Goal: Task Accomplishment & Management: Manage account settings

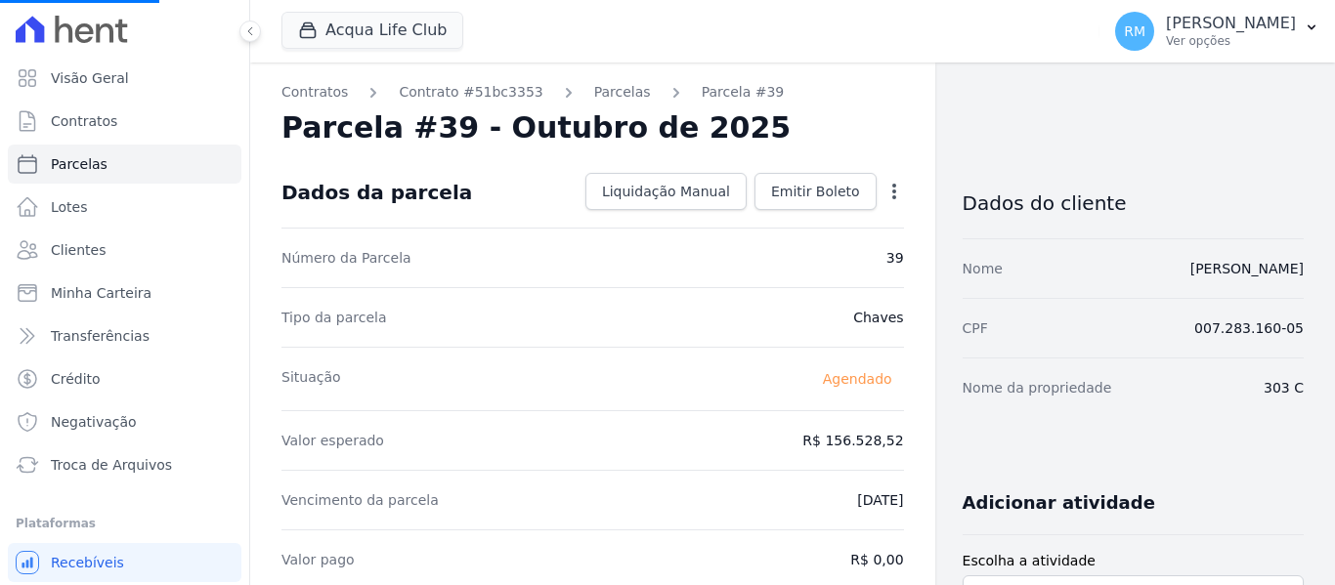
select select
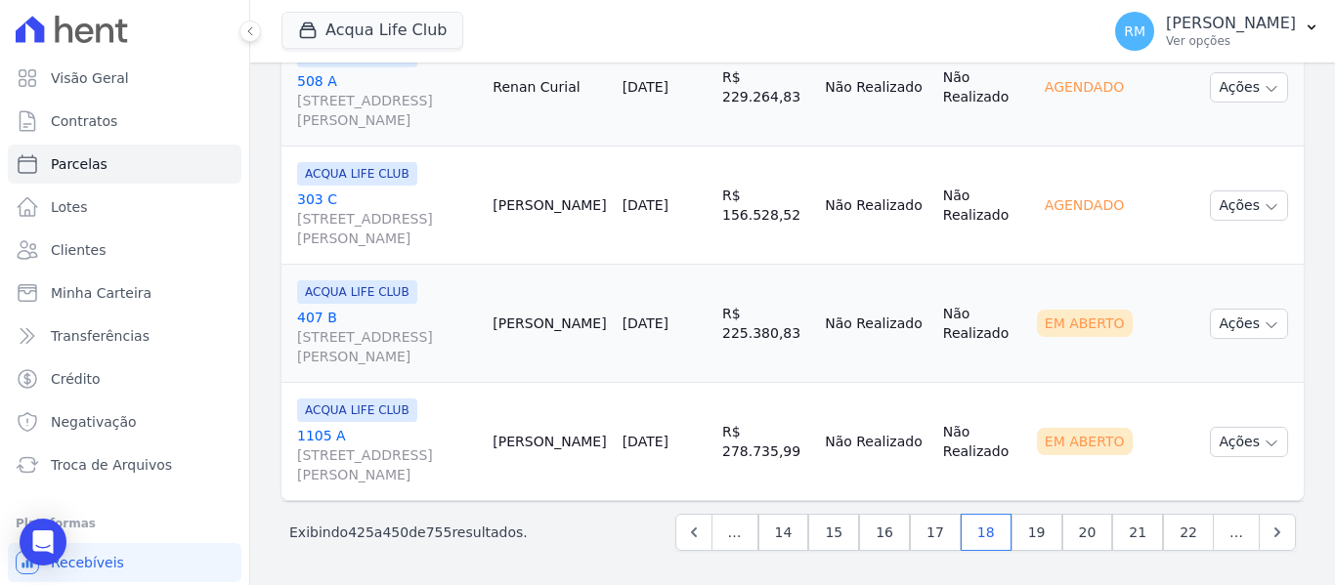
scroll to position [3085, 0]
click at [416, 319] on link "[GEOGRAPHIC_DATA][STREET_ADDRESS][PERSON_NAME]" at bounding box center [387, 336] width 180 height 59
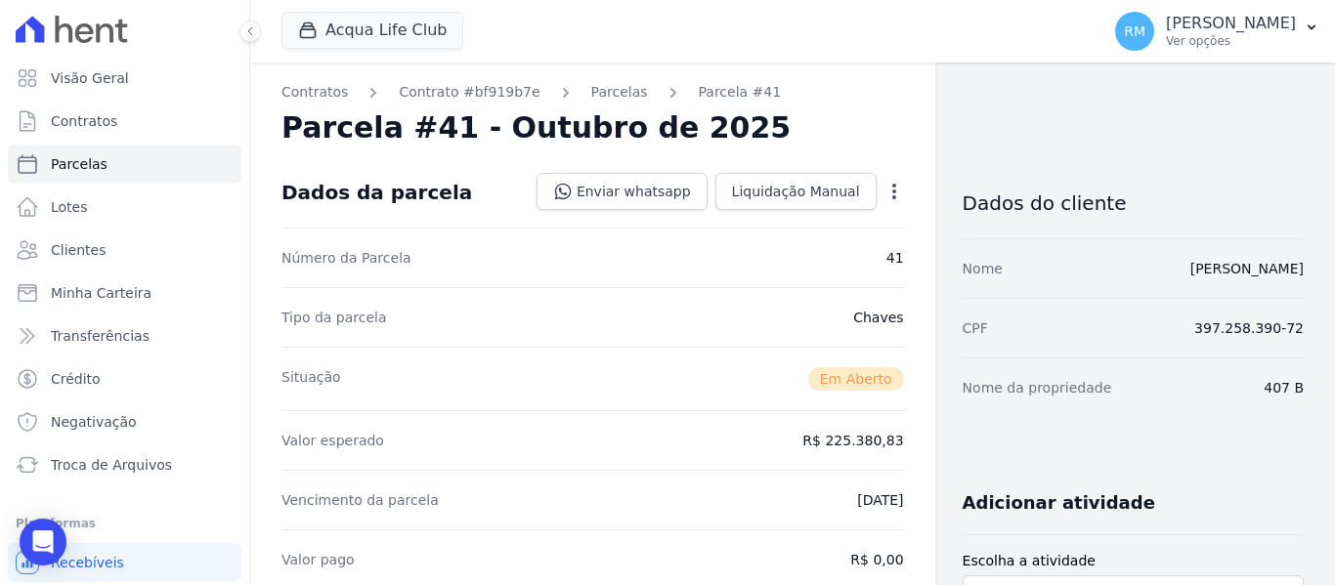
click at [885, 196] on icon "button" at bounding box center [895, 192] width 20 height 20
click at [818, 253] on link "Cancelar Cobrança" at bounding box center [810, 253] width 172 height 35
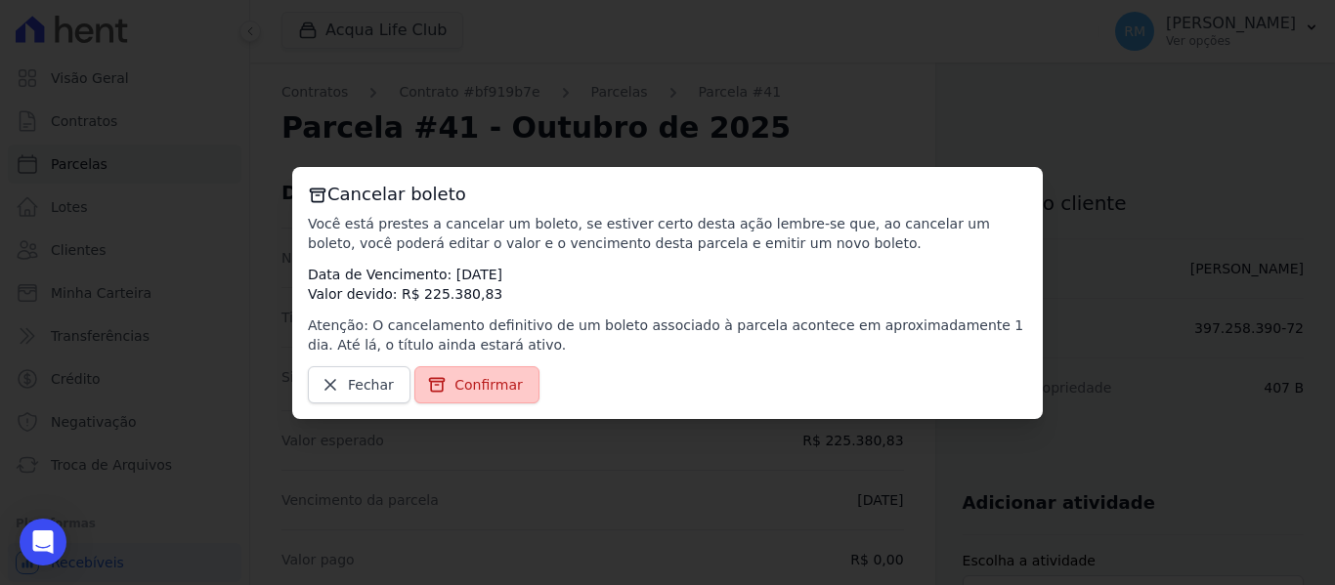
click at [458, 381] on span "Confirmar" at bounding box center [489, 385] width 68 height 20
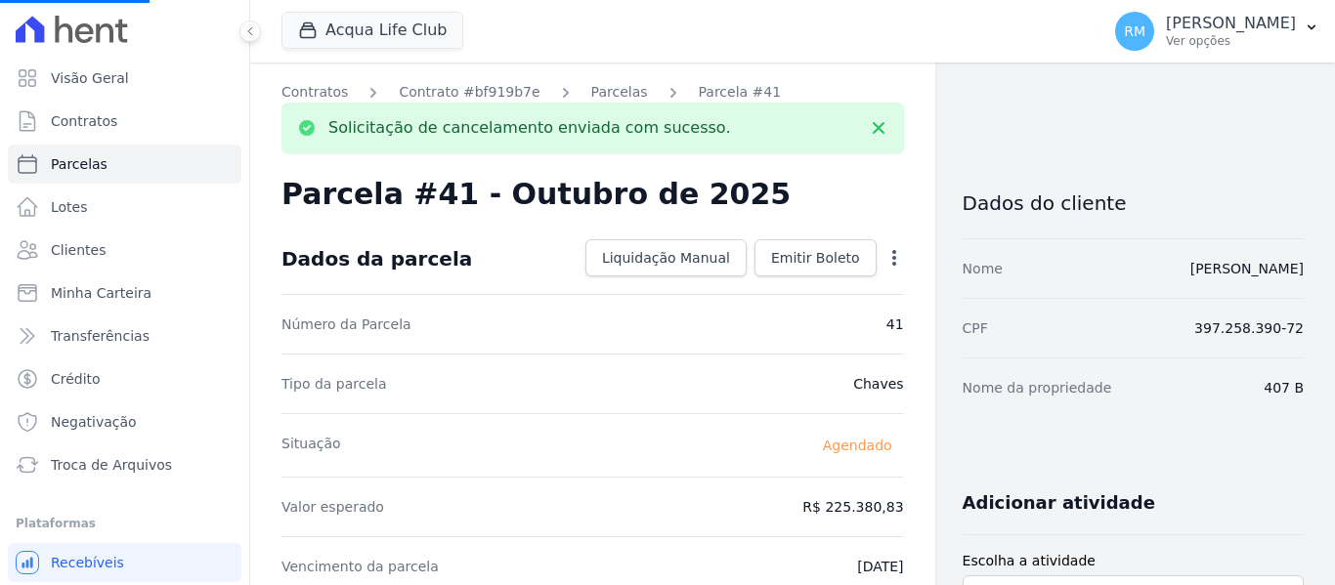
select select
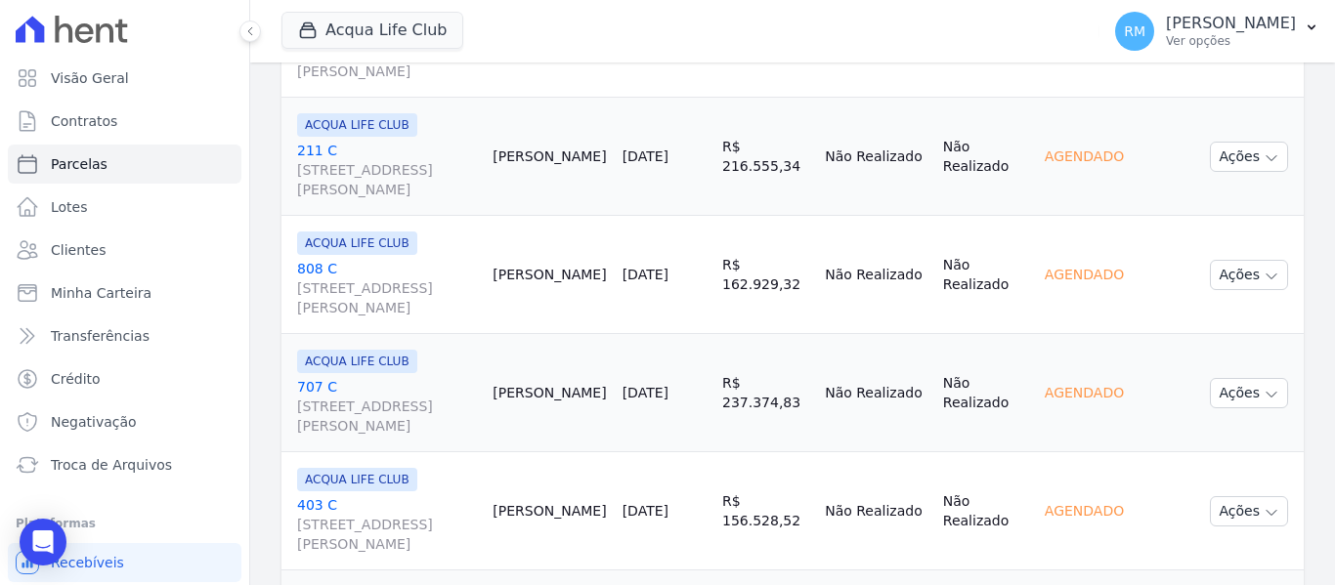
scroll to position [3085, 0]
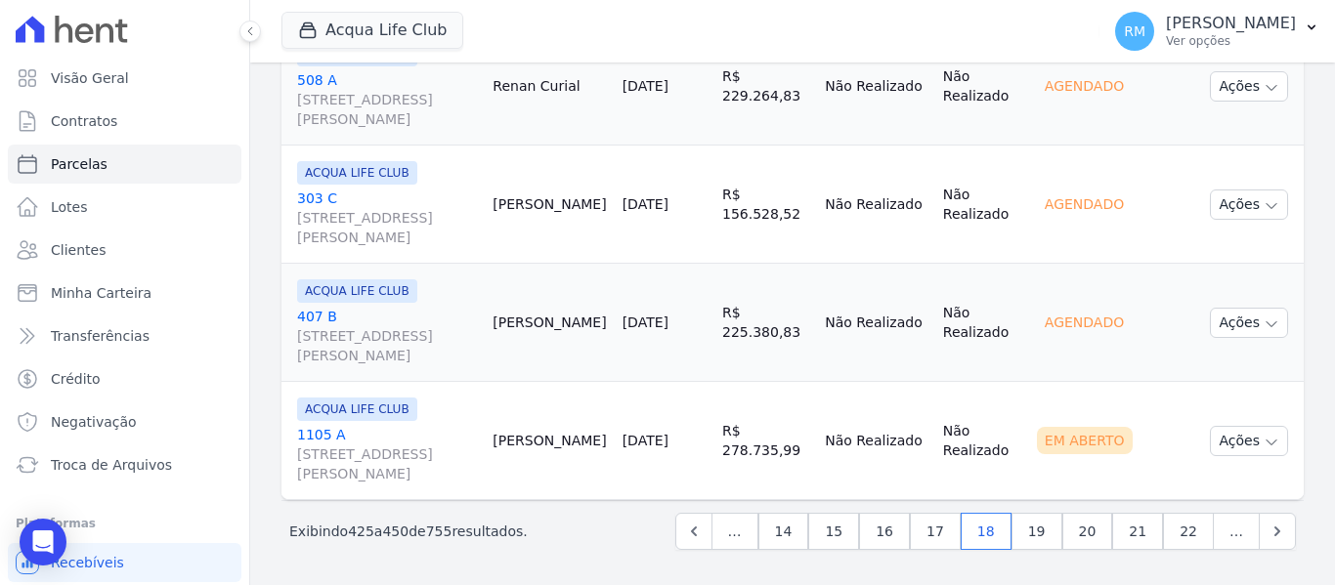
click at [388, 431] on link "1105 A [STREET_ADDRESS][PERSON_NAME]" at bounding box center [387, 454] width 180 height 59
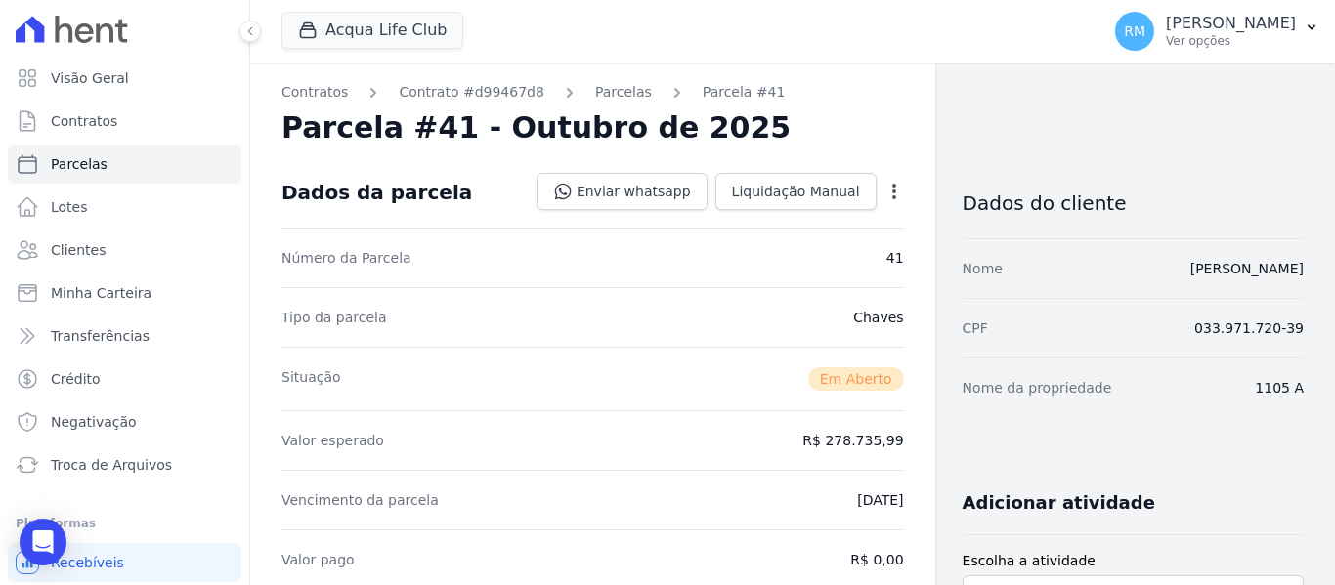
click at [889, 195] on icon "button" at bounding box center [895, 192] width 20 height 20
click at [812, 262] on link "Cancelar Cobrança" at bounding box center [810, 253] width 172 height 35
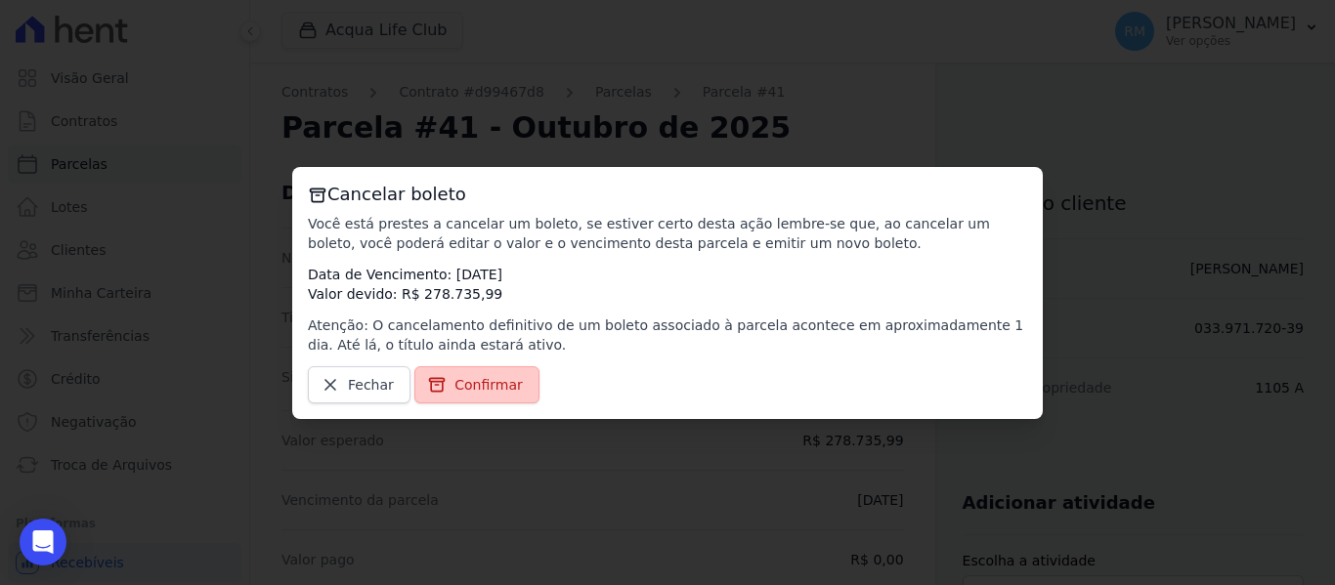
click at [487, 379] on span "Confirmar" at bounding box center [489, 385] width 68 height 20
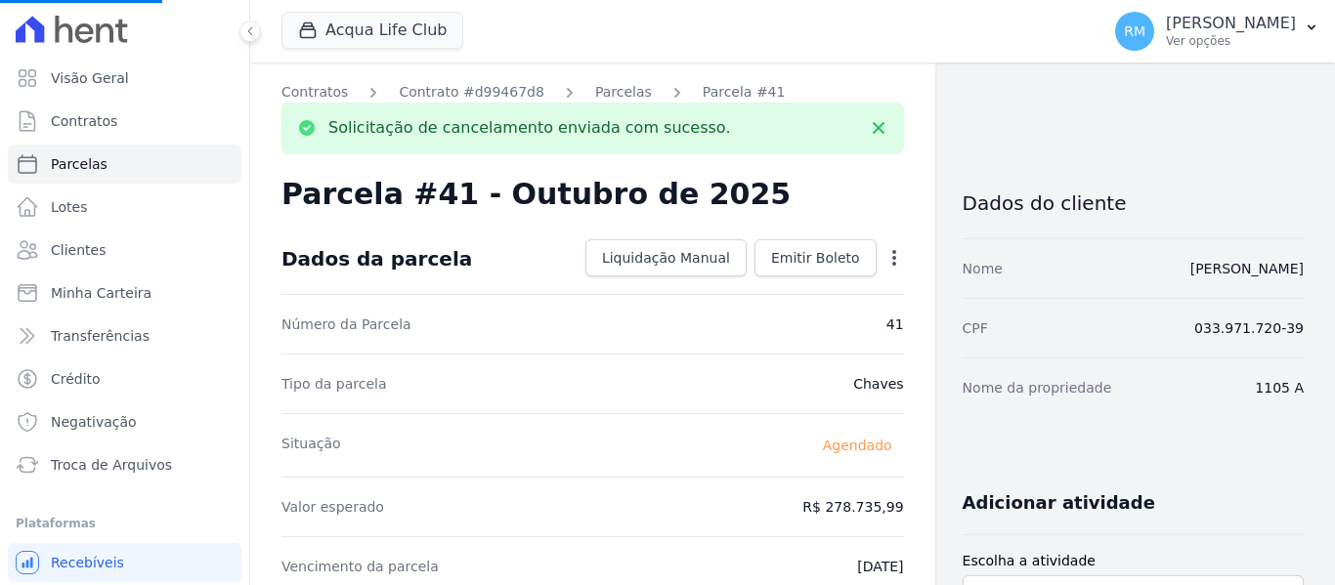
select select
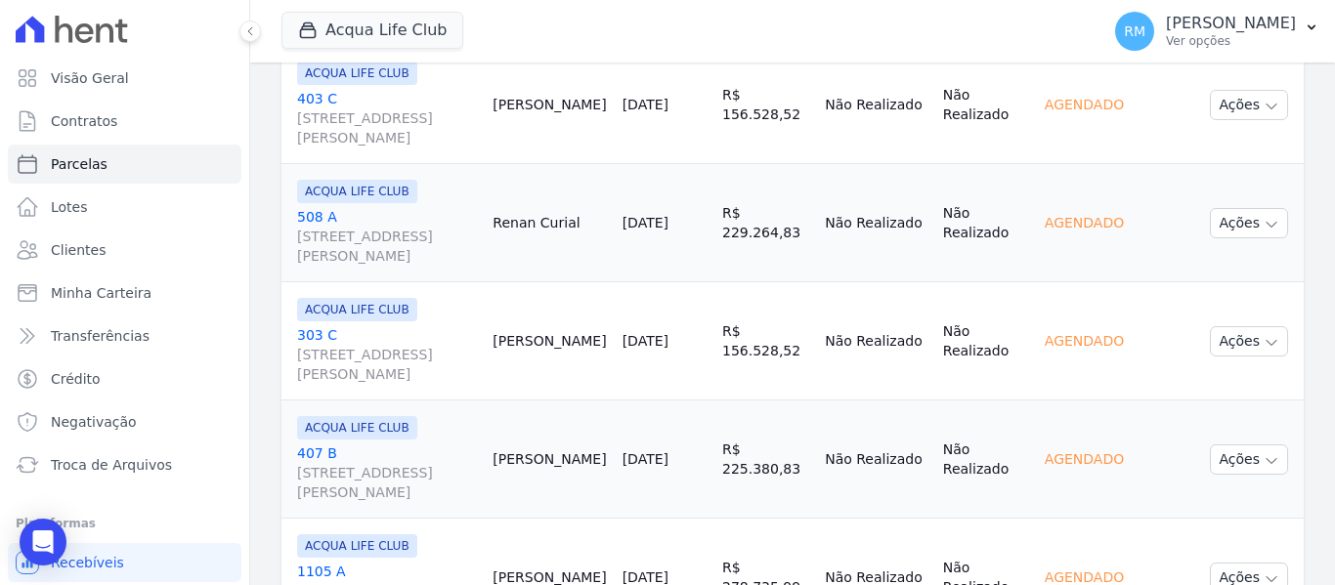
scroll to position [3085, 0]
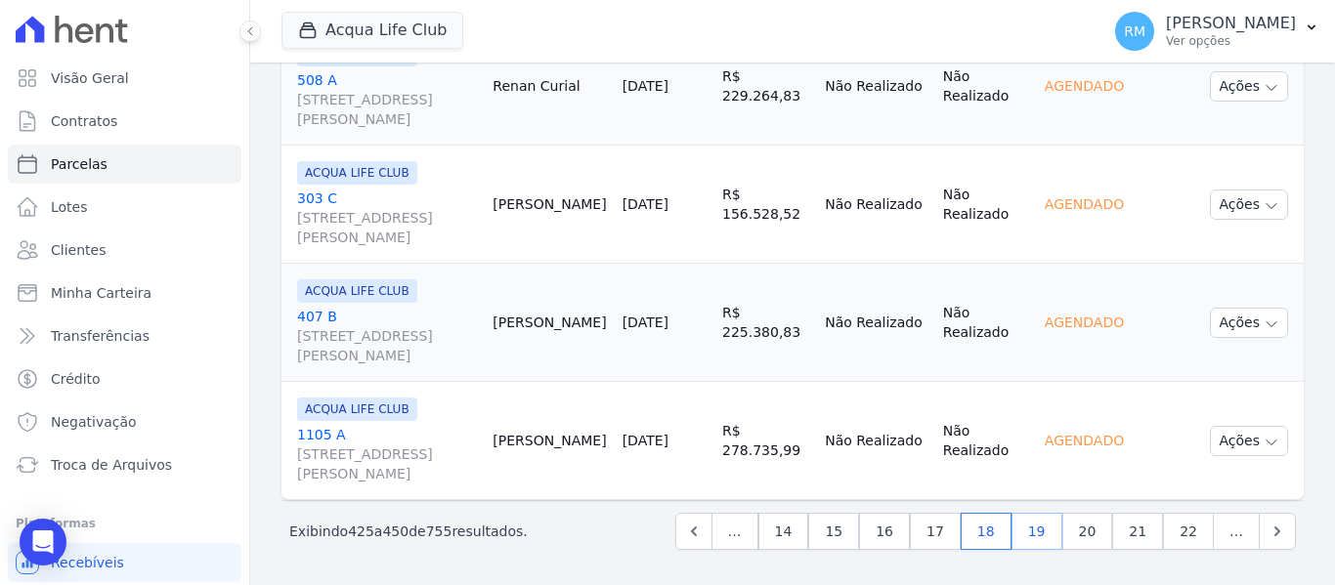
click at [1034, 533] on link "19" at bounding box center [1037, 531] width 51 height 37
select select
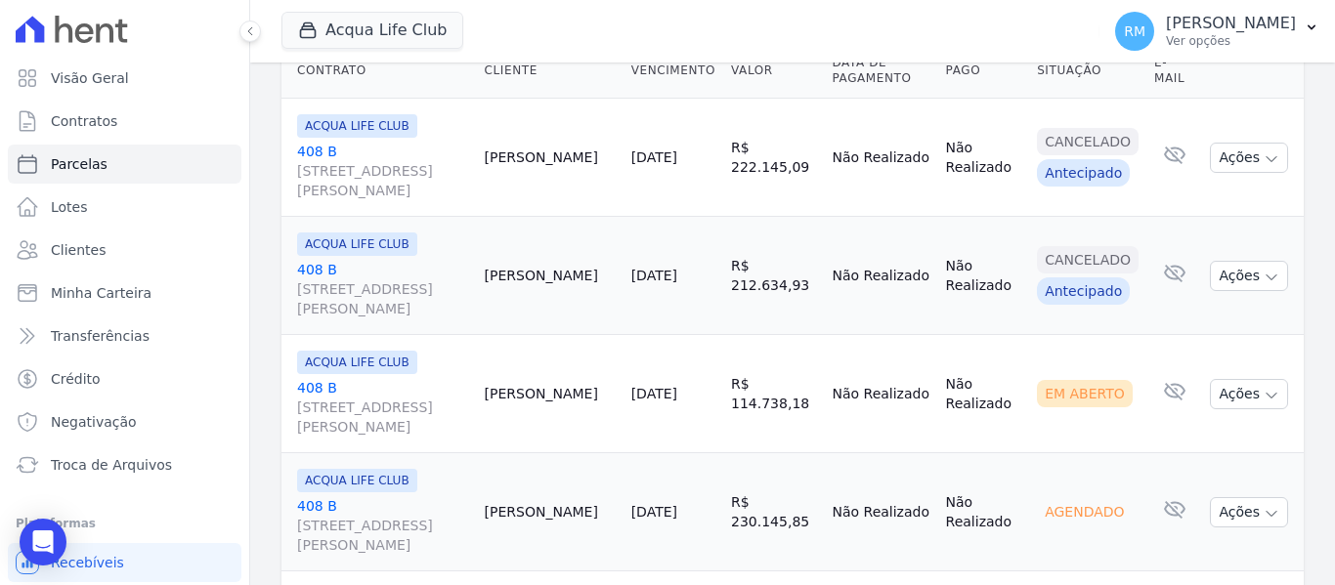
scroll to position [586, 0]
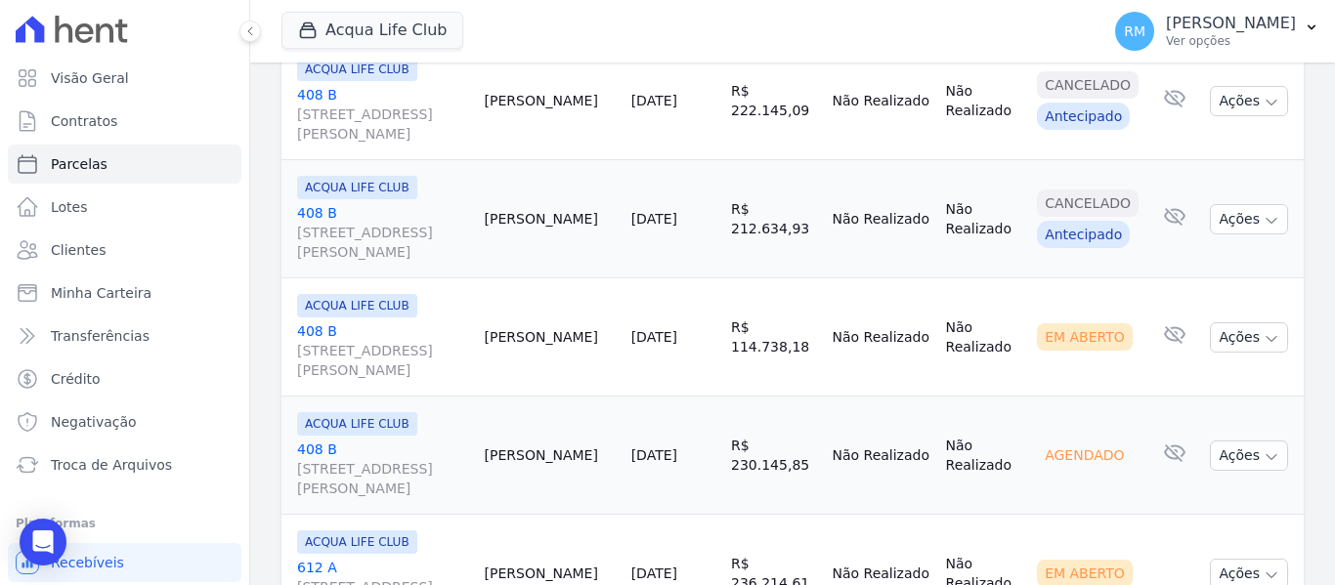
click at [414, 328] on link "[GEOGRAPHIC_DATA][STREET_ADDRESS][PERSON_NAME]" at bounding box center [383, 351] width 172 height 59
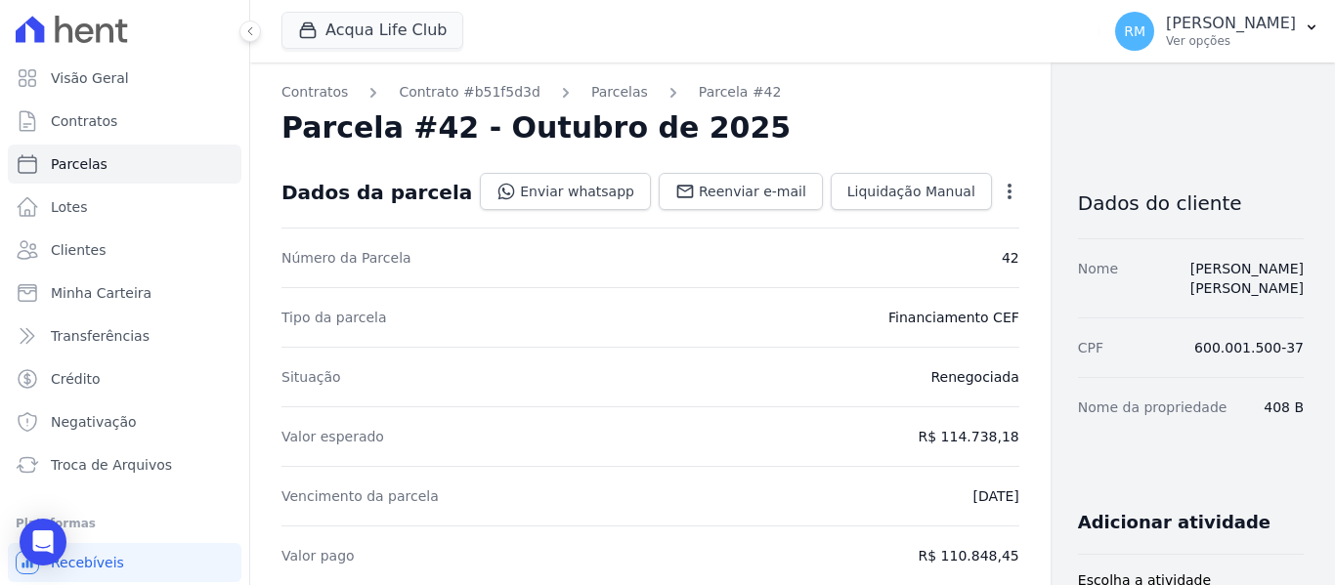
click at [1000, 197] on icon "button" at bounding box center [1010, 192] width 20 height 20
click at [885, 256] on link "Cancelar Cobrança" at bounding box center [926, 253] width 172 height 35
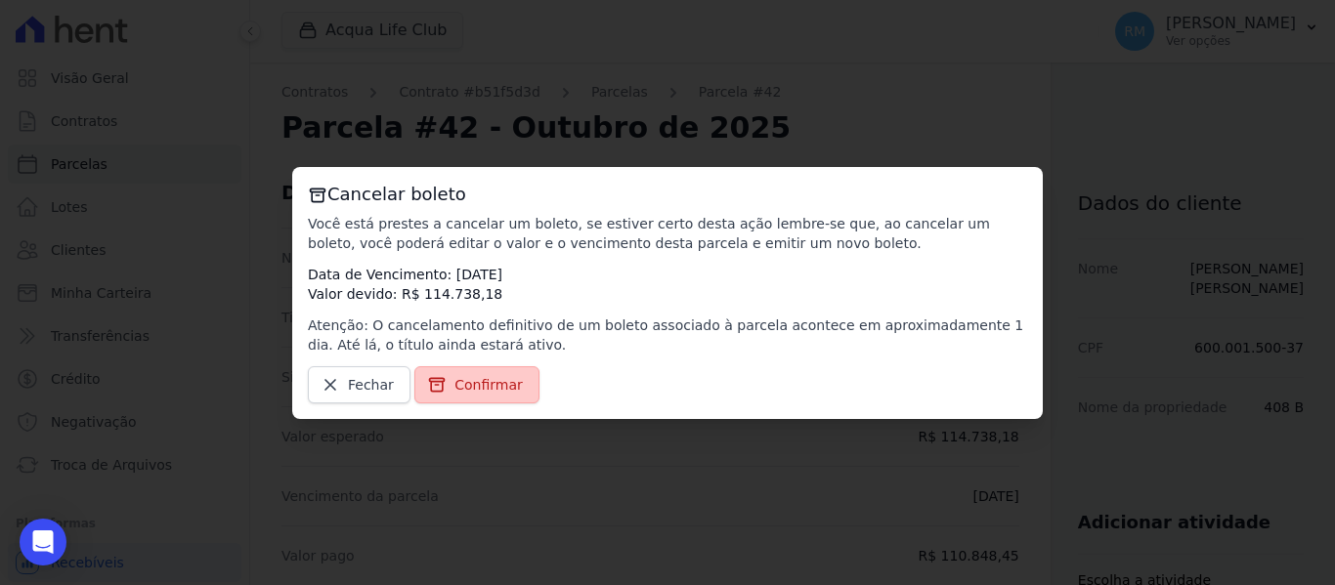
click at [466, 380] on span "Confirmar" at bounding box center [489, 385] width 68 height 20
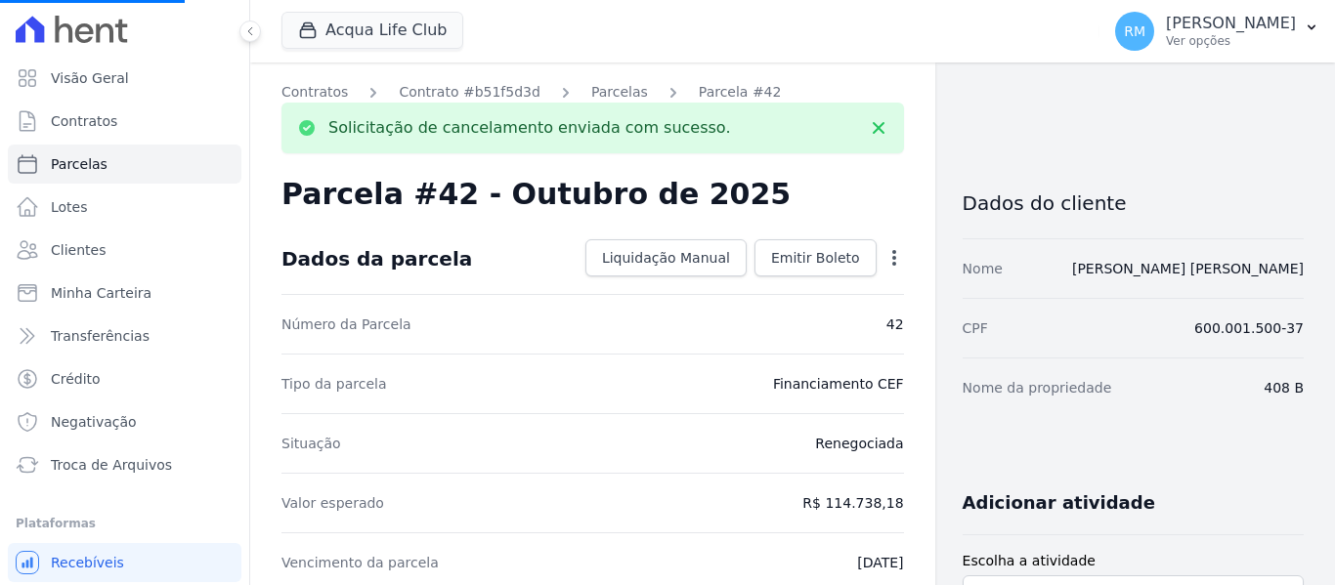
select select
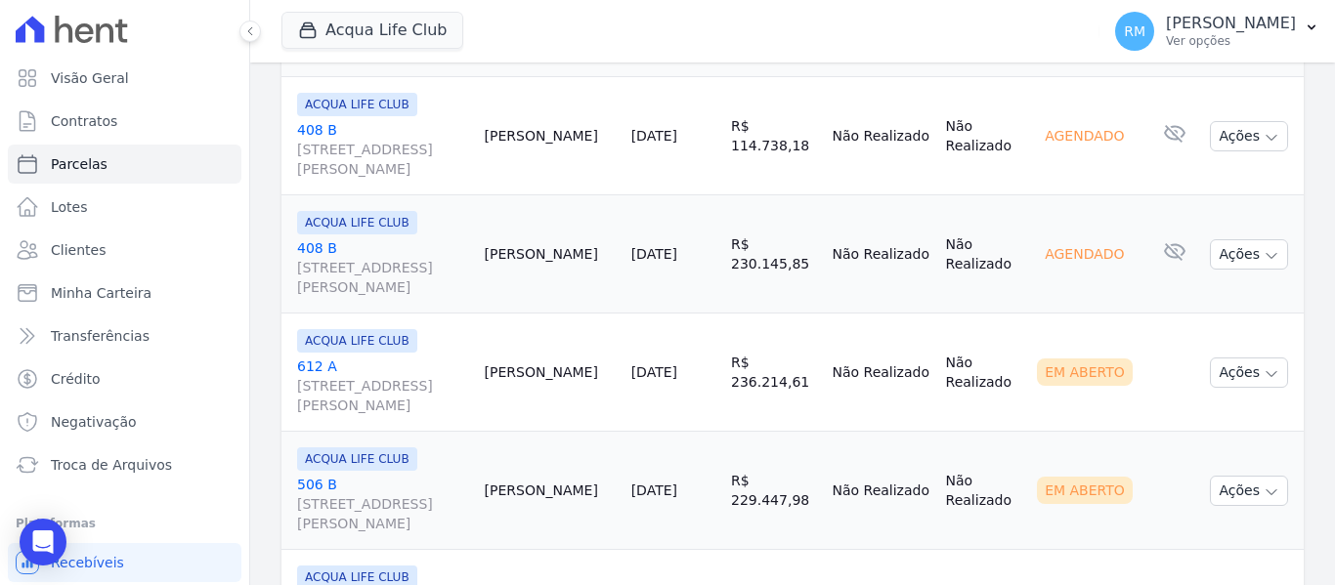
scroll to position [782, 0]
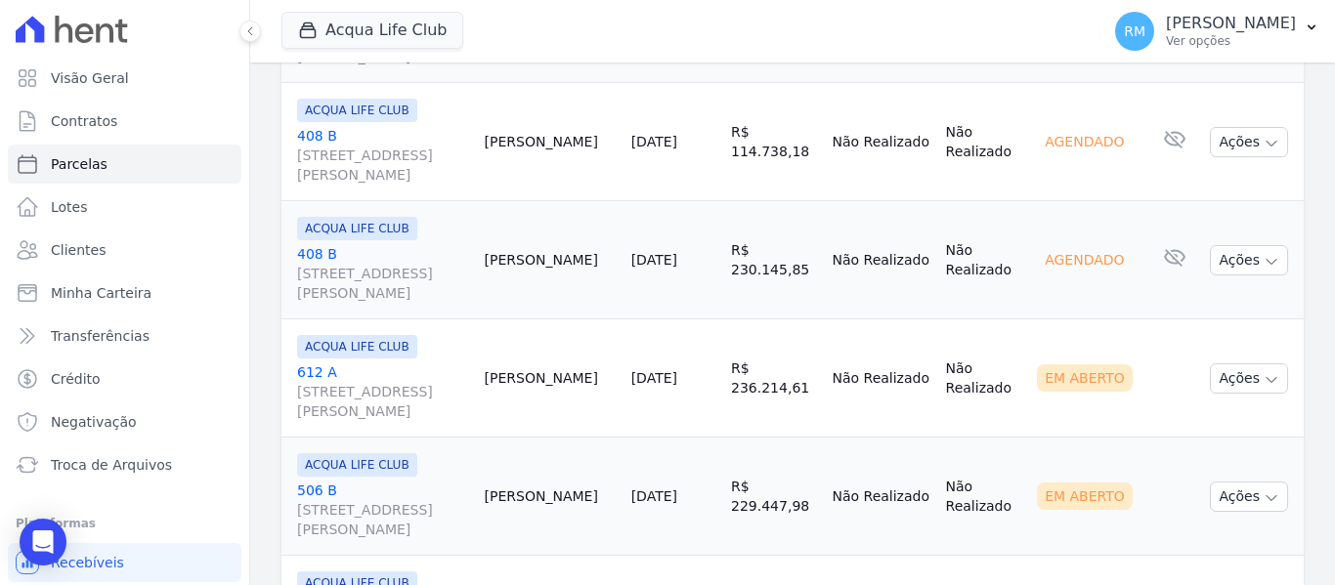
click at [387, 373] on link "612 A [STREET_ADDRESS][PERSON_NAME]" at bounding box center [383, 392] width 172 height 59
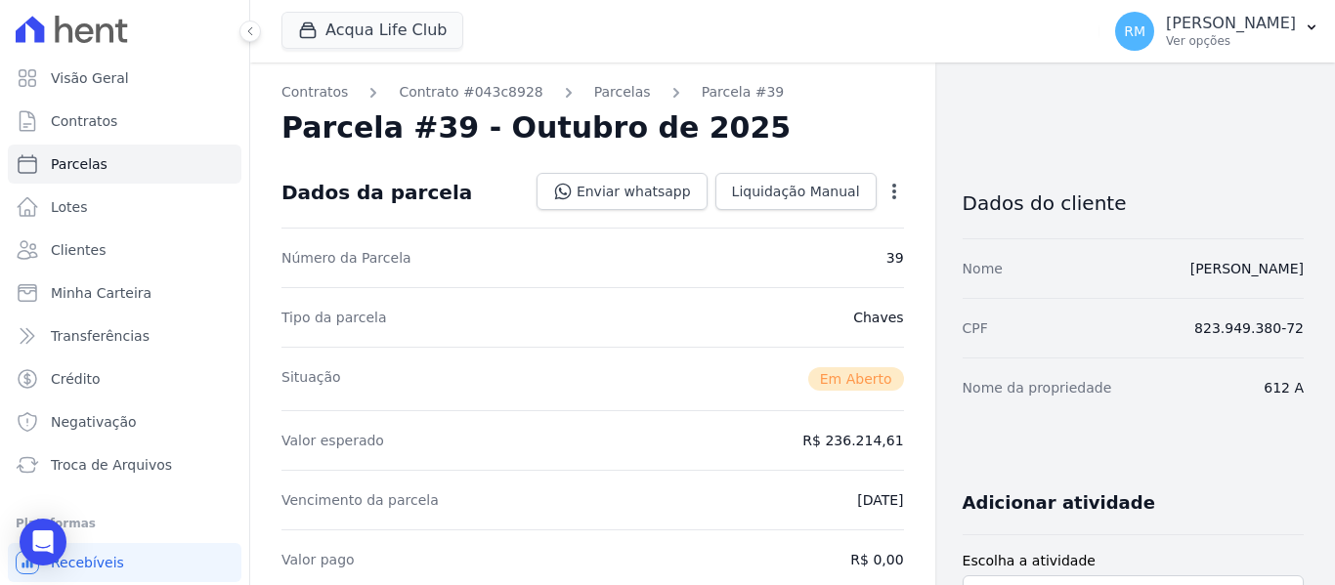
click at [892, 191] on icon "button" at bounding box center [894, 192] width 4 height 16
click at [826, 248] on link "Cancelar Cobrança" at bounding box center [810, 253] width 172 height 35
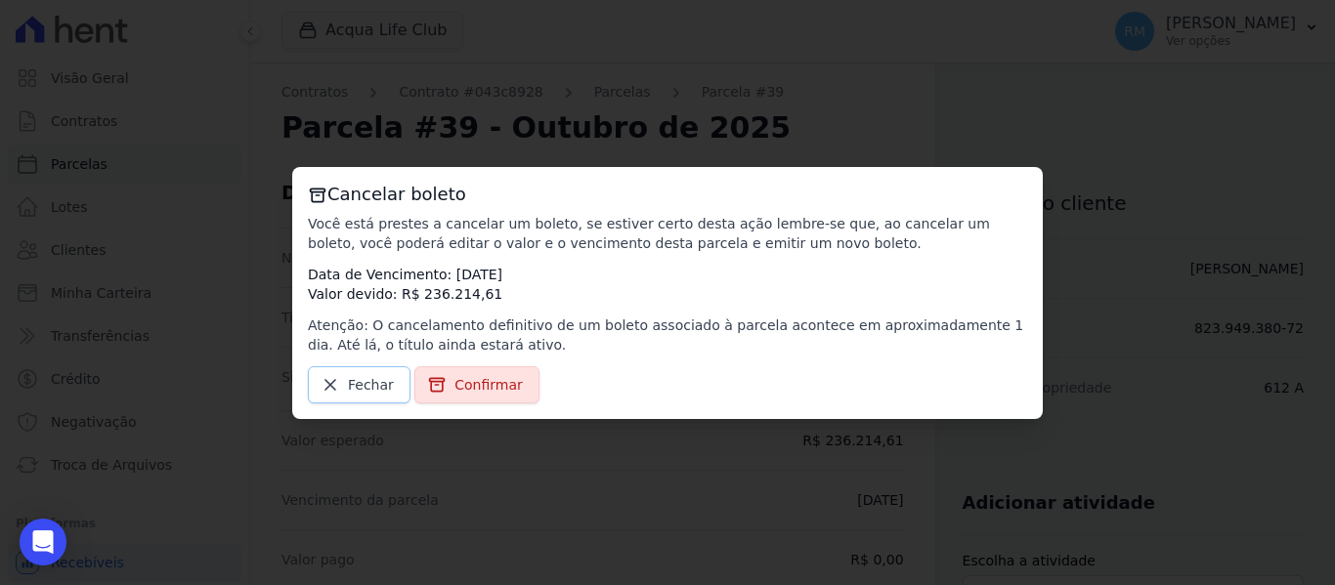
click at [378, 393] on span "Fechar" at bounding box center [371, 385] width 46 height 20
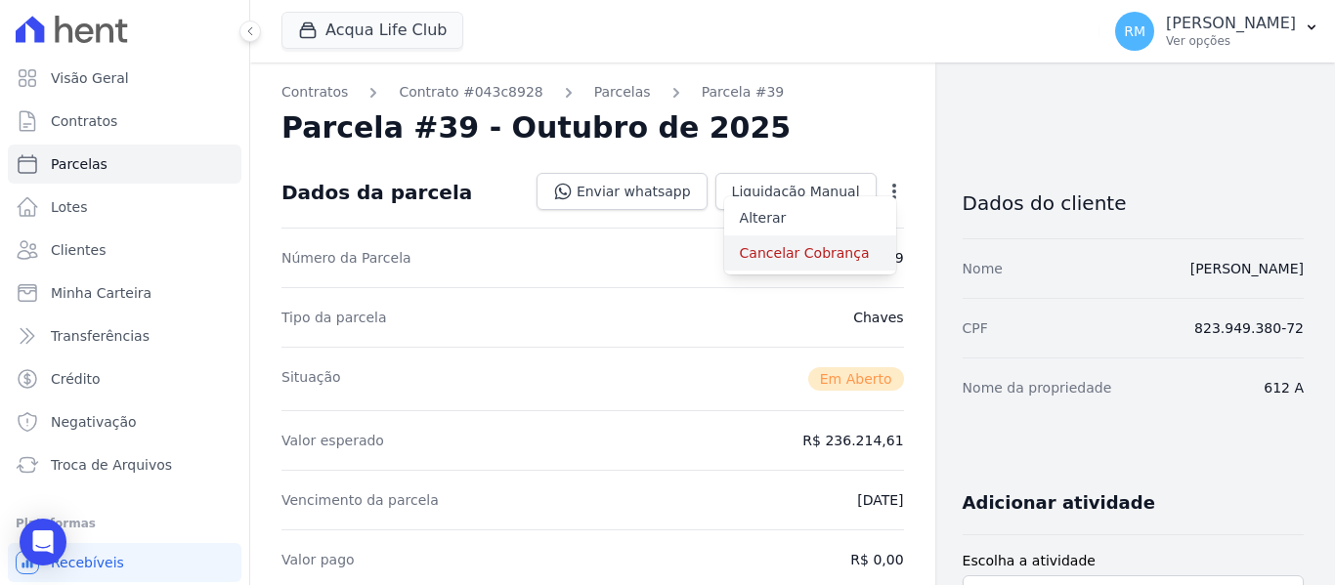
click at [813, 245] on link "Cancelar Cobrança" at bounding box center [810, 253] width 172 height 35
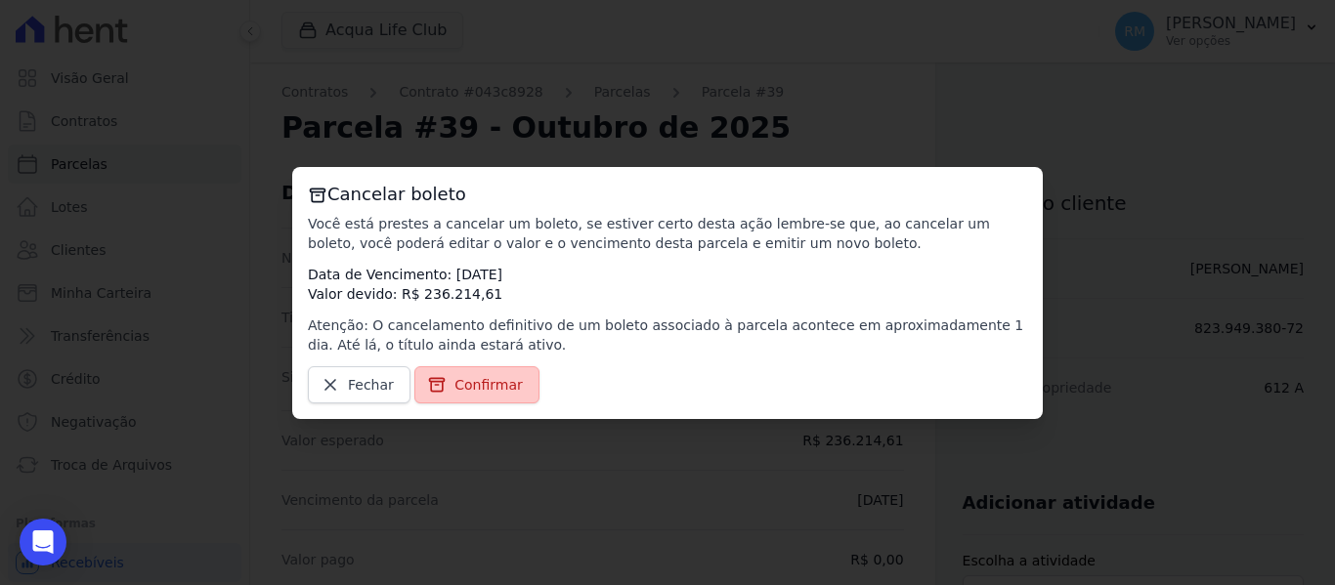
click at [498, 386] on span "Confirmar" at bounding box center [489, 385] width 68 height 20
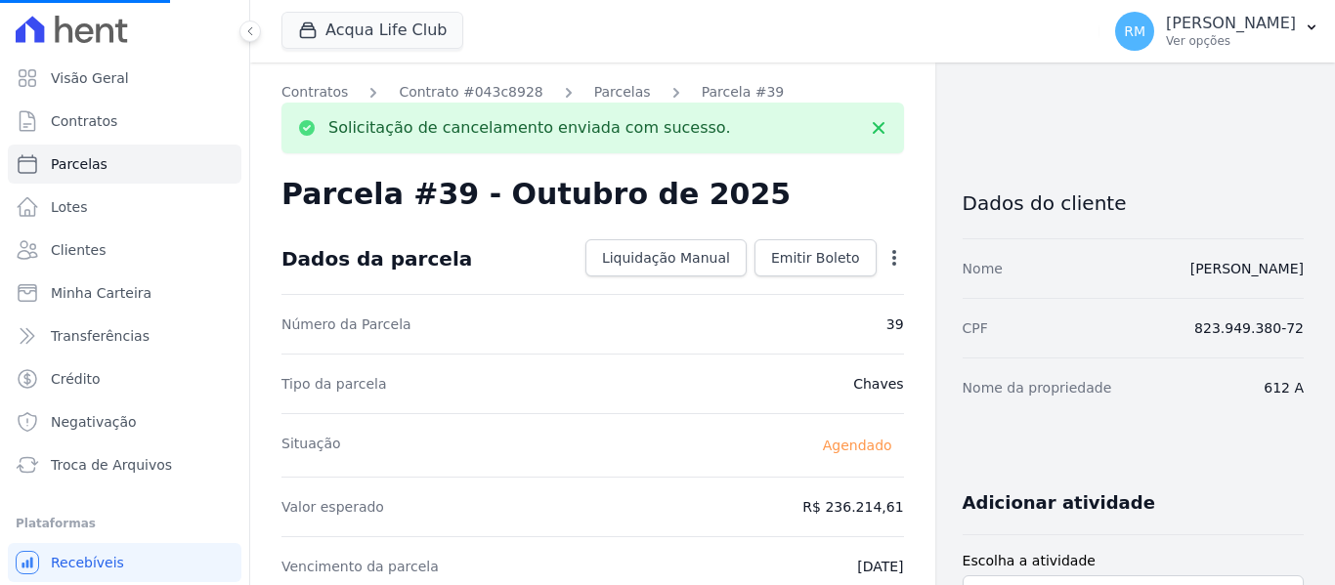
select select
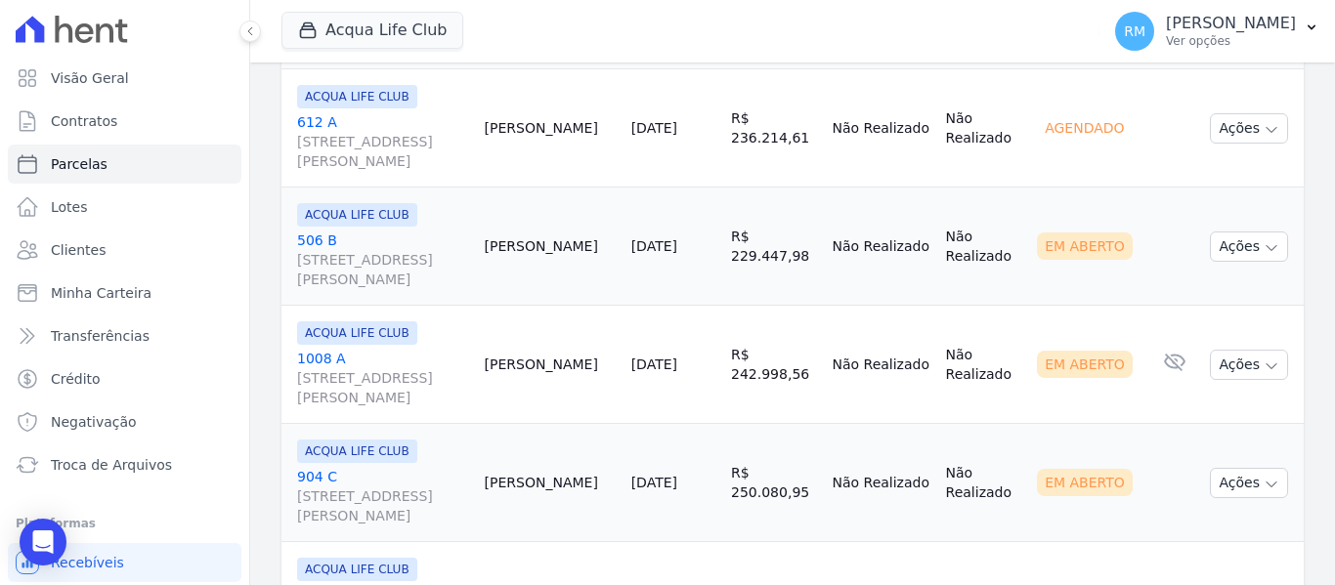
scroll to position [1075, 0]
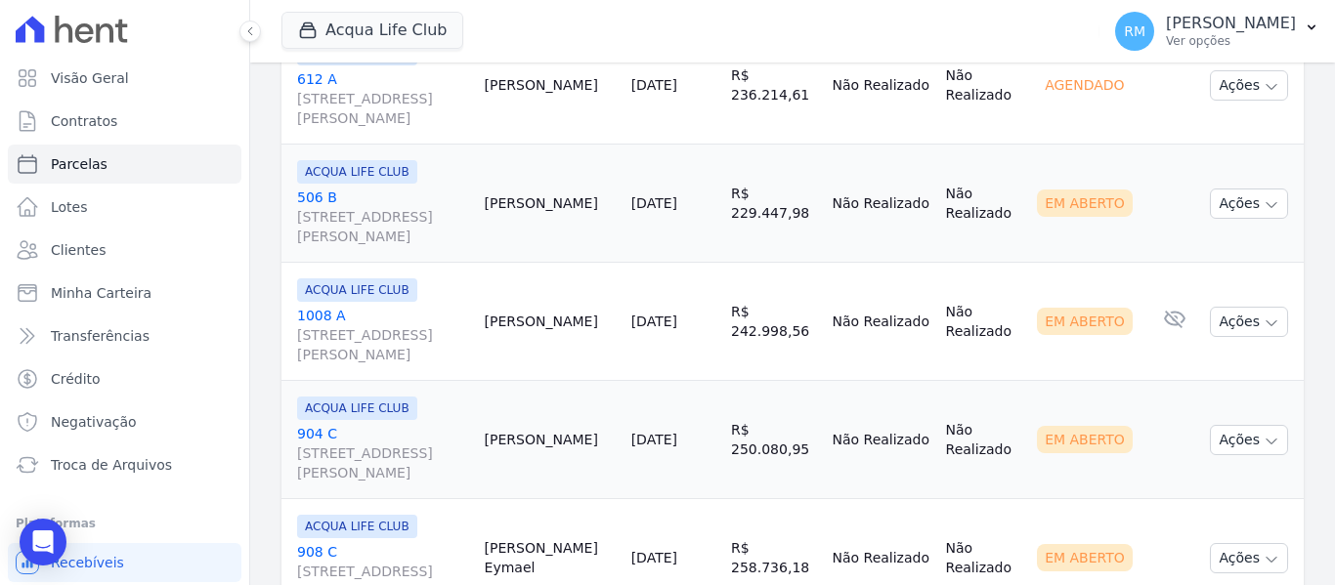
click at [434, 191] on link "[GEOGRAPHIC_DATA][STREET_ADDRESS][PERSON_NAME]" at bounding box center [383, 217] width 172 height 59
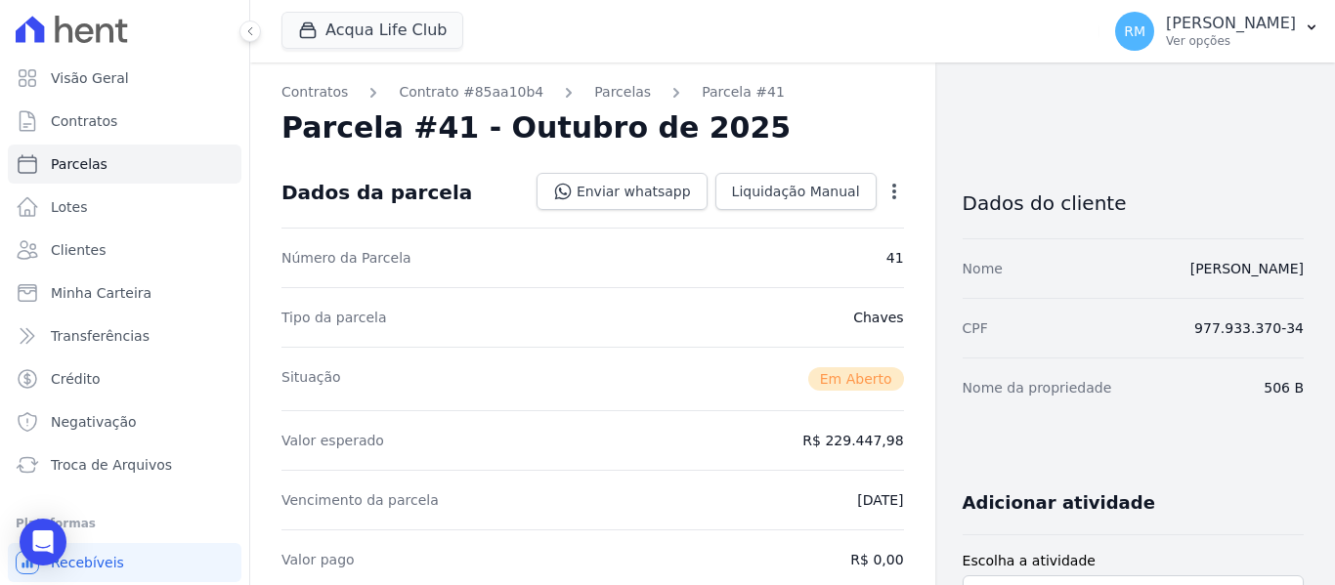
click at [887, 191] on icon "button" at bounding box center [895, 192] width 20 height 20
click at [837, 248] on link "Cancelar Cobrança" at bounding box center [810, 253] width 172 height 35
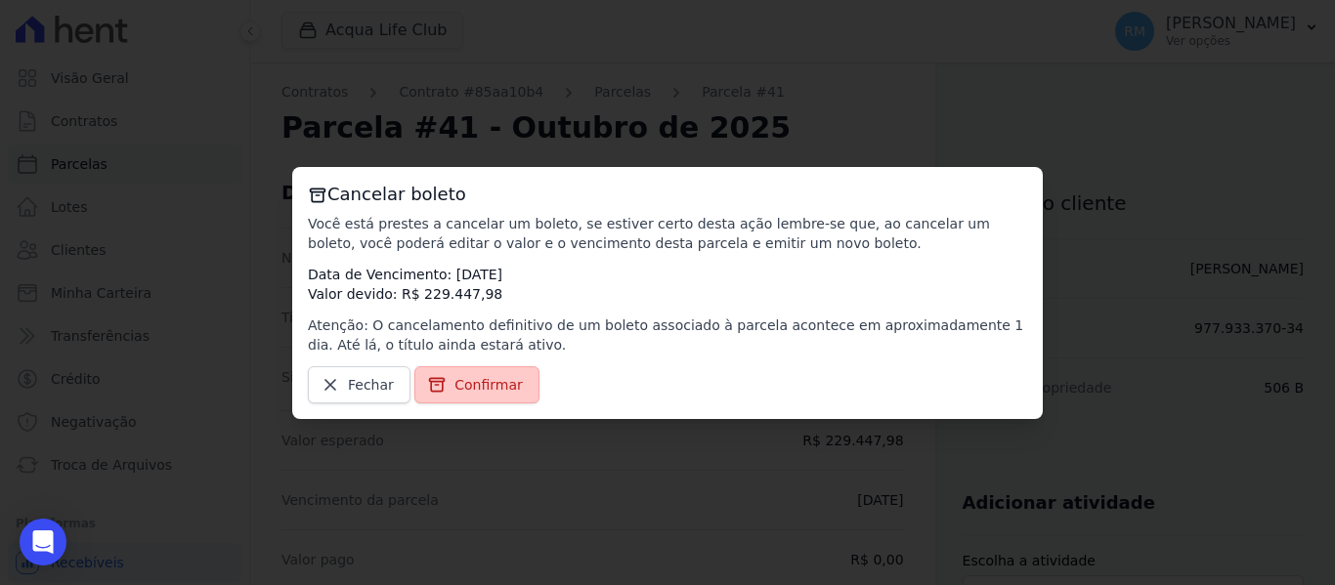
click at [483, 380] on span "Confirmar" at bounding box center [489, 385] width 68 height 20
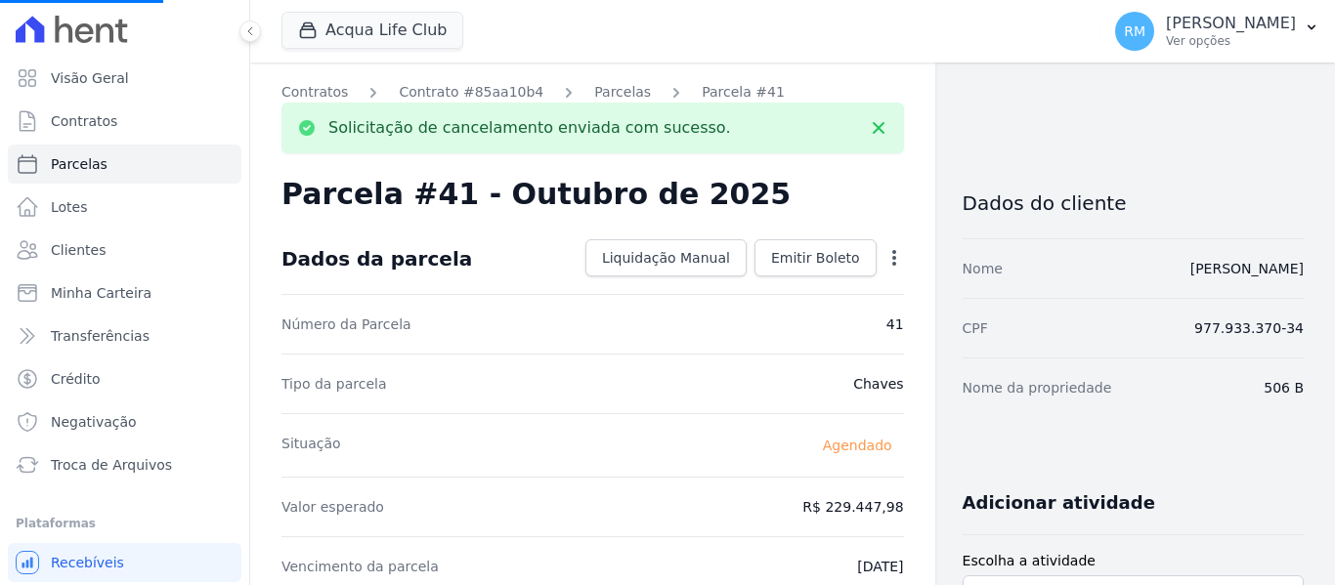
select select
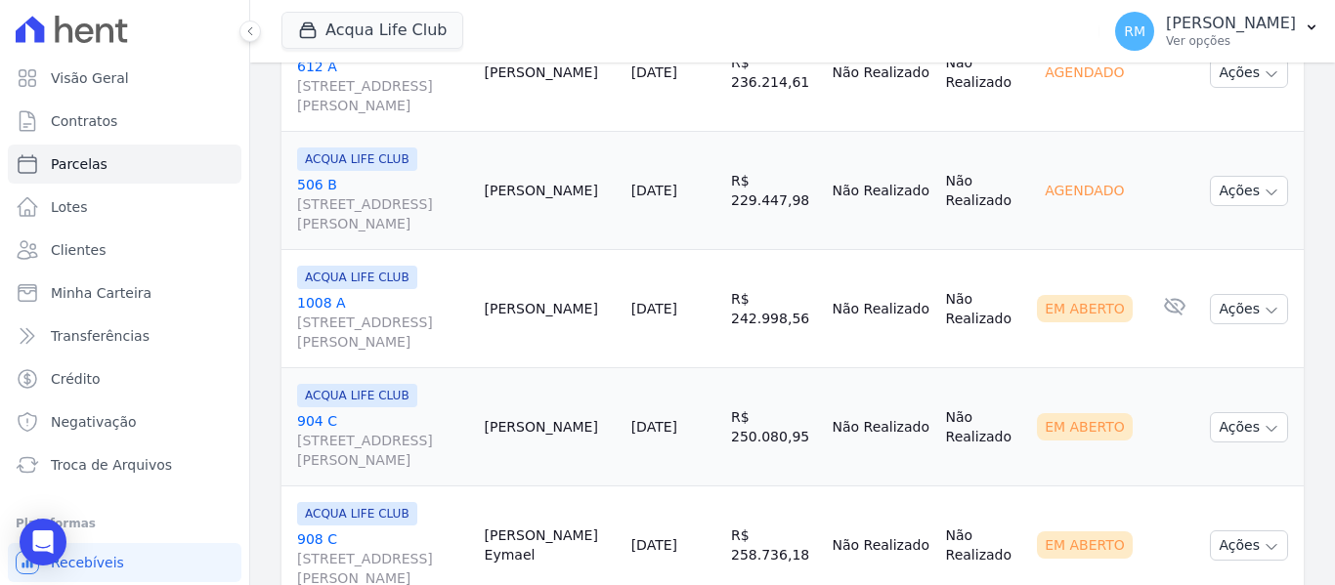
scroll to position [1075, 0]
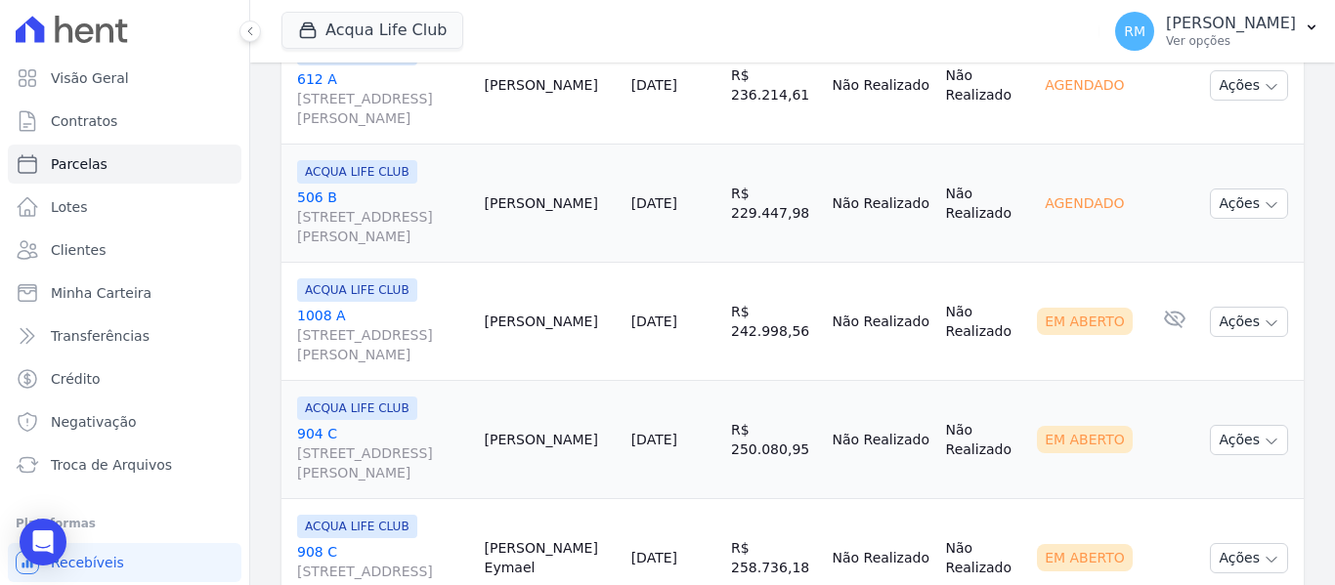
click at [440, 312] on link "1008 A [STREET_ADDRESS][PERSON_NAME]" at bounding box center [383, 335] width 172 height 59
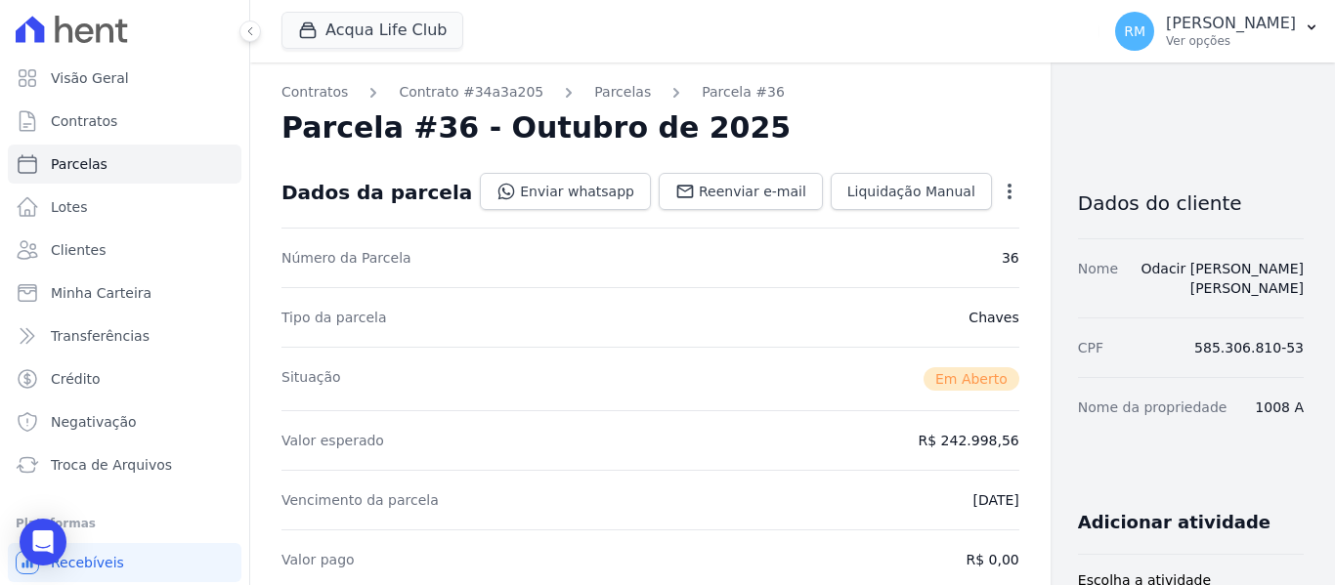
click at [1008, 198] on icon "button" at bounding box center [1010, 192] width 4 height 16
click at [840, 260] on link "Cancelar Cobrança" at bounding box center [926, 253] width 172 height 35
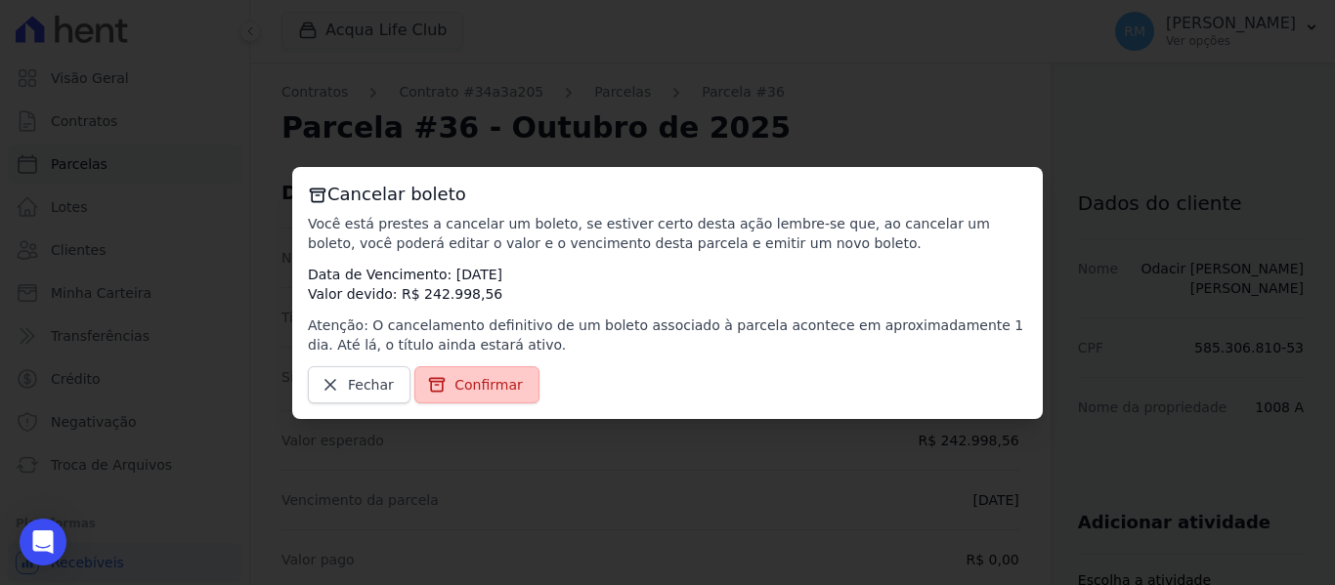
click at [455, 394] on span "Confirmar" at bounding box center [489, 385] width 68 height 20
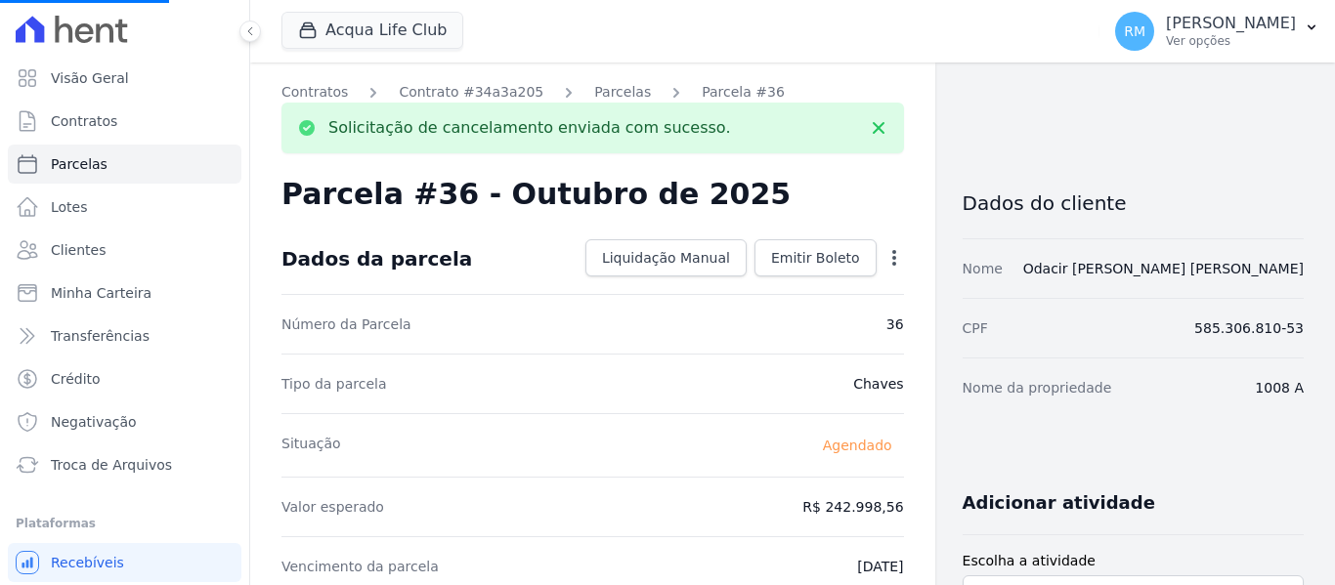
select select
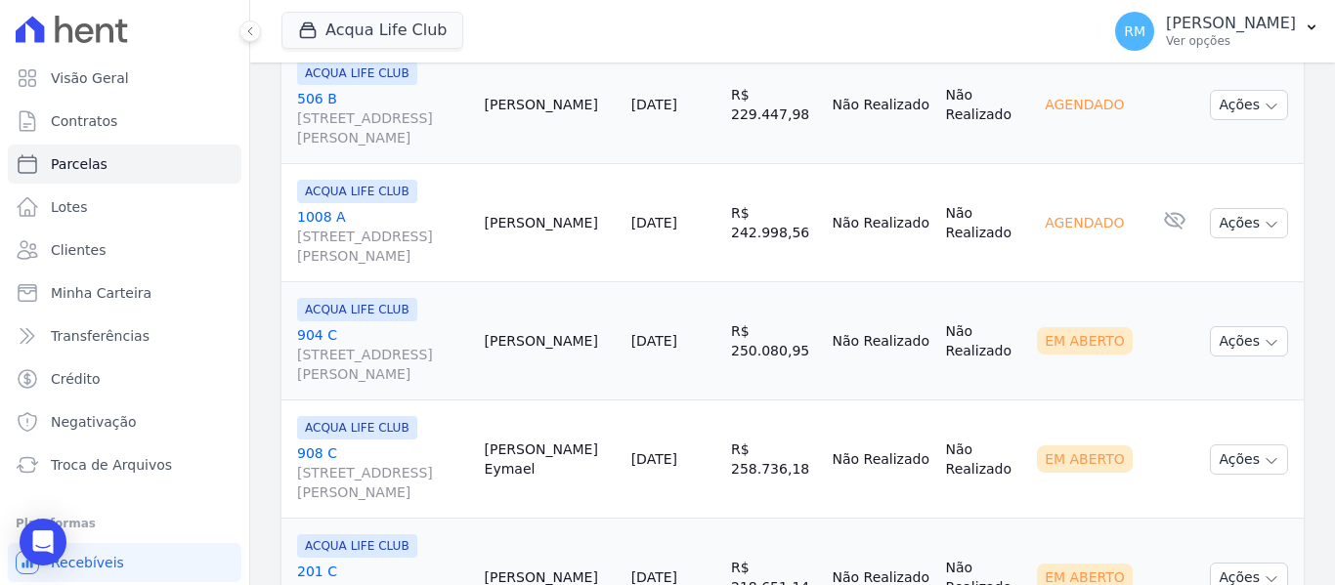
scroll to position [1173, 0]
click at [419, 332] on link "[GEOGRAPHIC_DATA][STREET_ADDRESS][PERSON_NAME]" at bounding box center [383, 355] width 172 height 59
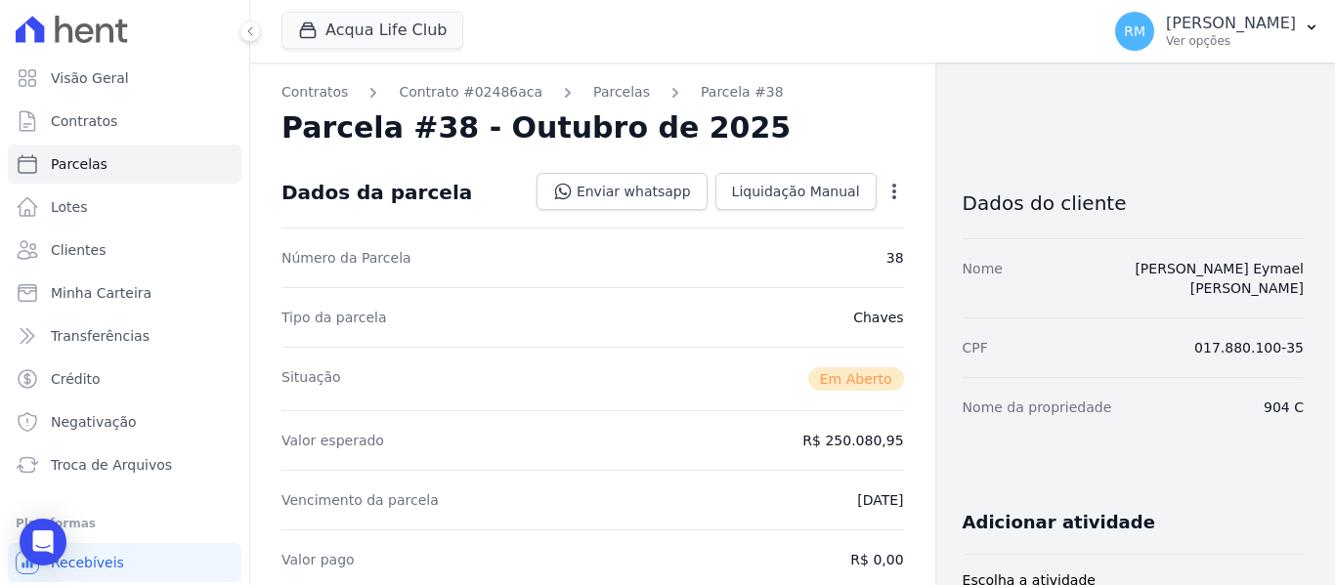
click at [885, 202] on div "Open options" at bounding box center [895, 194] width 20 height 24
click at [885, 188] on icon "button" at bounding box center [895, 192] width 20 height 20
click at [752, 263] on link "Cancelar Cobrança" at bounding box center [810, 253] width 172 height 35
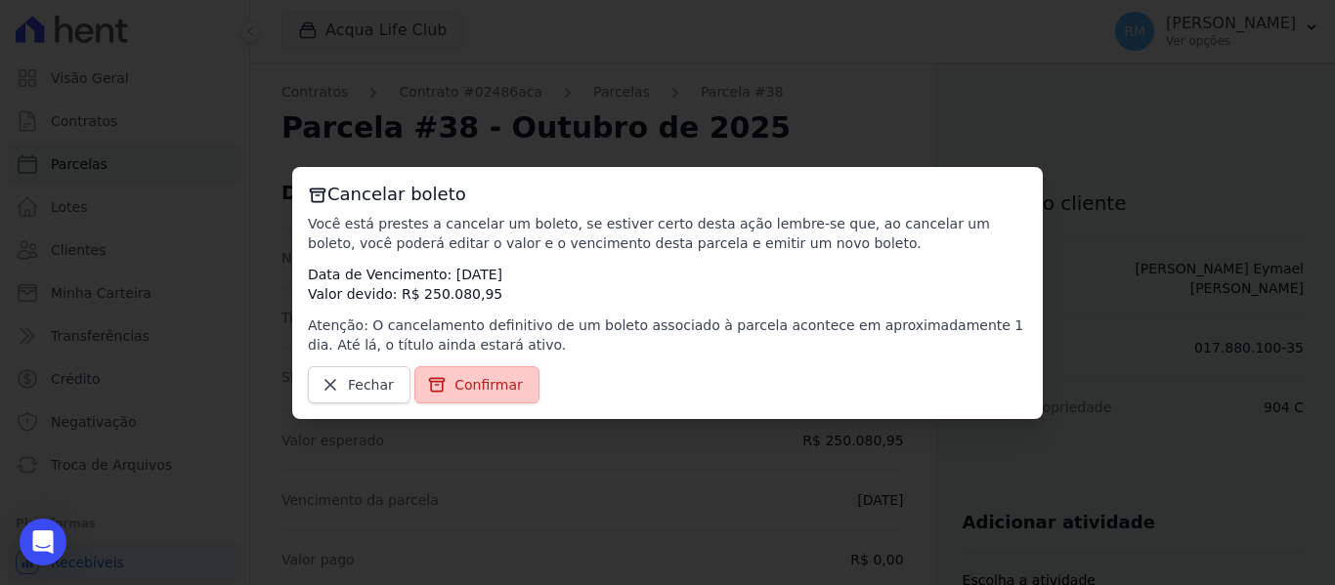
click at [480, 387] on span "Confirmar" at bounding box center [489, 385] width 68 height 20
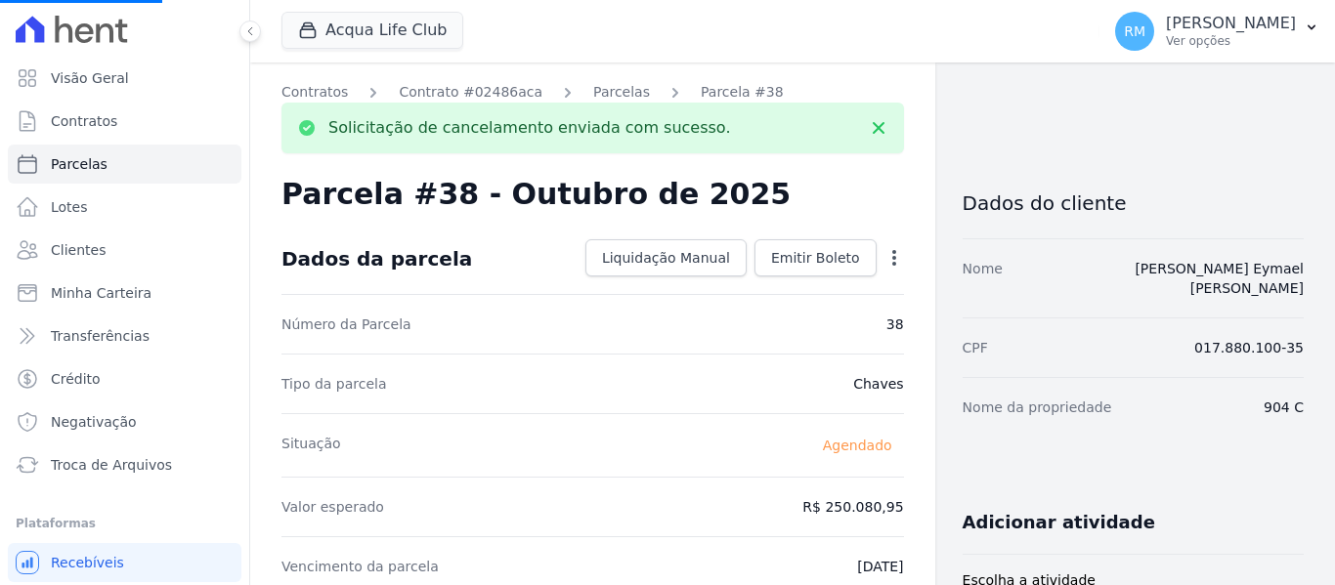
select select
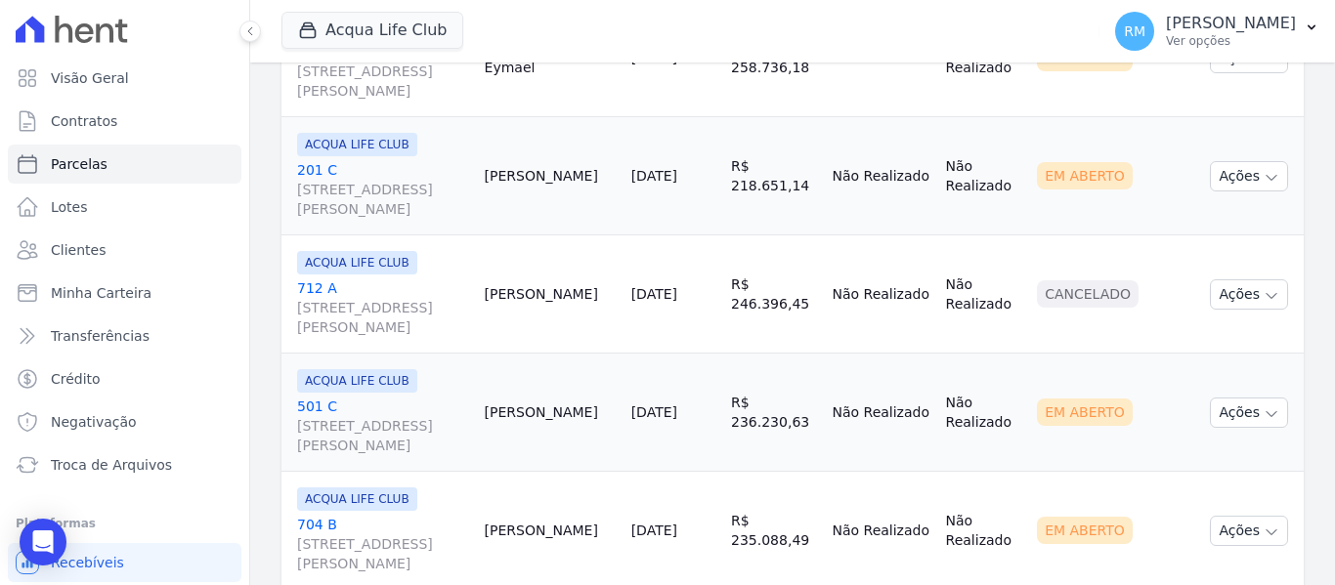
scroll to position [1466, 0]
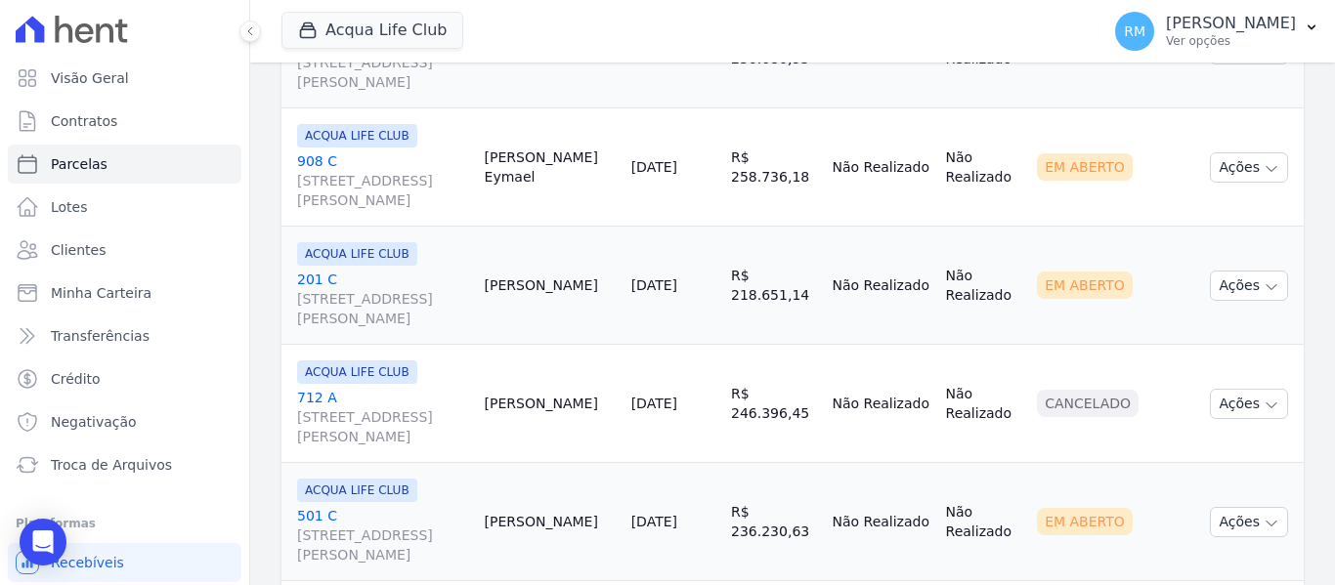
click at [403, 279] on link "[GEOGRAPHIC_DATA][STREET_ADDRESS][PERSON_NAME]" at bounding box center [383, 299] width 172 height 59
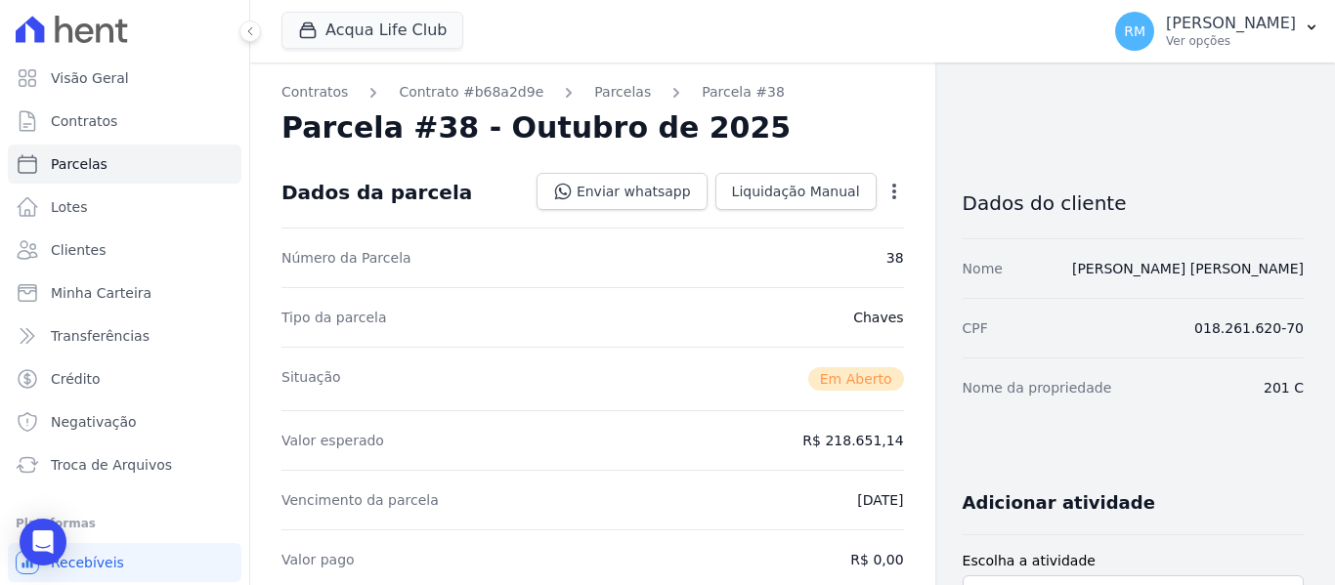
click at [885, 195] on icon "button" at bounding box center [895, 192] width 20 height 20
click at [843, 260] on link "Cancelar Cobrança" at bounding box center [810, 253] width 172 height 35
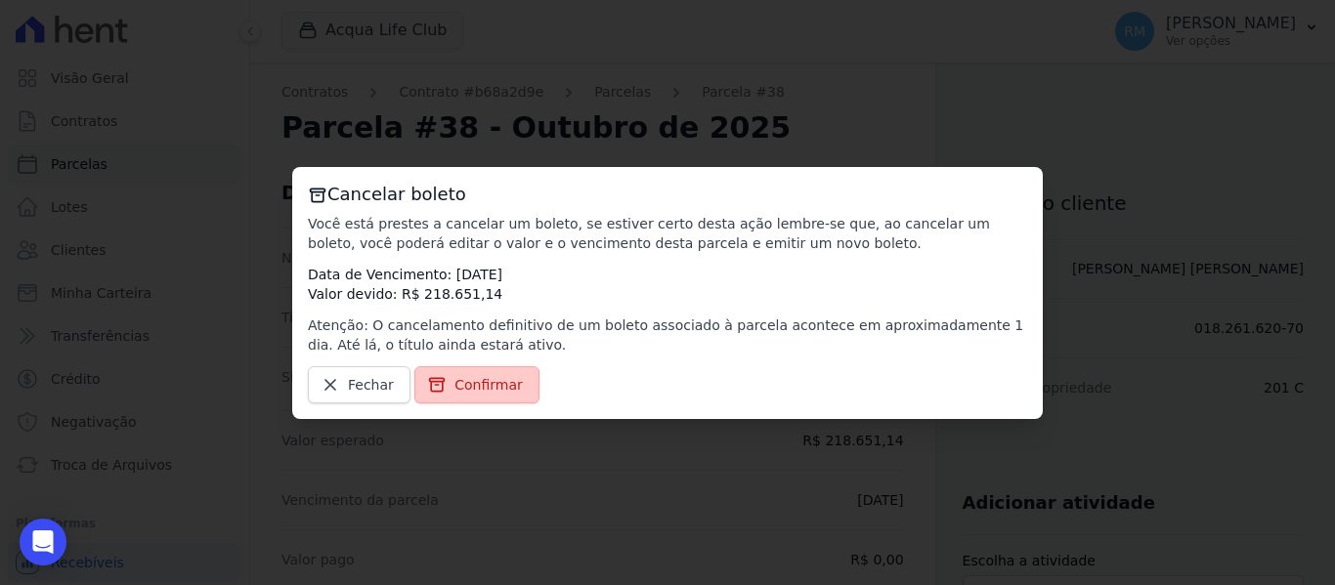
drag, startPoint x: 491, startPoint y: 381, endPoint x: 462, endPoint y: 379, distance: 28.4
click at [488, 381] on span "Confirmar" at bounding box center [489, 385] width 68 height 20
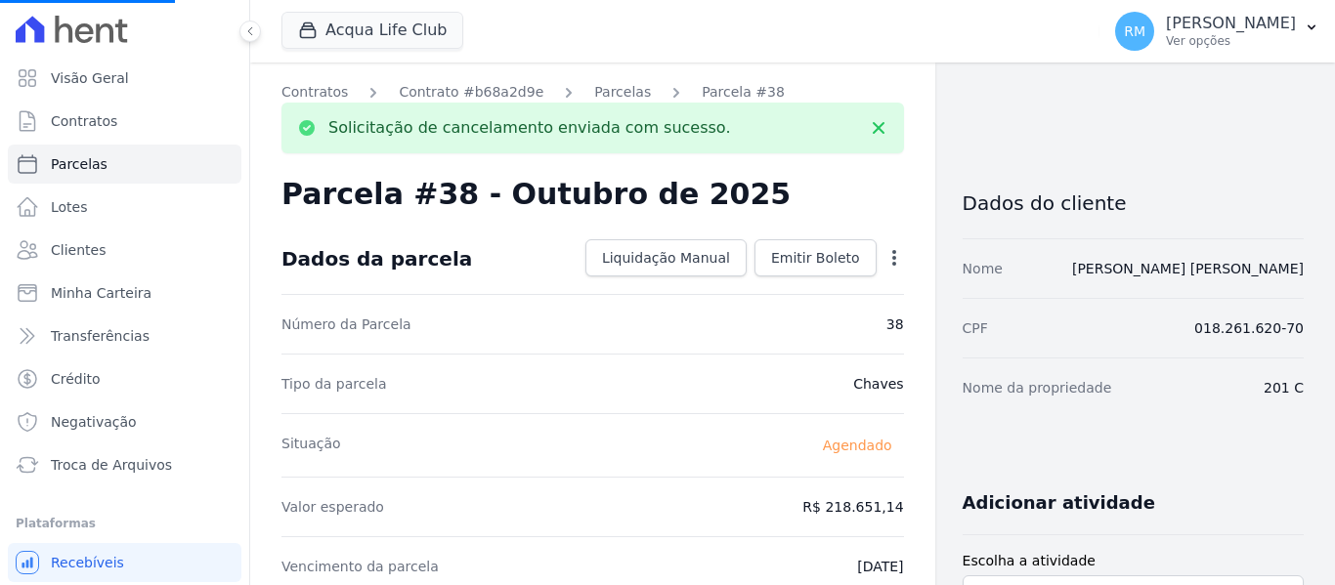
select select
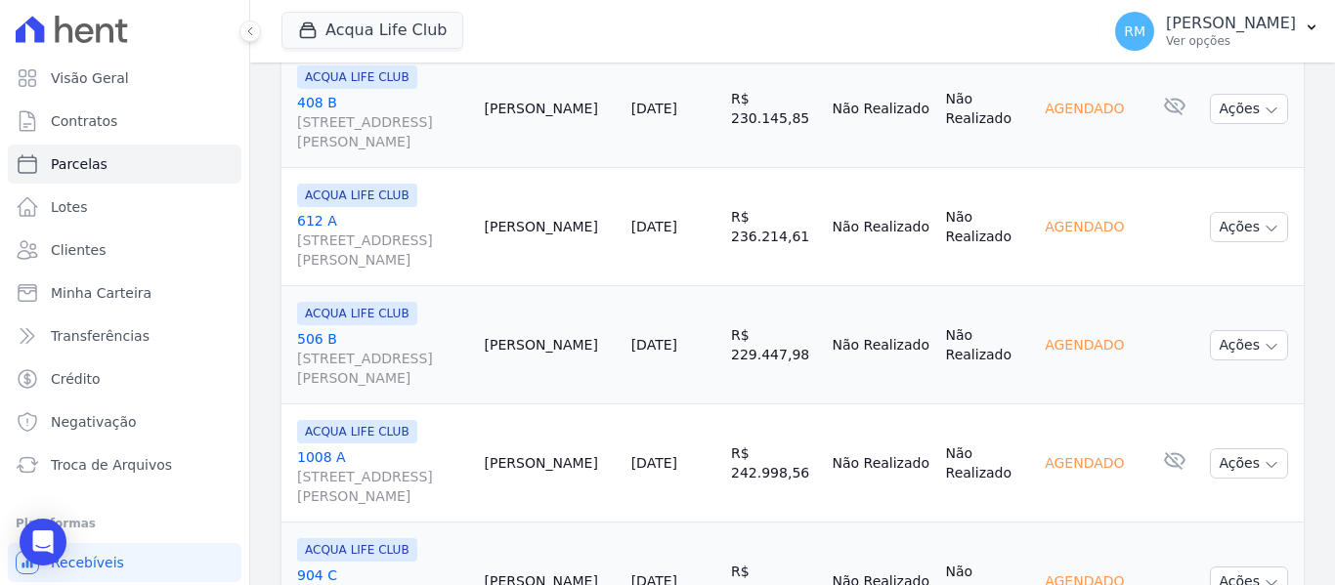
scroll to position [1271, 0]
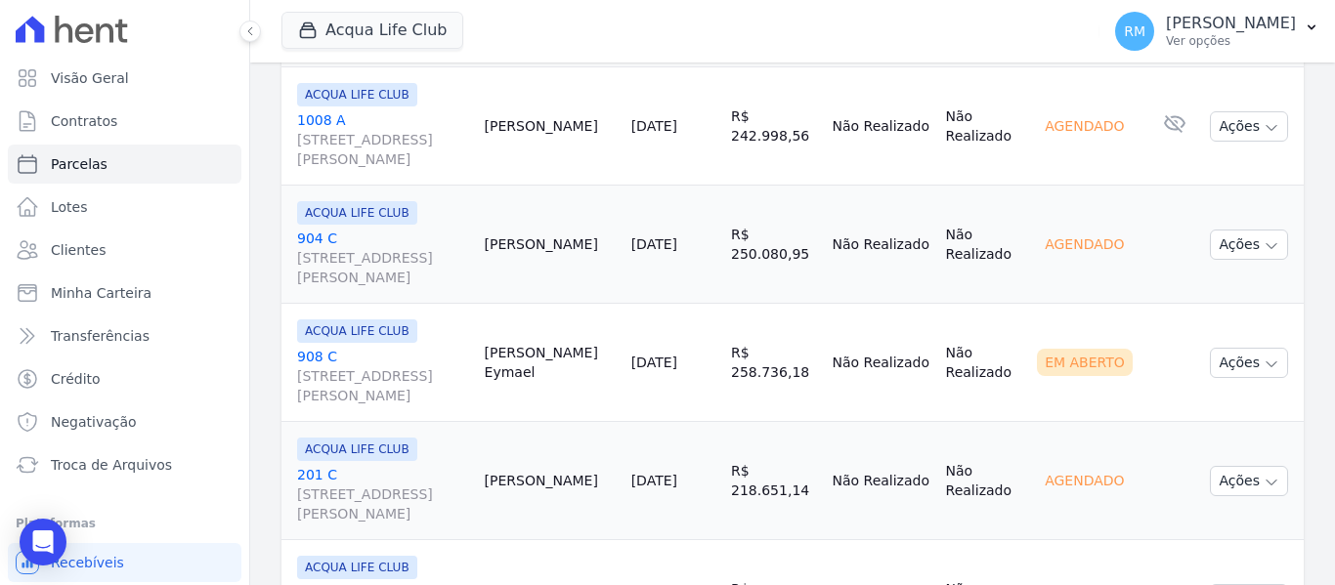
click at [437, 355] on link "[GEOGRAPHIC_DATA][STREET_ADDRESS][PERSON_NAME]" at bounding box center [383, 376] width 172 height 59
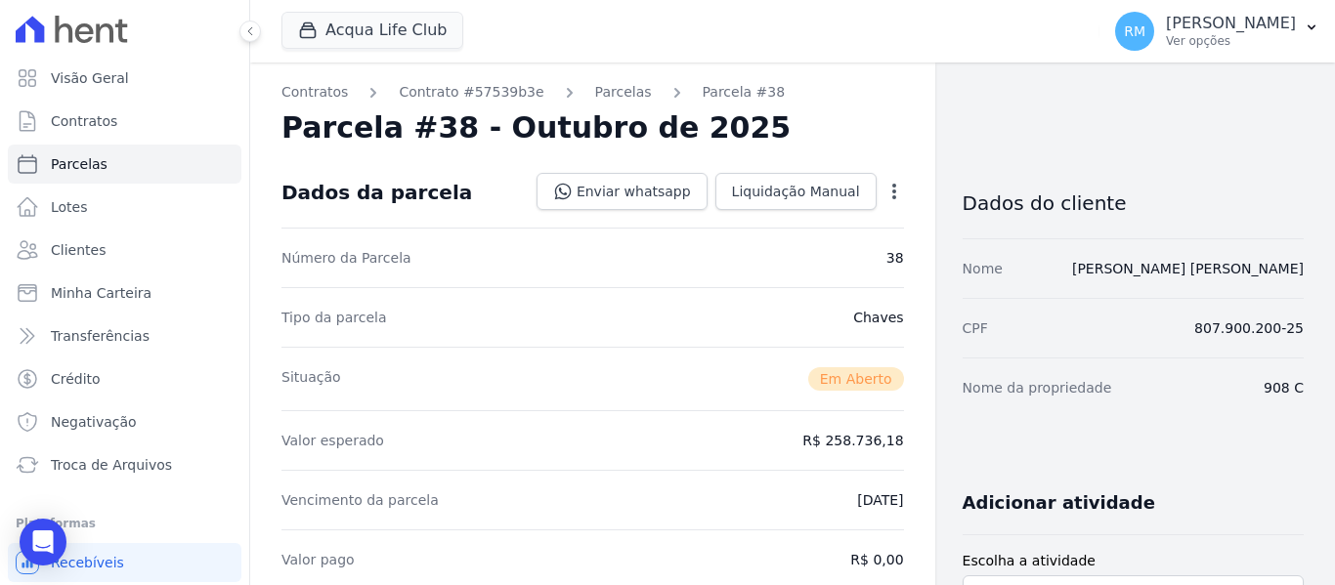
click at [891, 191] on icon "button" at bounding box center [895, 192] width 20 height 20
click at [816, 247] on link "Cancelar Cobrança" at bounding box center [810, 253] width 172 height 35
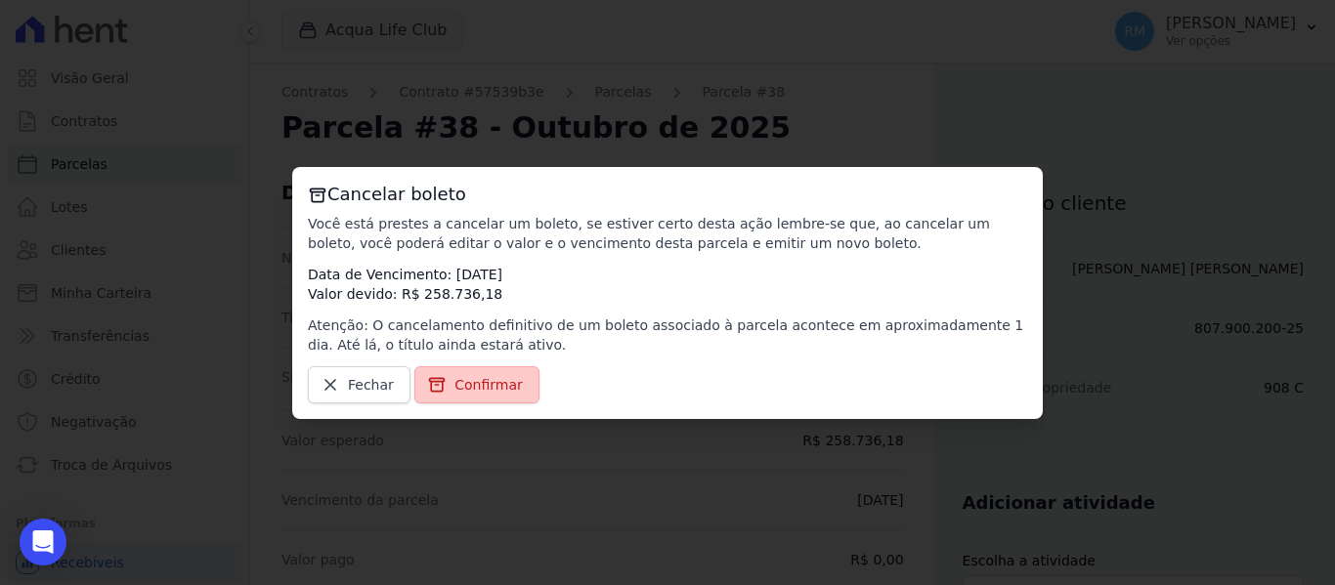
click at [434, 390] on icon at bounding box center [437, 385] width 20 height 20
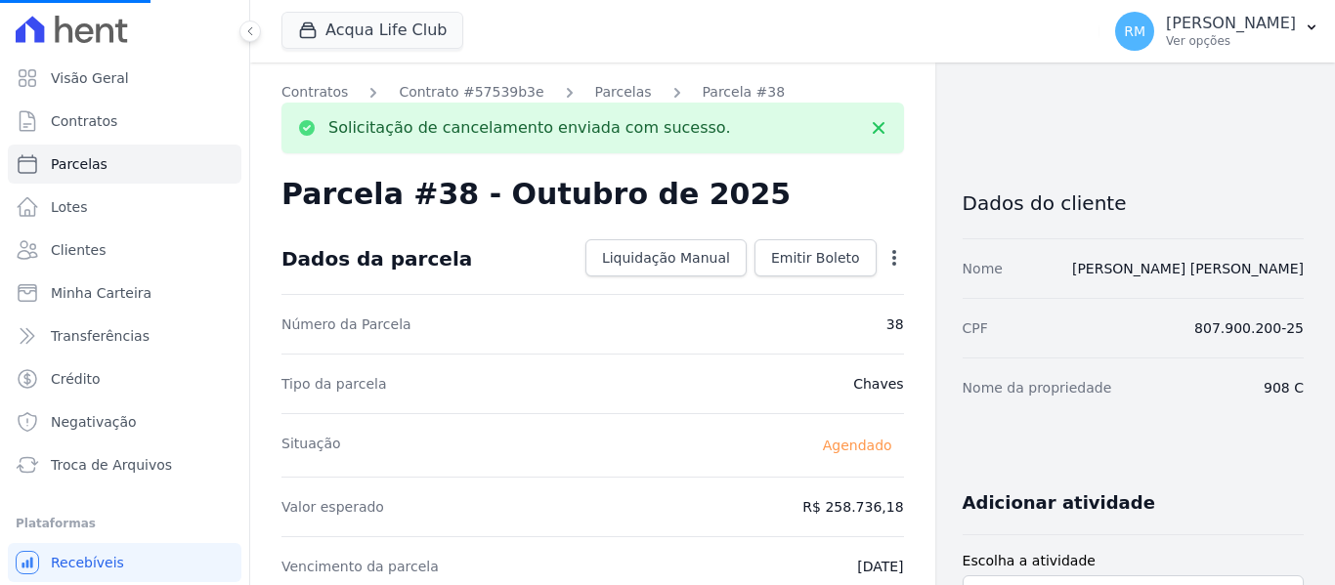
select select
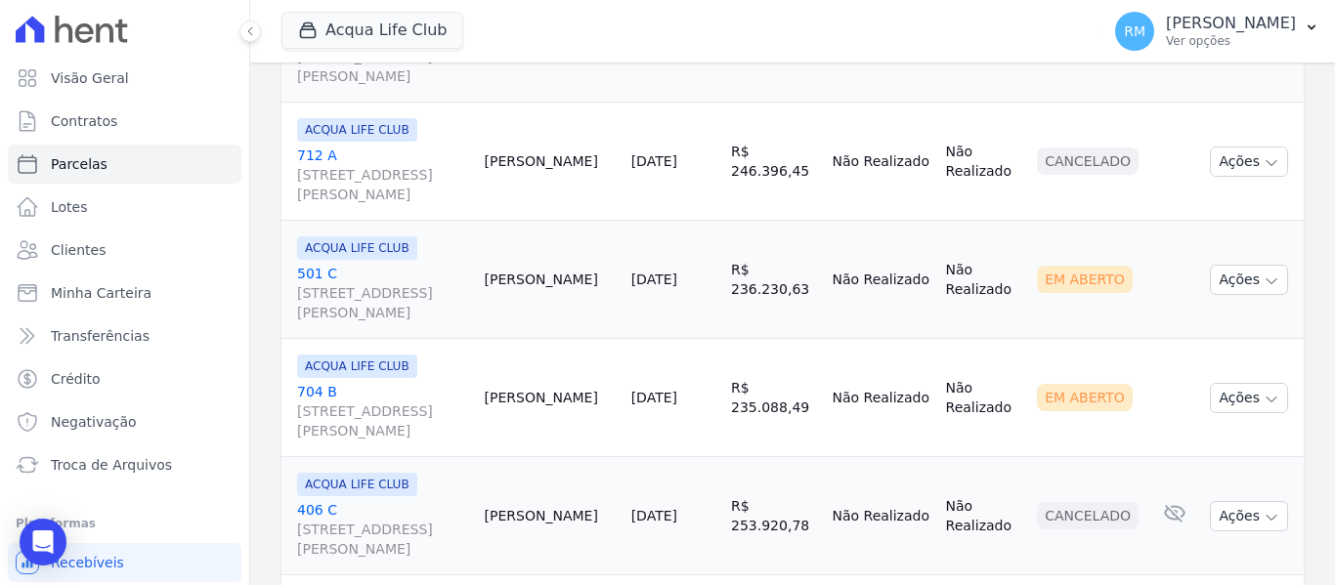
scroll to position [1662, 0]
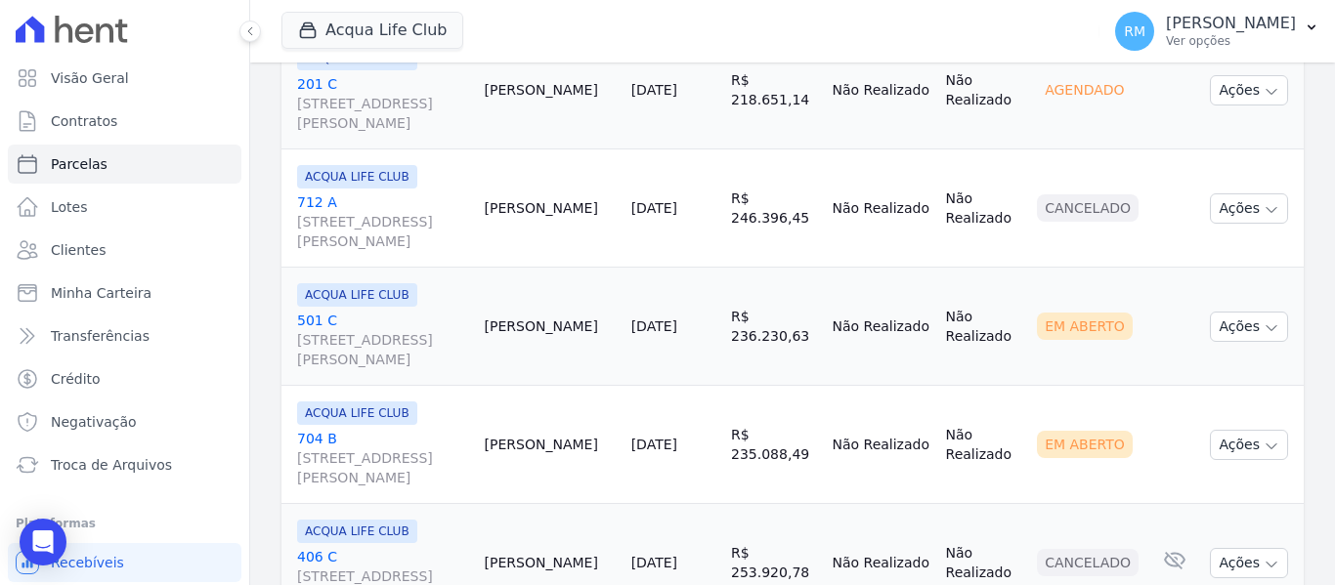
click at [428, 318] on link "[GEOGRAPHIC_DATA][STREET_ADDRESS][PERSON_NAME]" at bounding box center [383, 340] width 172 height 59
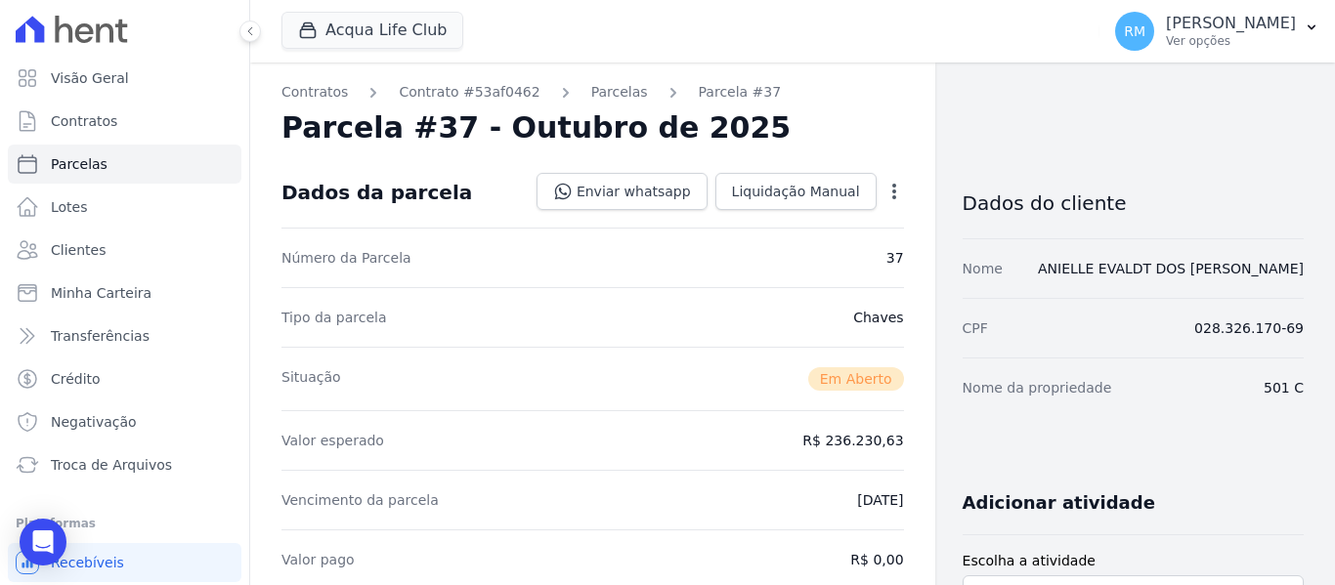
click at [887, 192] on icon "button" at bounding box center [895, 192] width 20 height 20
click at [808, 256] on link "Cancelar Cobrança" at bounding box center [810, 253] width 172 height 35
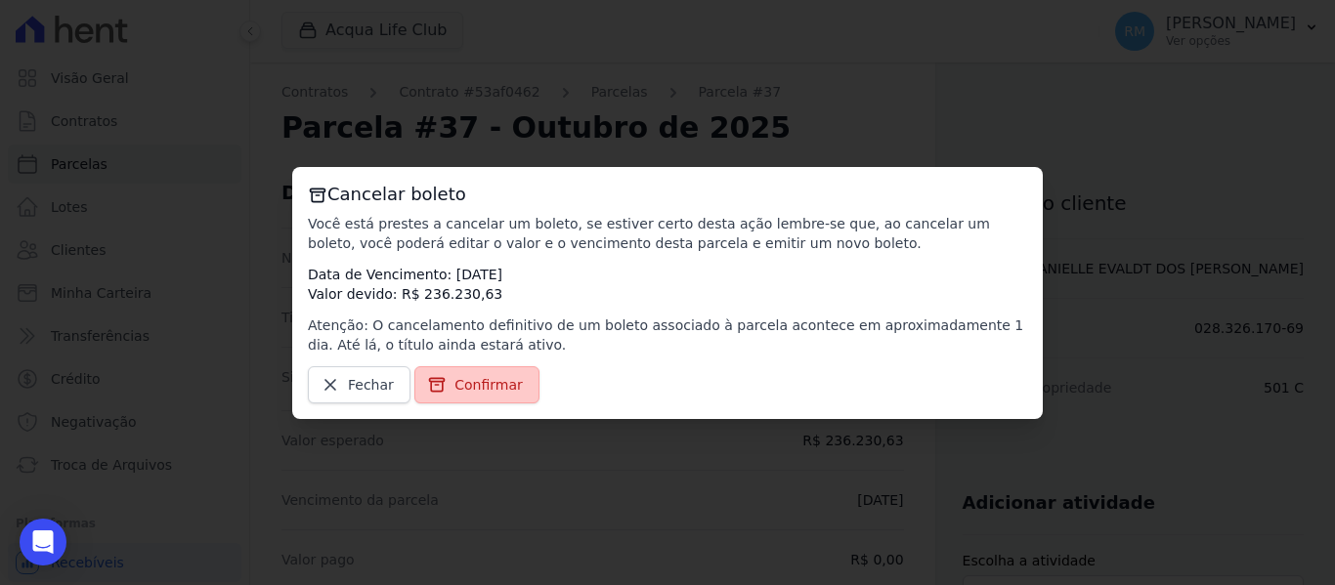
click at [478, 379] on span "Confirmar" at bounding box center [489, 385] width 68 height 20
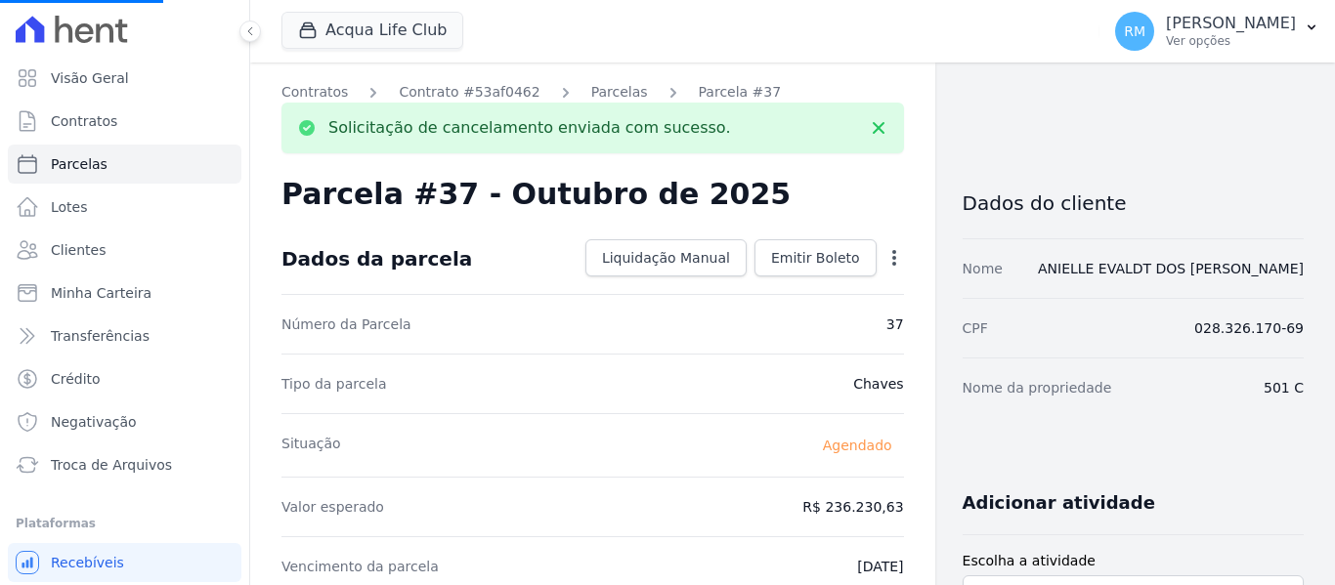
select select
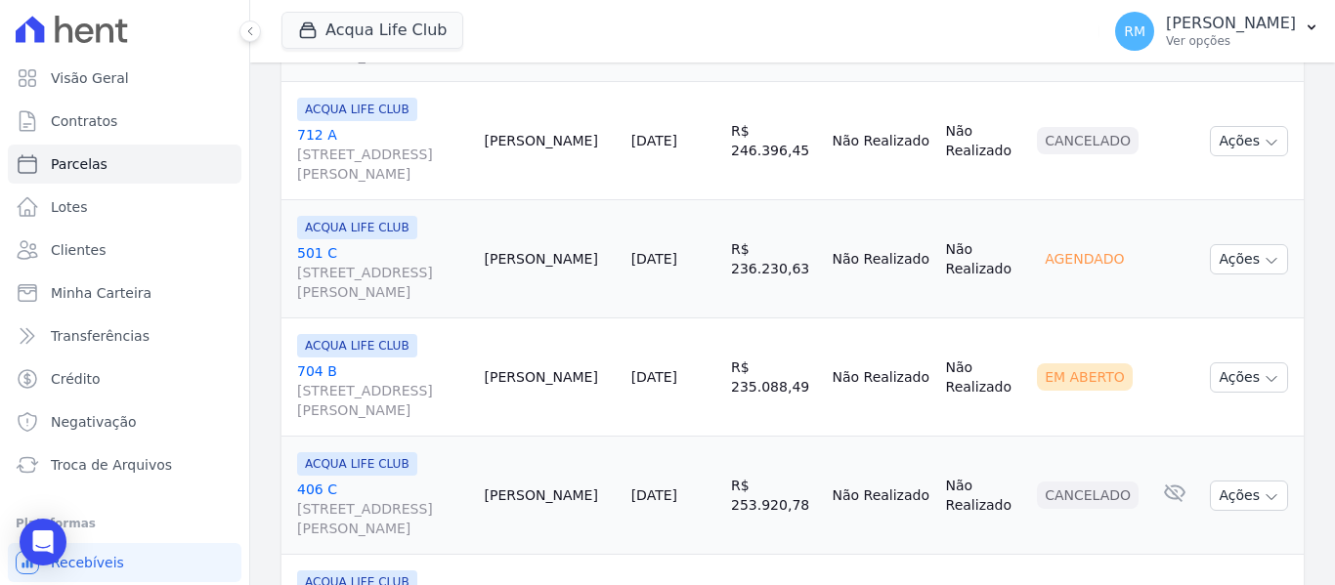
scroll to position [1759, 0]
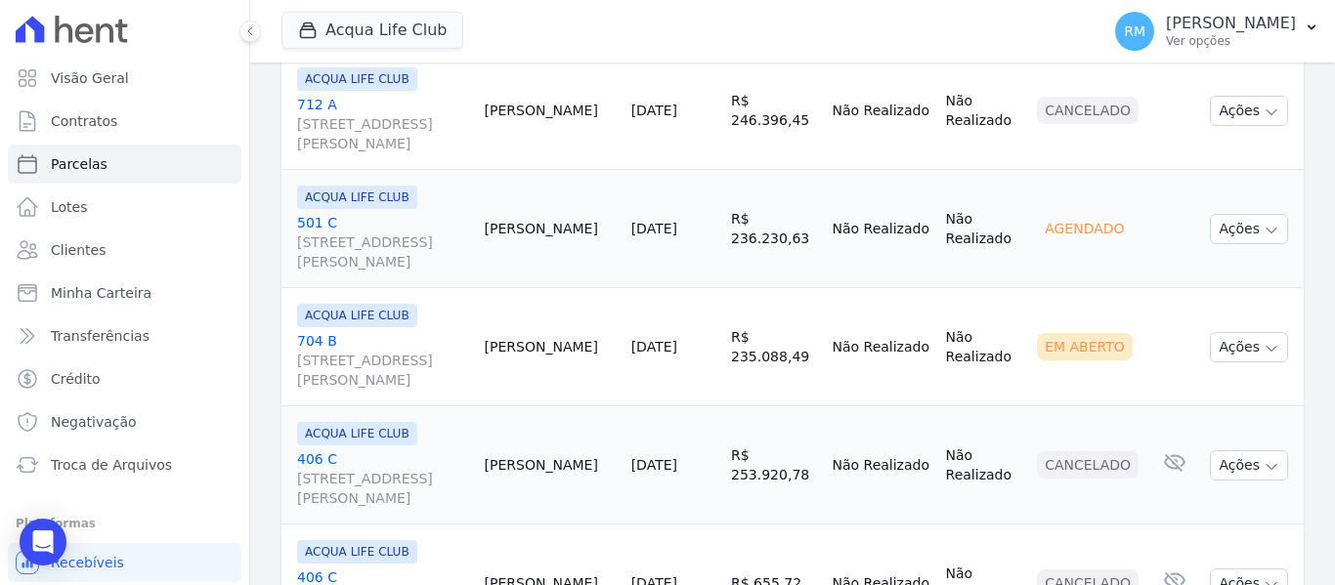
click at [392, 342] on link "[GEOGRAPHIC_DATA][STREET_ADDRESS][PERSON_NAME]" at bounding box center [383, 360] width 172 height 59
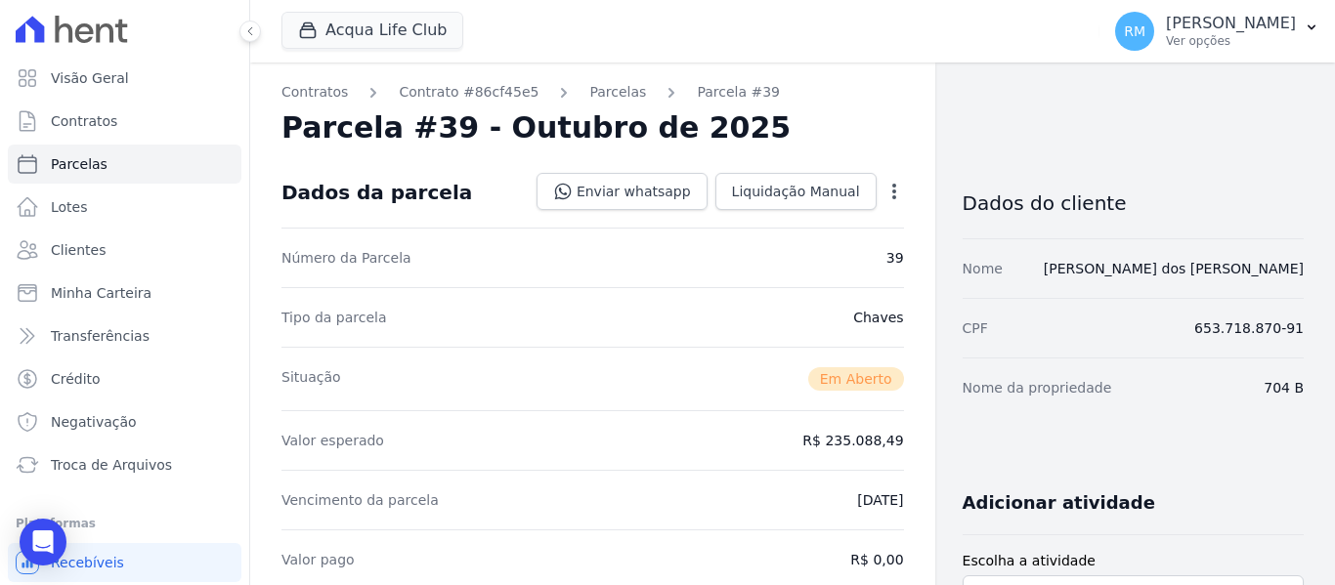
click at [891, 189] on icon "button" at bounding box center [895, 192] width 20 height 20
click at [826, 255] on link "Cancelar Cobrança" at bounding box center [810, 253] width 172 height 35
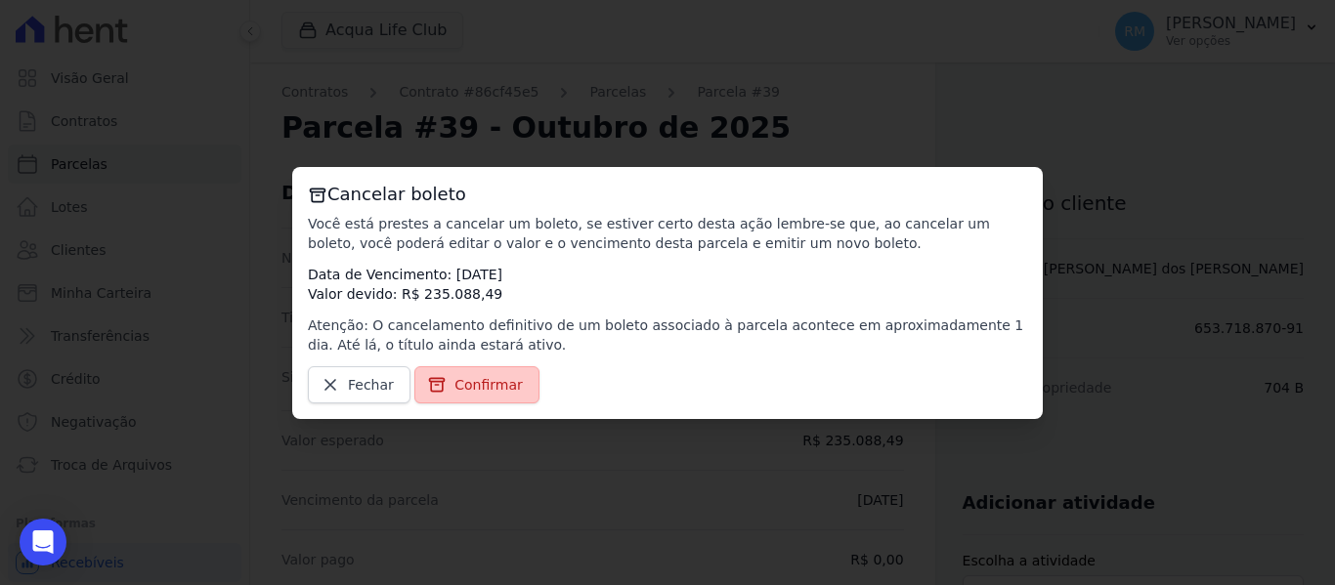
click at [479, 394] on span "Confirmar" at bounding box center [489, 385] width 68 height 20
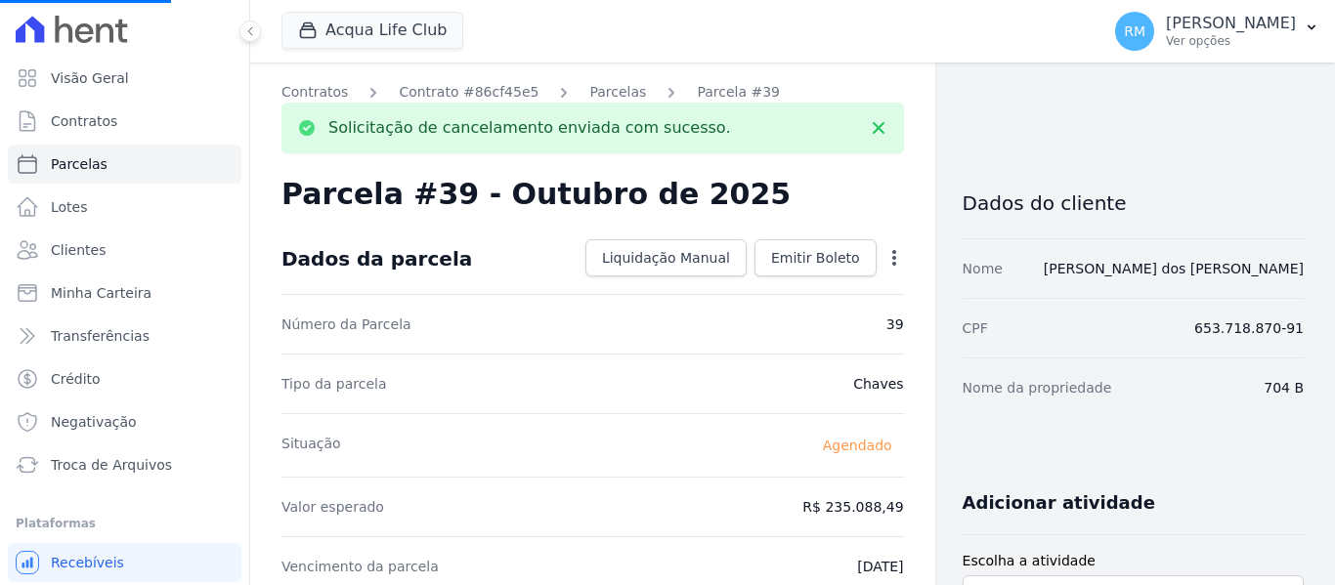
select select
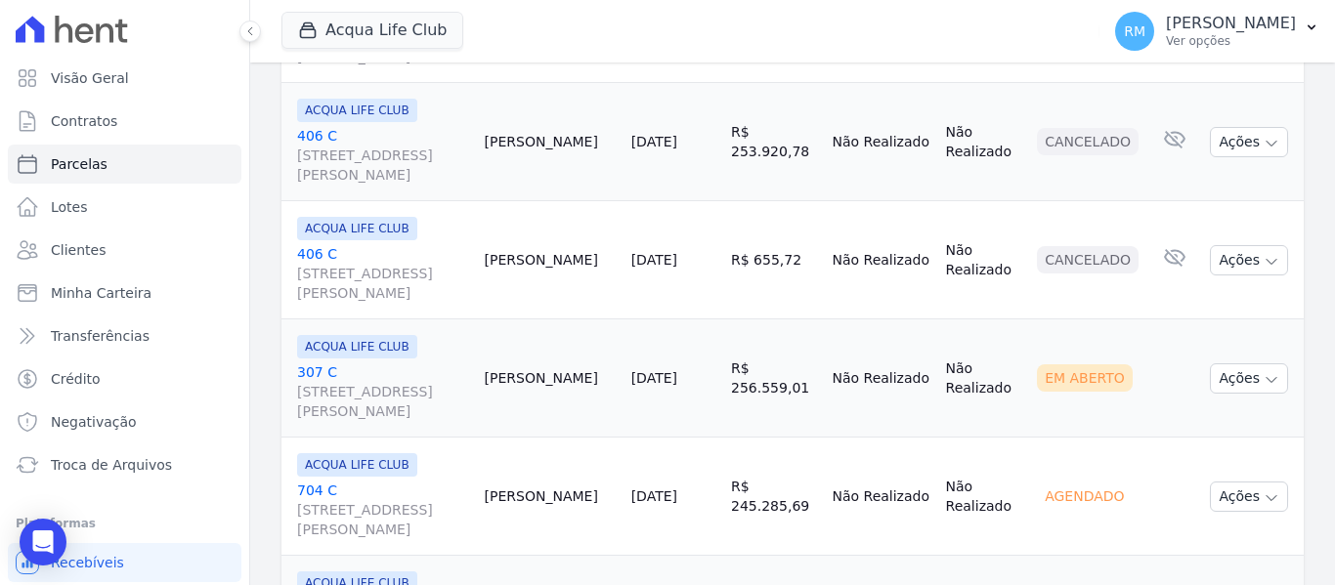
scroll to position [2150, 0]
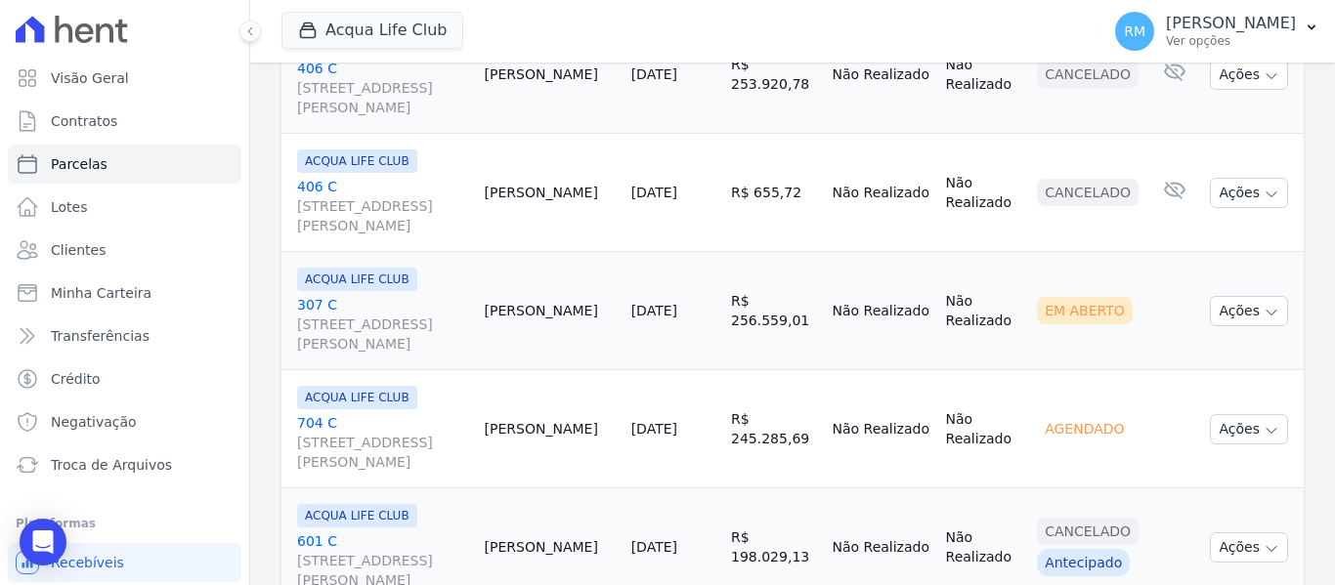
click at [412, 302] on link "[GEOGRAPHIC_DATA][STREET_ADDRESS][PERSON_NAME]" at bounding box center [383, 324] width 172 height 59
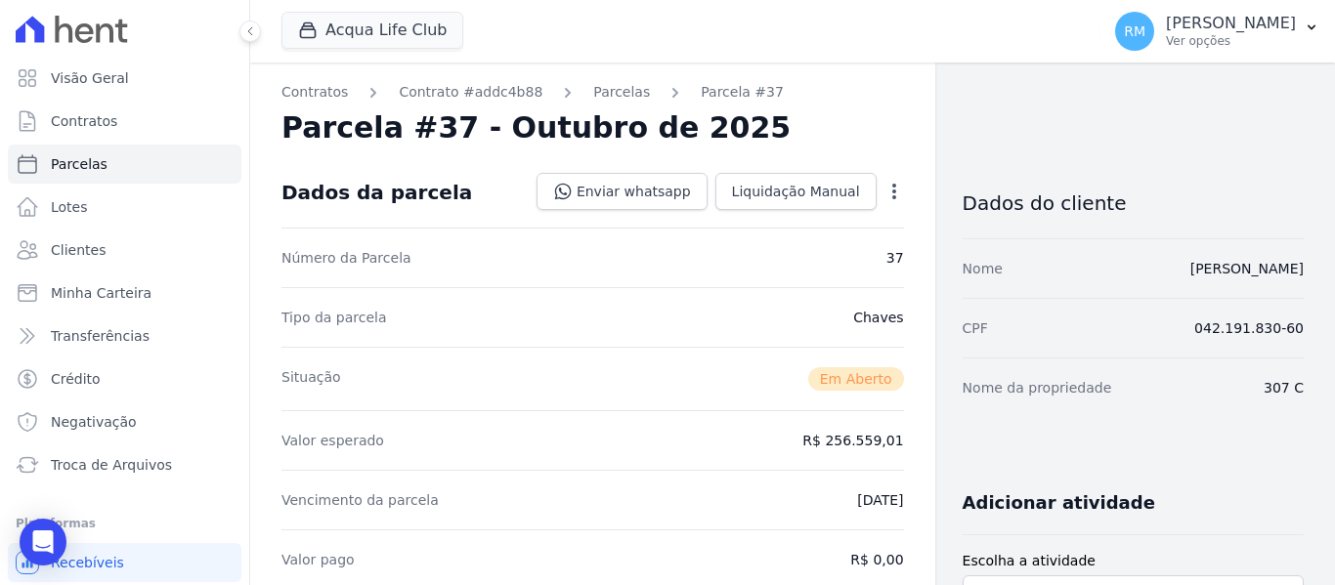
click at [885, 195] on icon "button" at bounding box center [895, 192] width 20 height 20
click at [821, 251] on link "Cancelar Cobrança" at bounding box center [810, 253] width 172 height 35
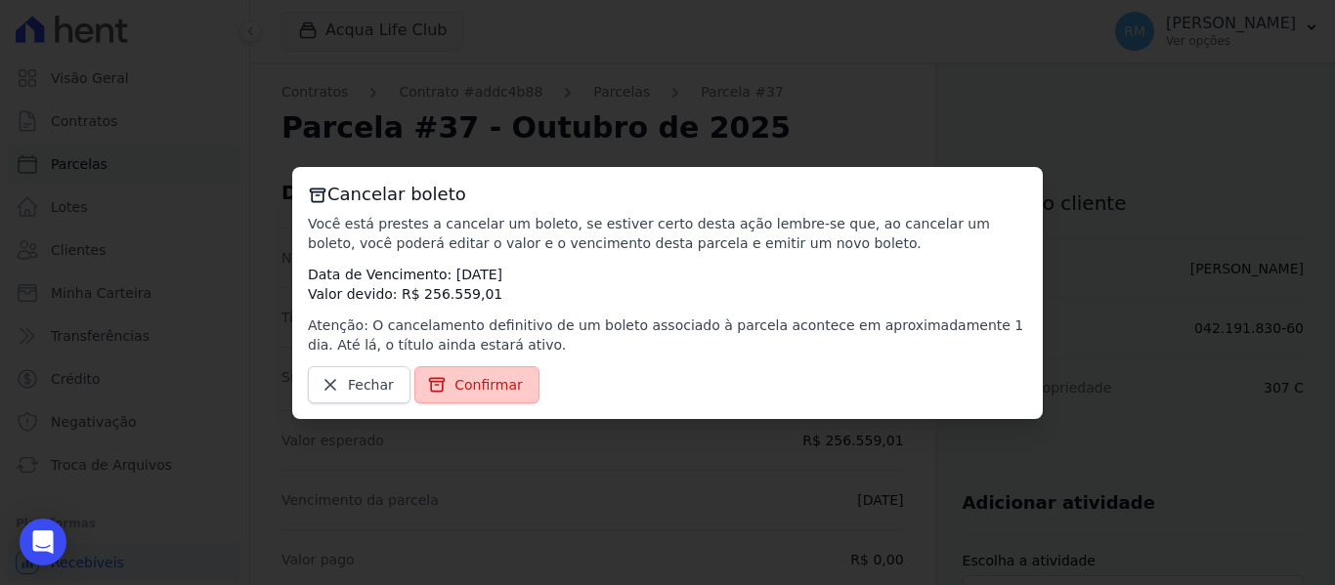
click at [489, 378] on span "Confirmar" at bounding box center [489, 385] width 68 height 20
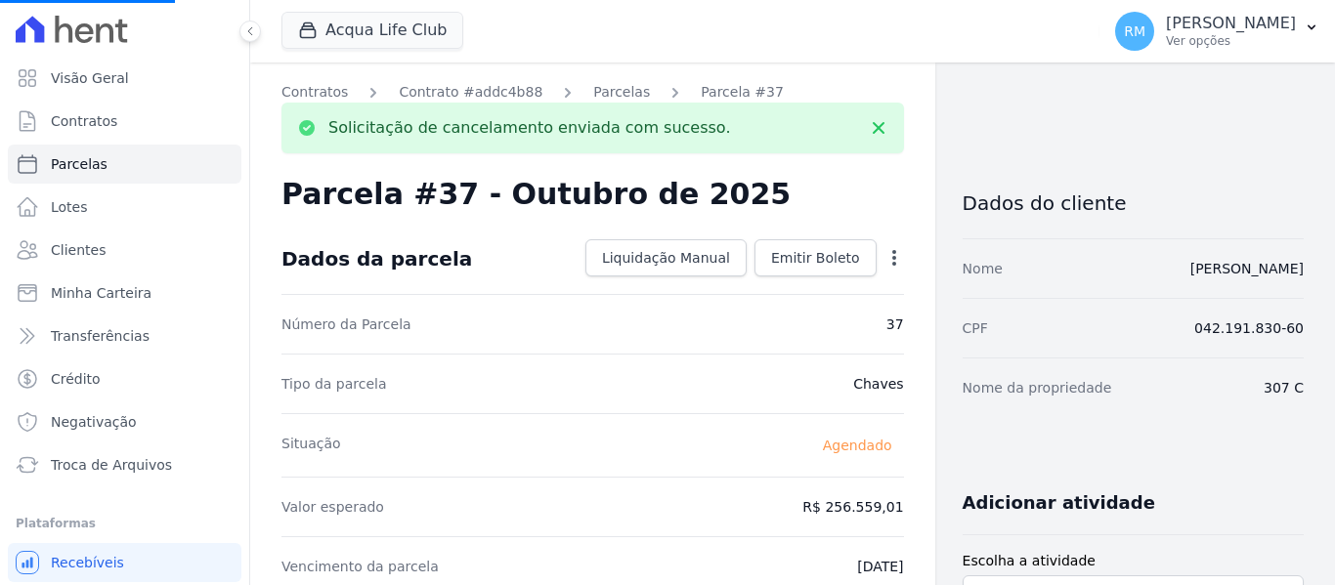
select select
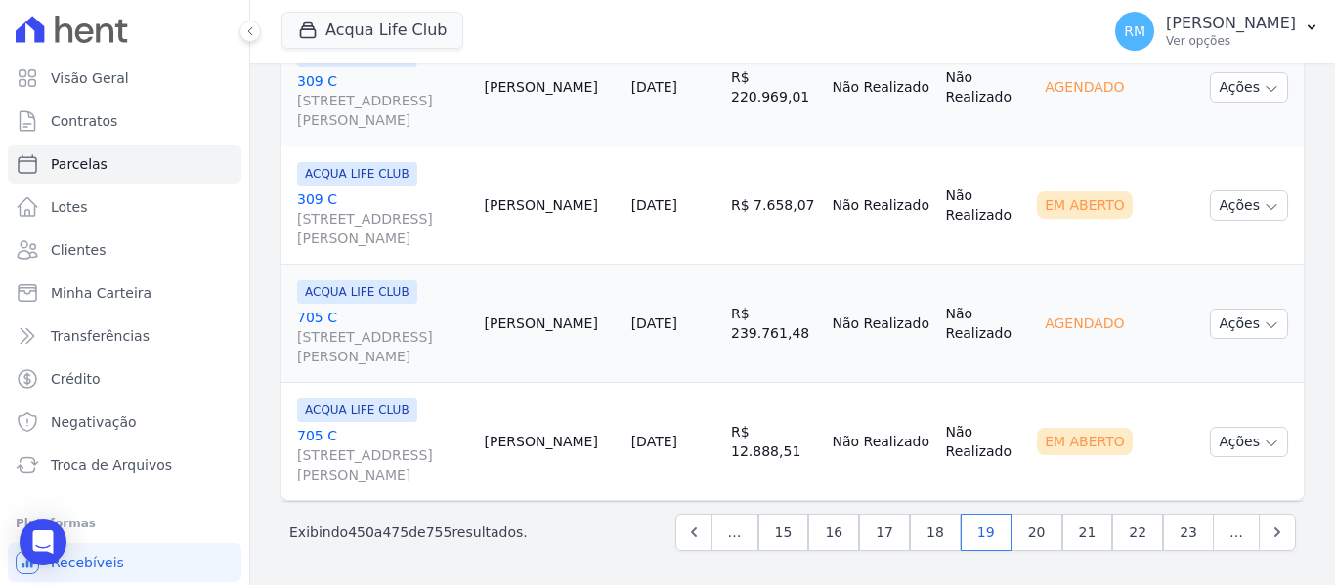
scroll to position [3085, 0]
click at [419, 431] on link "[GEOGRAPHIC_DATA][STREET_ADDRESS][PERSON_NAME]" at bounding box center [383, 454] width 172 height 59
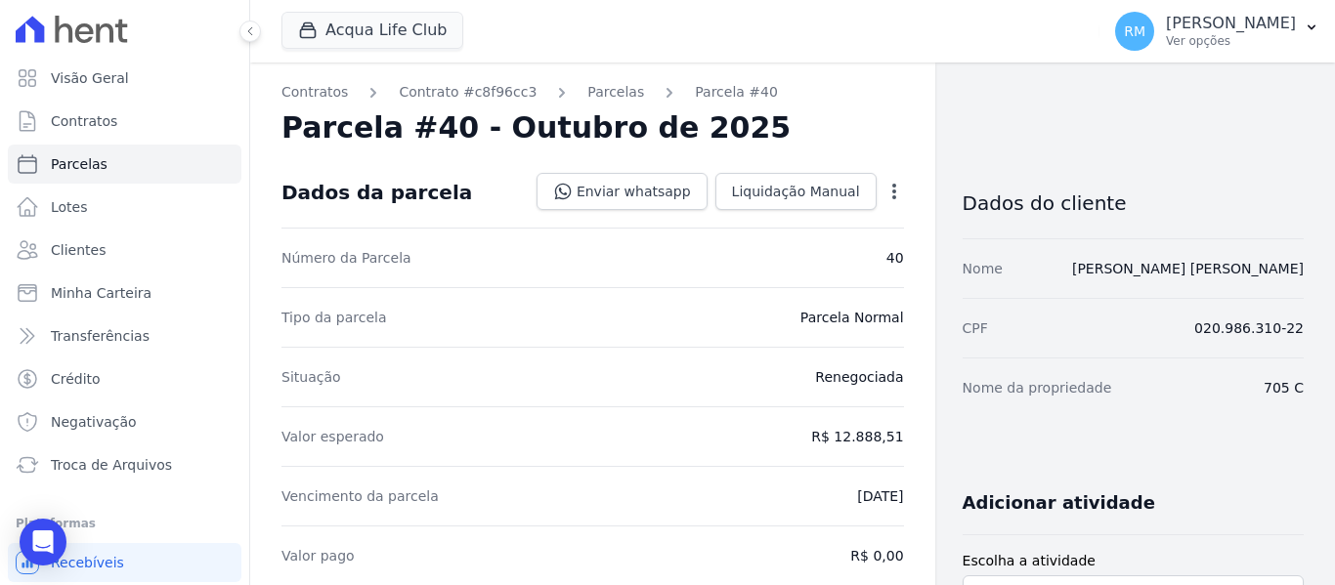
select select
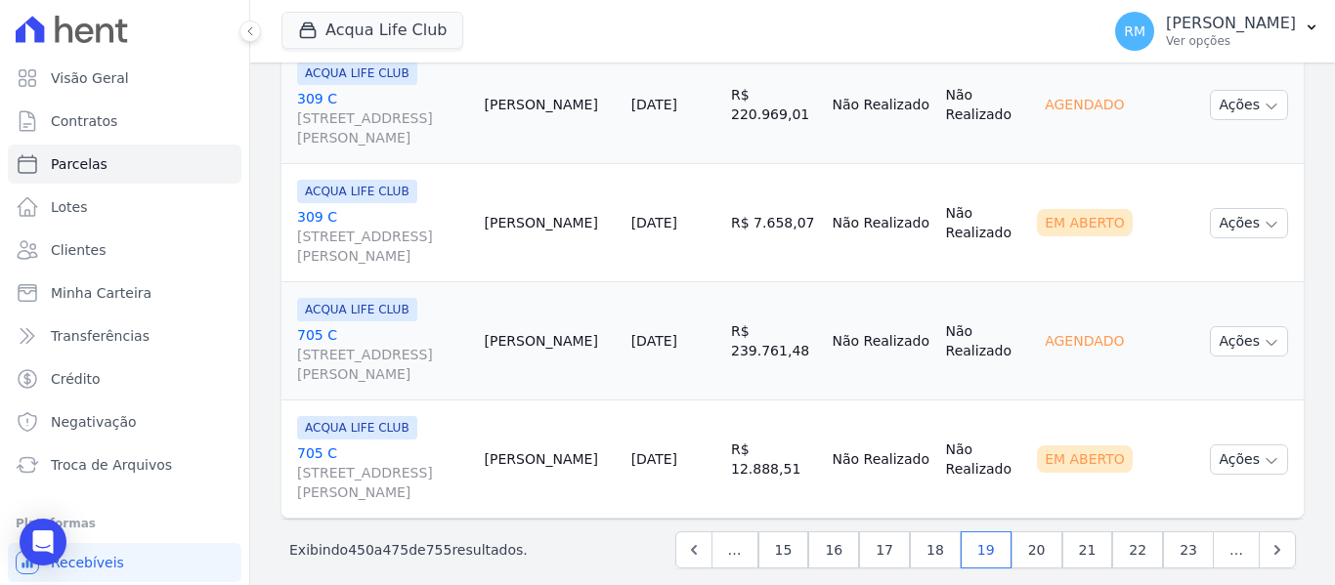
scroll to position [3085, 0]
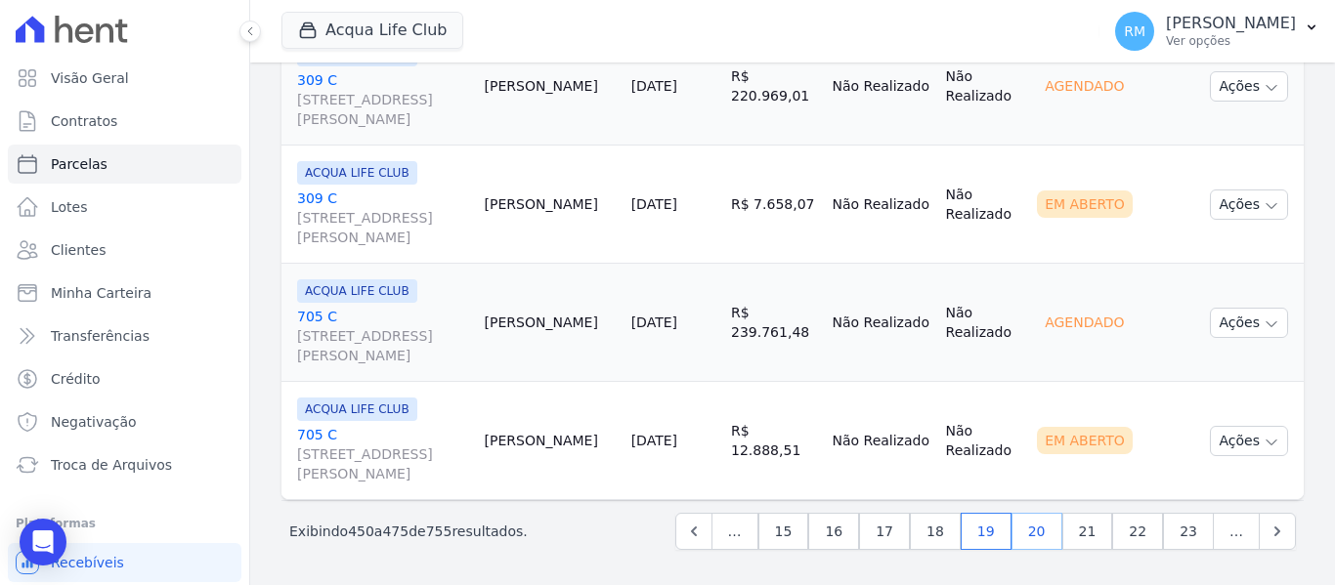
click at [1034, 533] on link "20" at bounding box center [1037, 531] width 51 height 37
select select
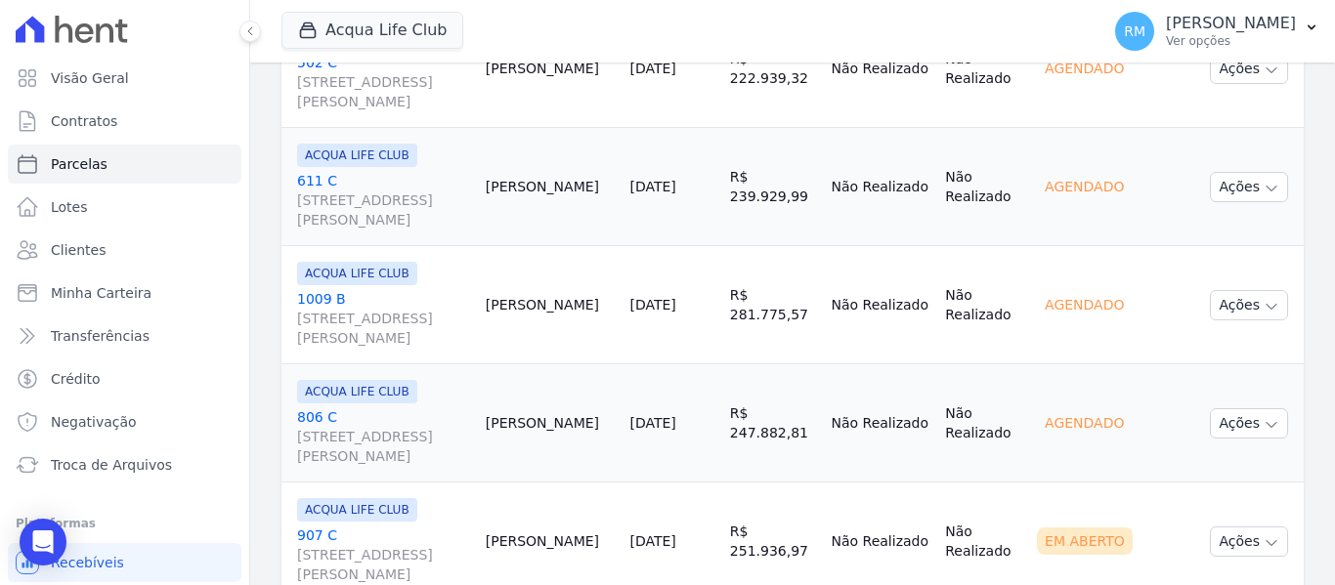
scroll to position [1857, 0]
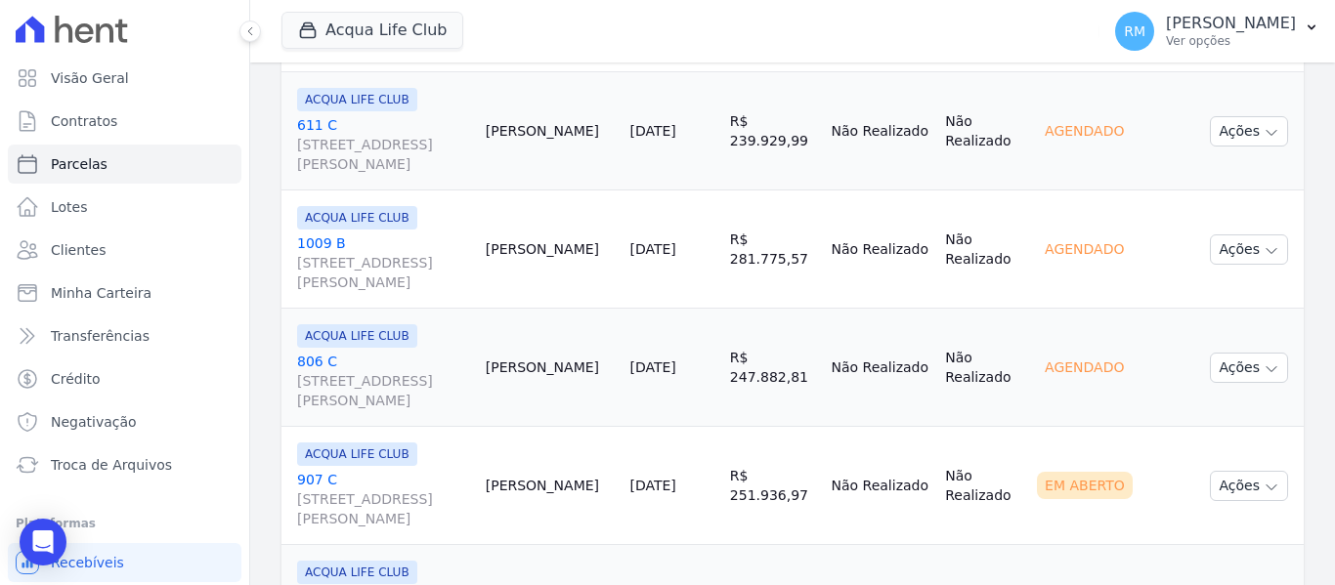
click at [434, 474] on link "907 [GEOGRAPHIC_DATA][STREET_ADDRESS][PERSON_NAME]" at bounding box center [383, 499] width 173 height 59
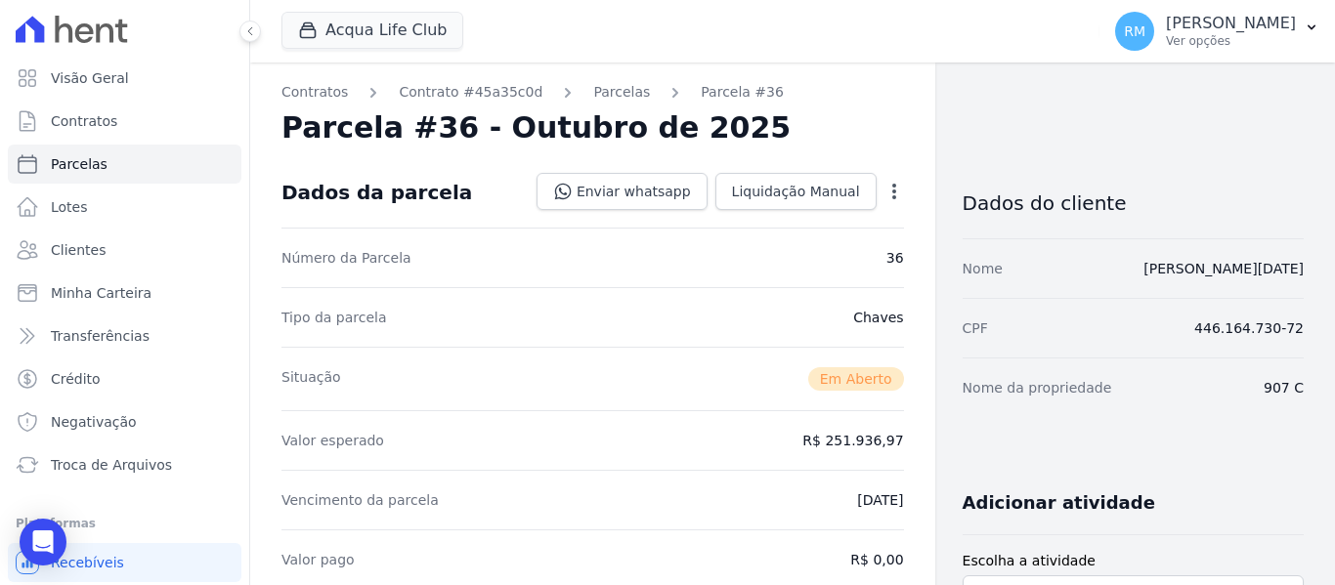
click at [890, 201] on div "Open options" at bounding box center [895, 194] width 20 height 24
click at [892, 197] on icon "button" at bounding box center [894, 192] width 4 height 16
click at [829, 250] on link "Cancelar Cobrança" at bounding box center [810, 253] width 172 height 35
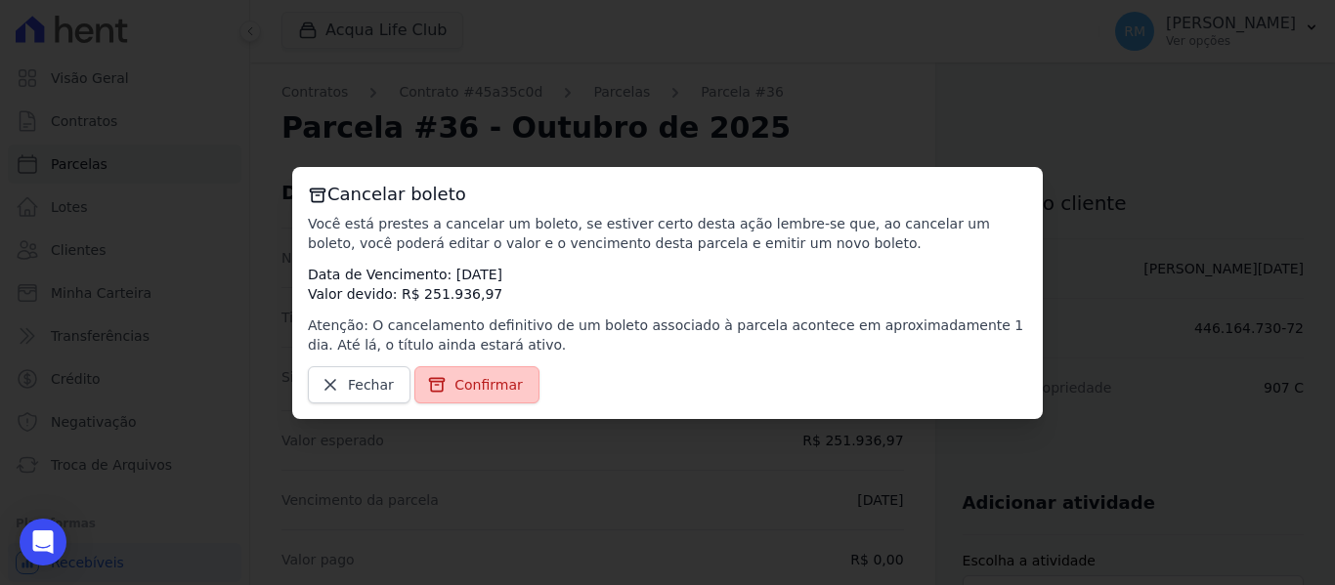
click at [473, 384] on span "Confirmar" at bounding box center [489, 385] width 68 height 20
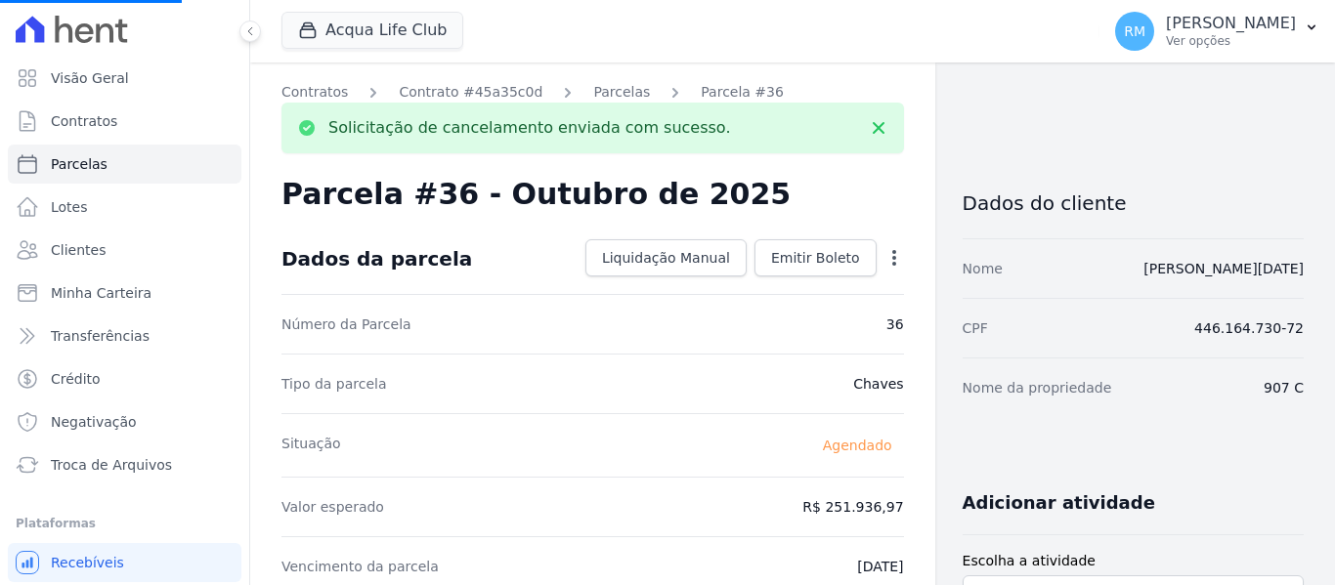
select select
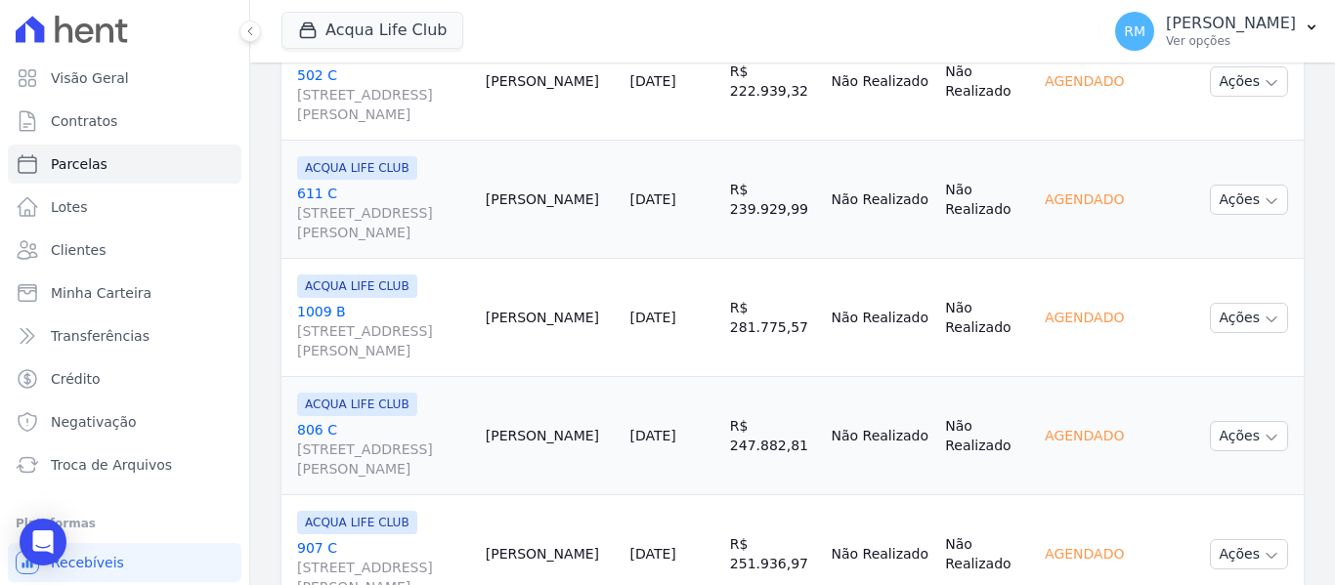
scroll to position [1955, 0]
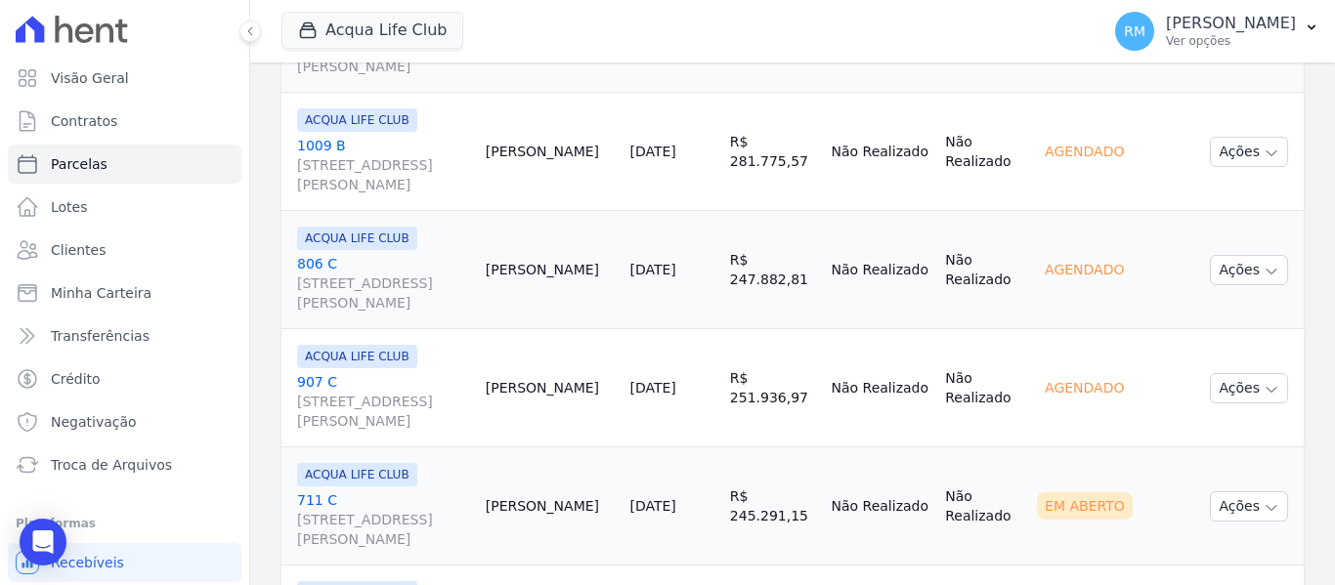
click at [396, 496] on link "[GEOGRAPHIC_DATA][STREET_ADDRESS][PERSON_NAME]" at bounding box center [383, 520] width 173 height 59
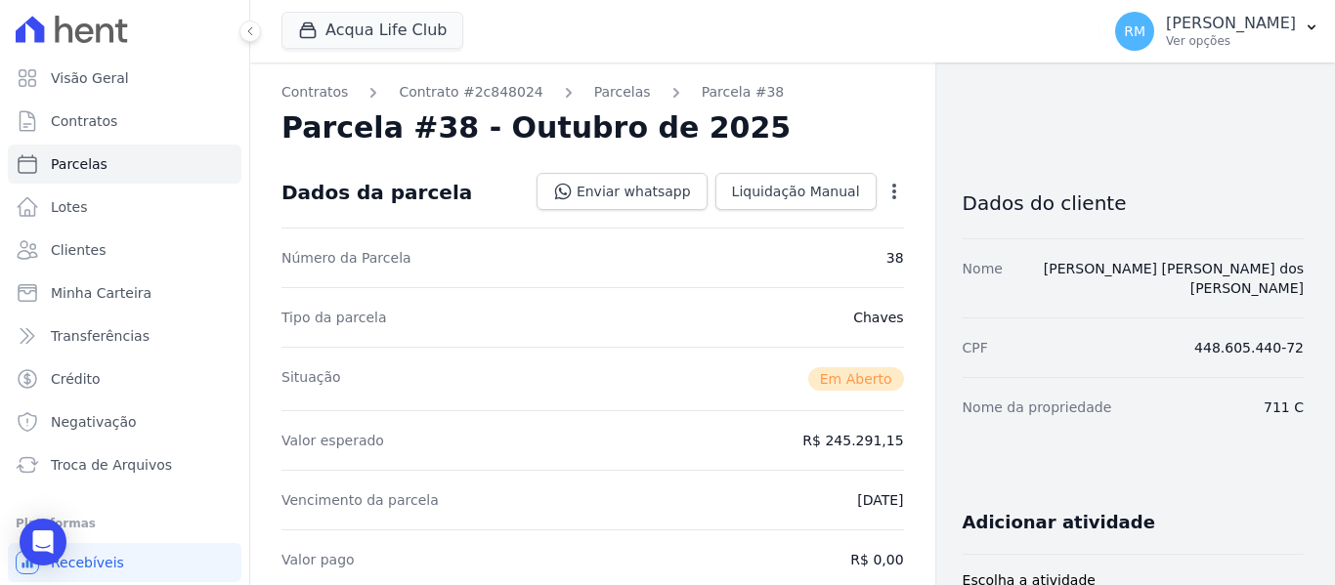
click at [892, 195] on icon "button" at bounding box center [895, 192] width 20 height 20
click at [829, 258] on link "Cancelar Cobrança" at bounding box center [810, 253] width 172 height 35
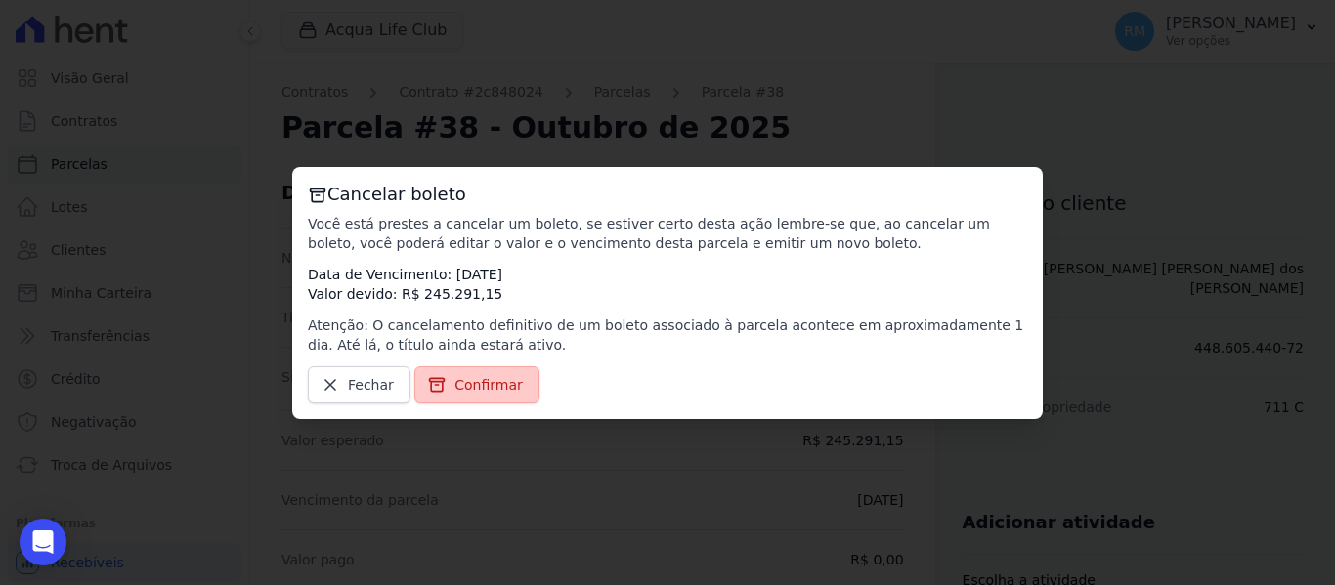
click at [500, 379] on span "Confirmar" at bounding box center [489, 385] width 68 height 20
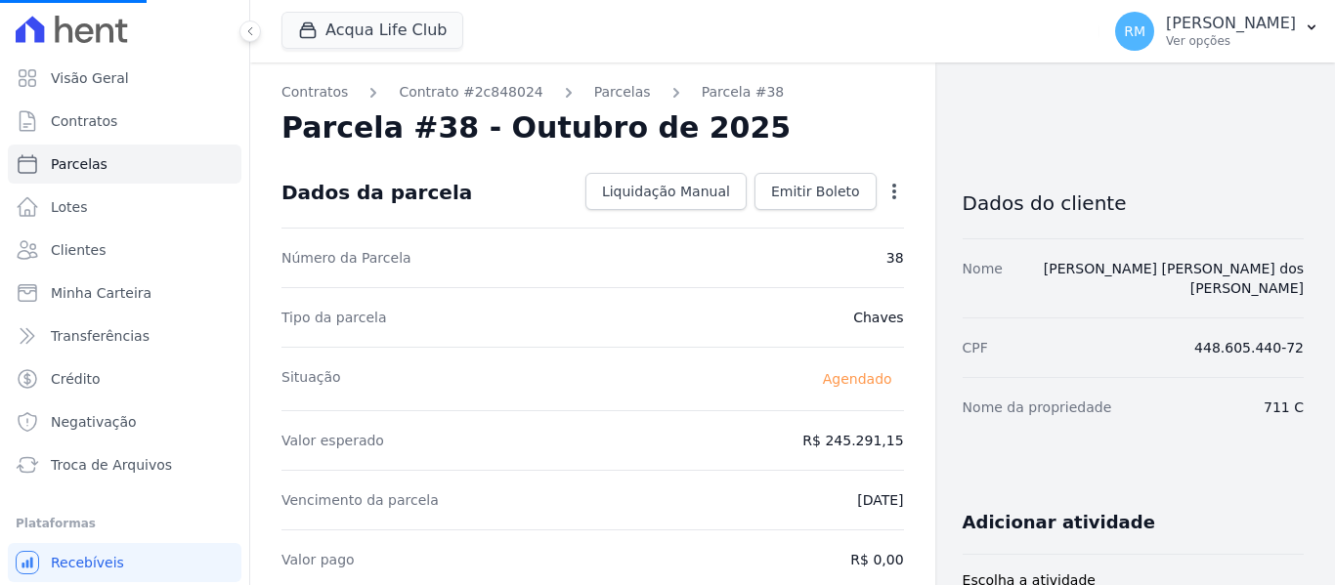
select select
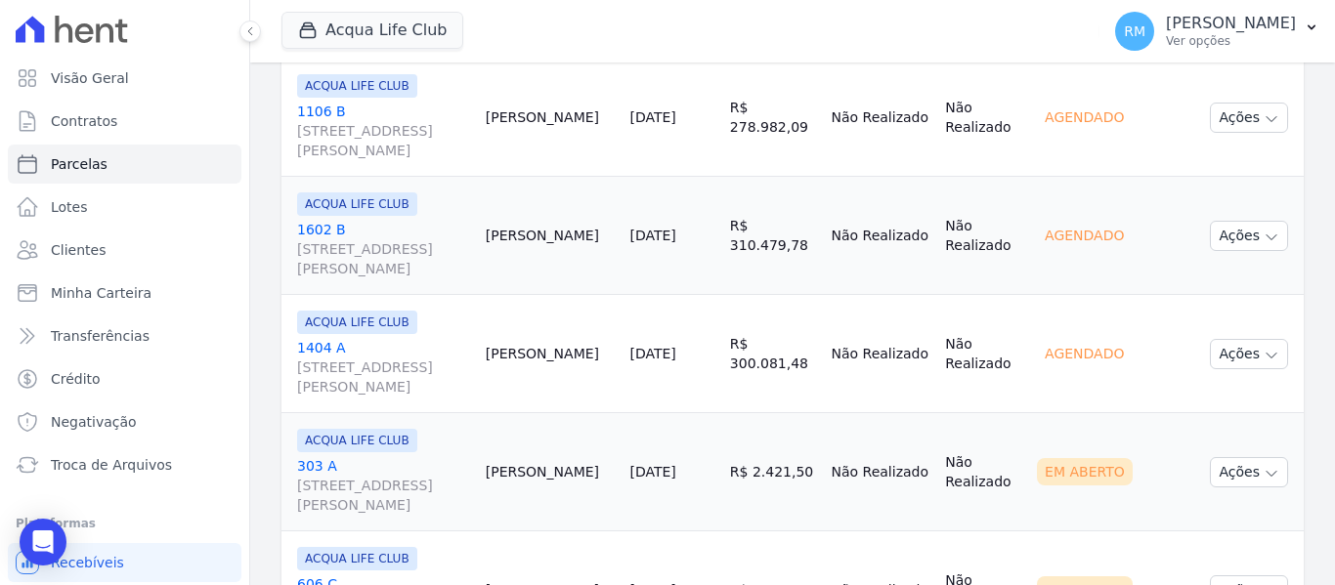
scroll to position [3085, 0]
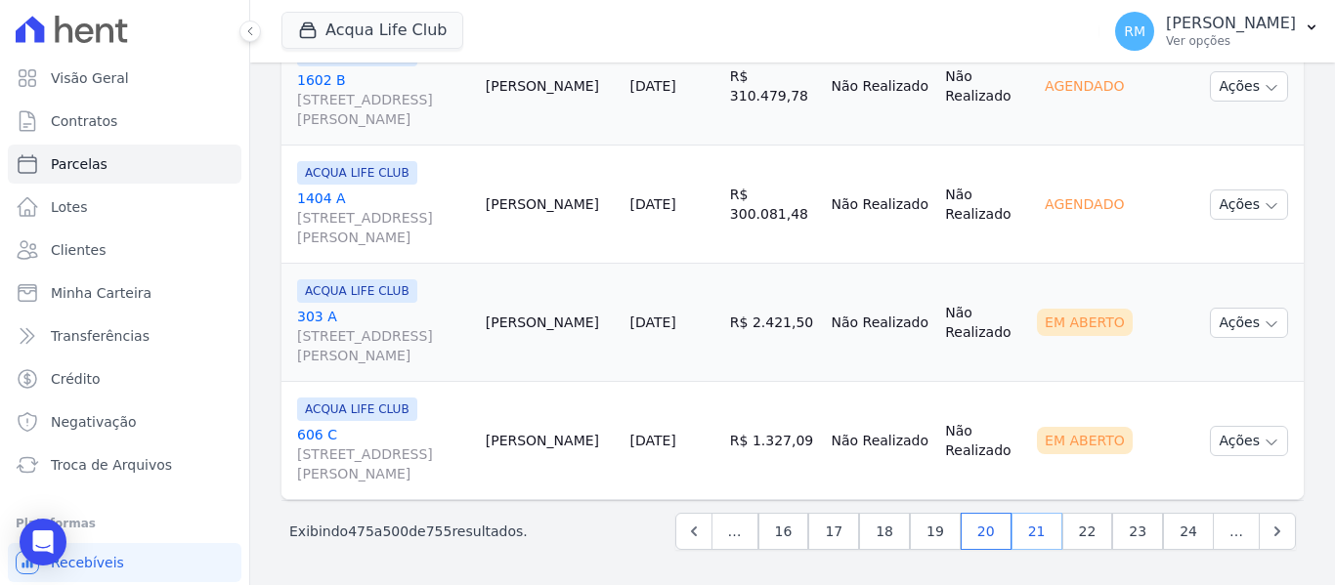
click at [1030, 538] on link "21" at bounding box center [1037, 531] width 51 height 37
select select
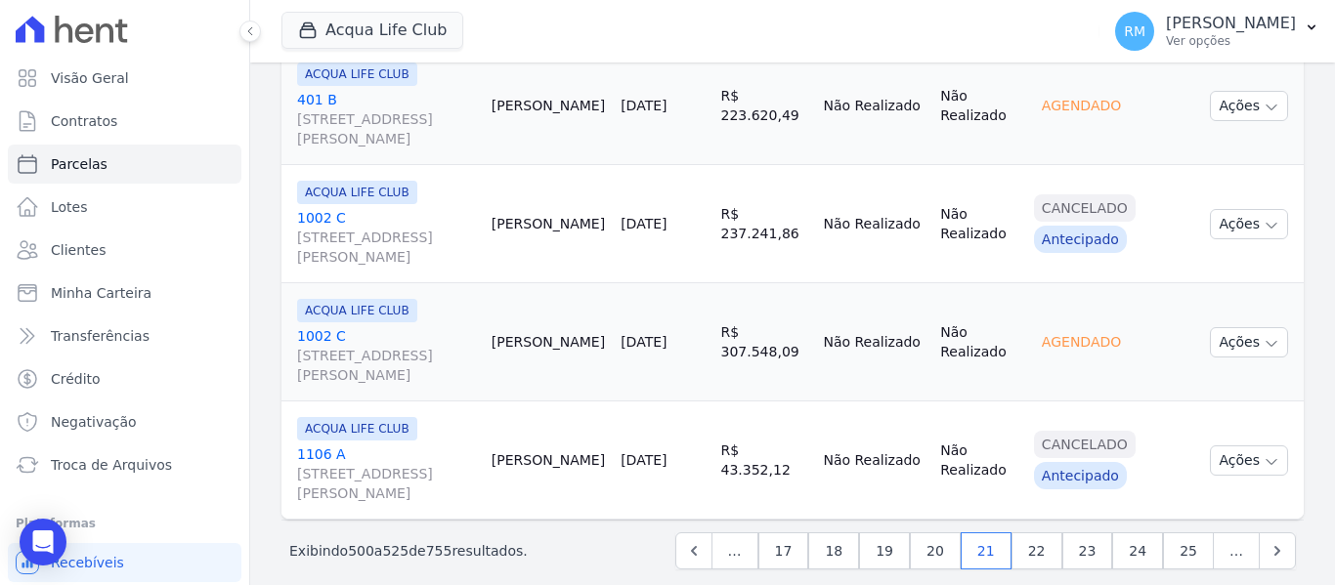
scroll to position [3085, 0]
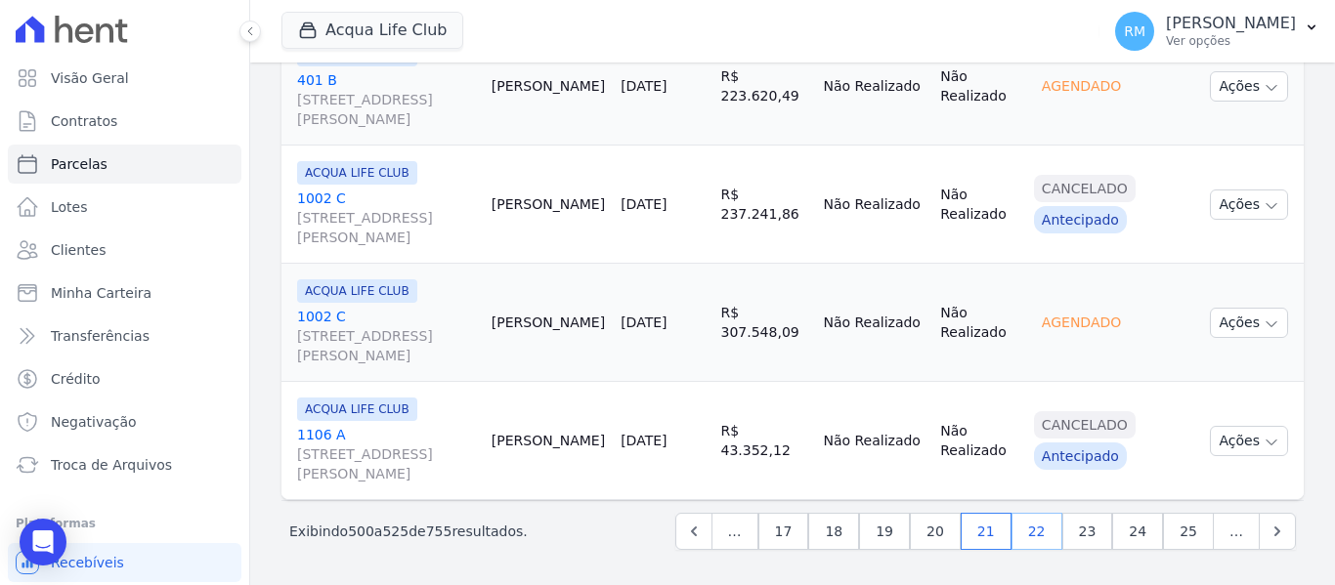
click at [1027, 539] on link "22" at bounding box center [1037, 531] width 51 height 37
select select
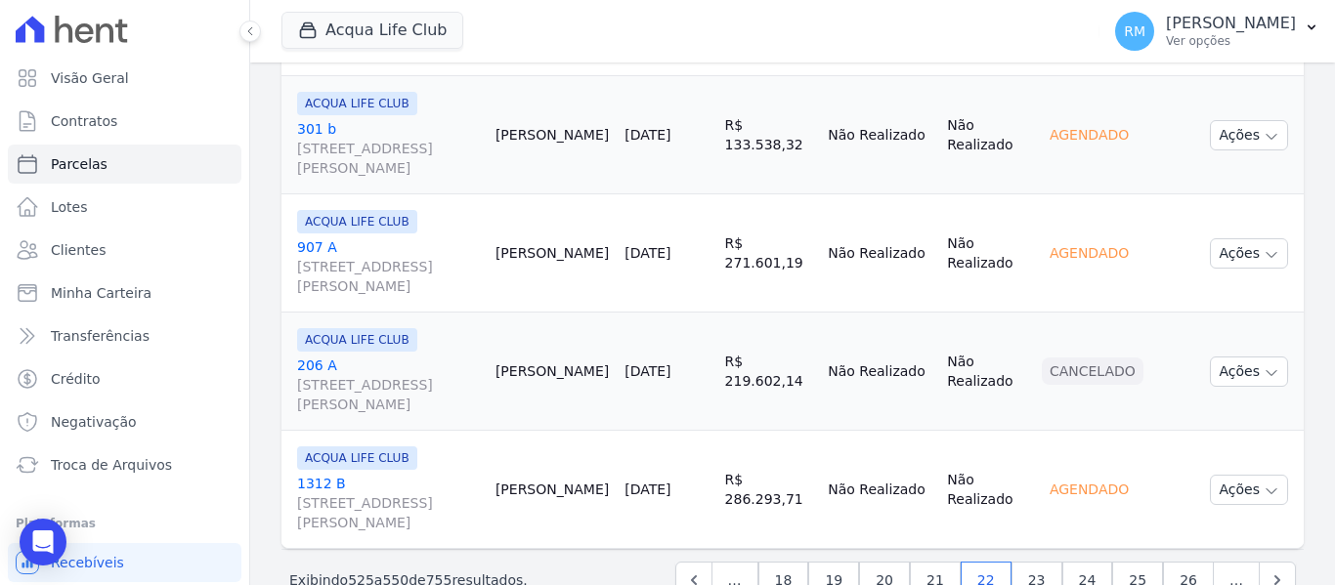
scroll to position [3085, 0]
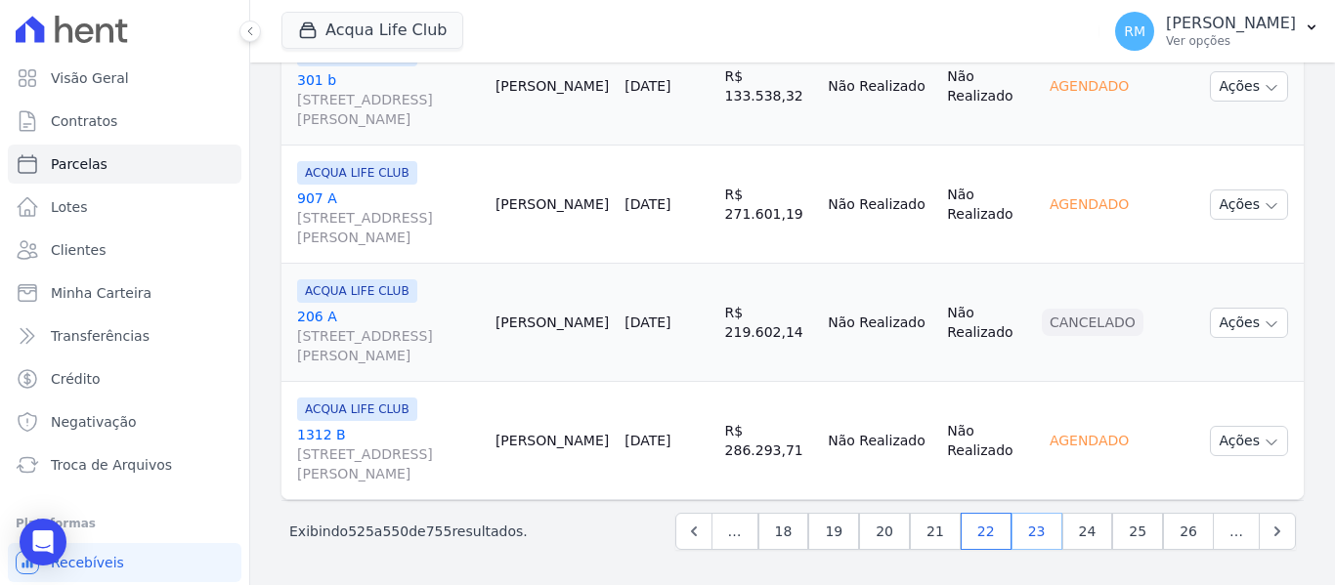
click at [1034, 527] on link "23" at bounding box center [1037, 531] width 51 height 37
select select
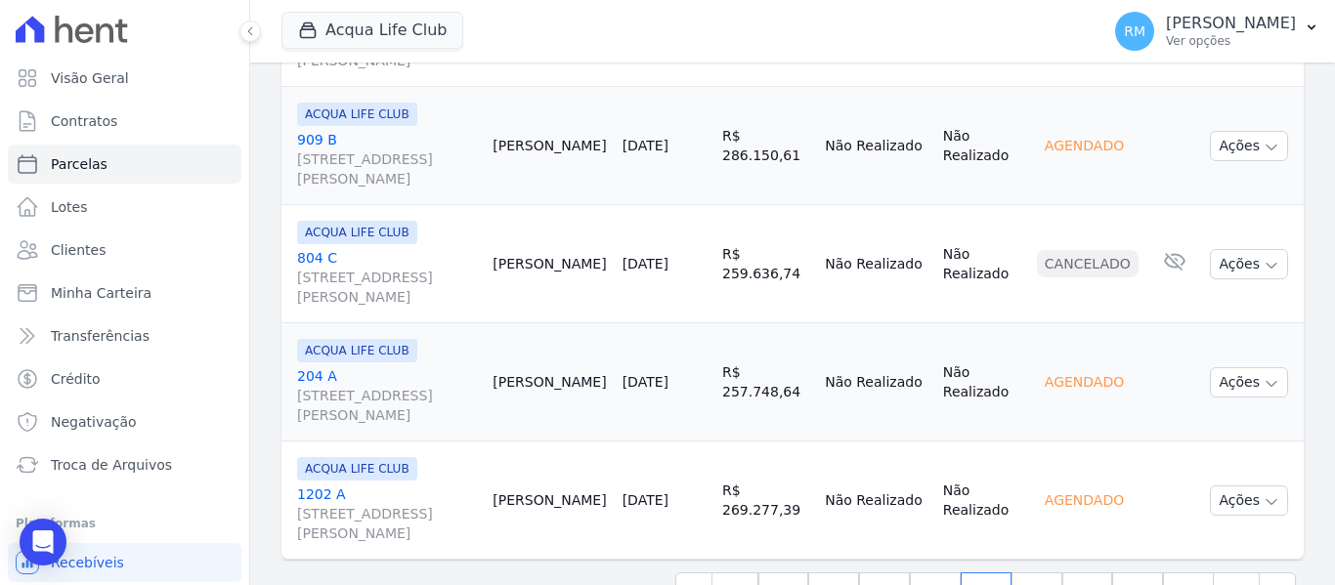
scroll to position [3085, 0]
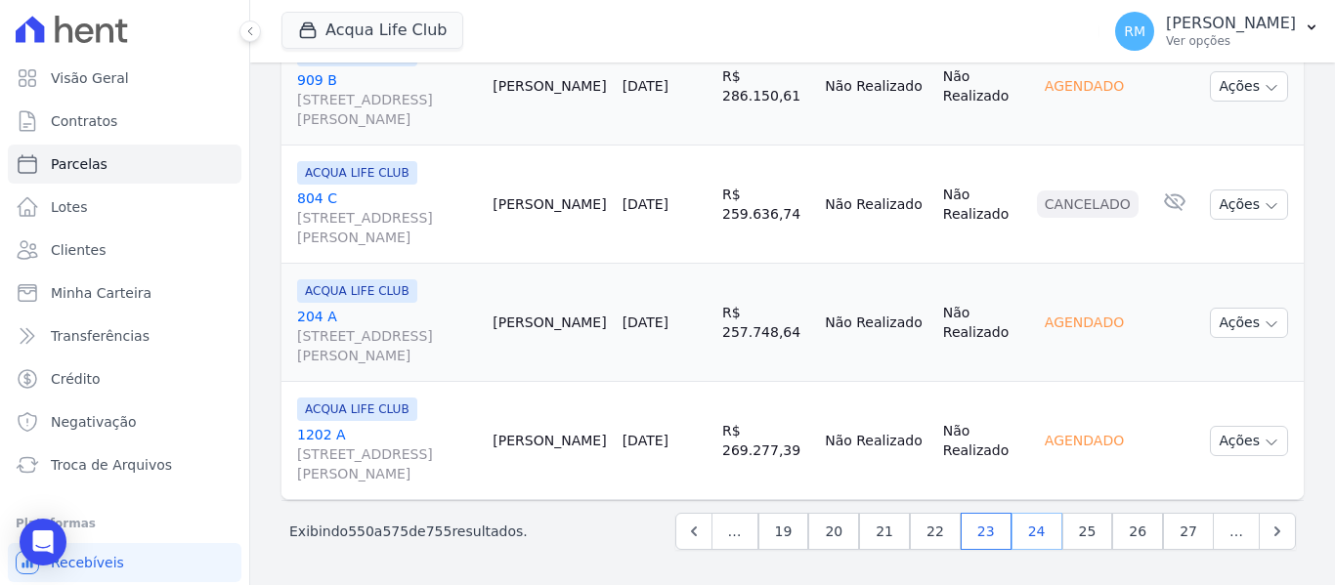
click at [1034, 544] on link "24" at bounding box center [1037, 531] width 51 height 37
click at [1030, 527] on link "24" at bounding box center [1037, 531] width 51 height 37
select select
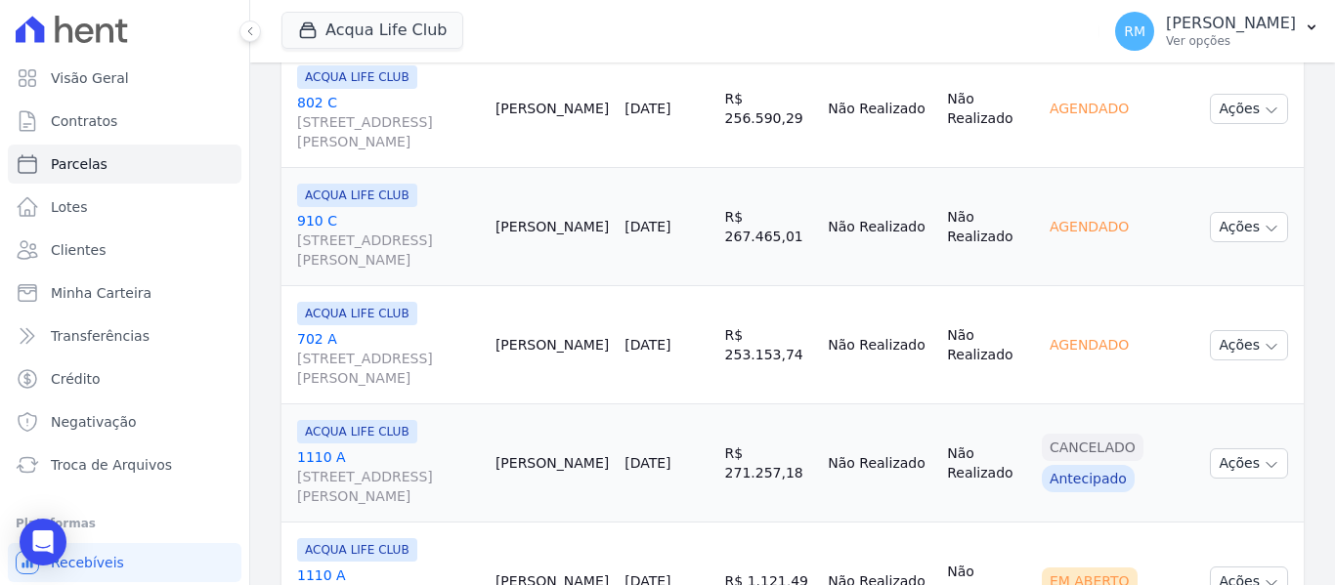
scroll to position [3085, 0]
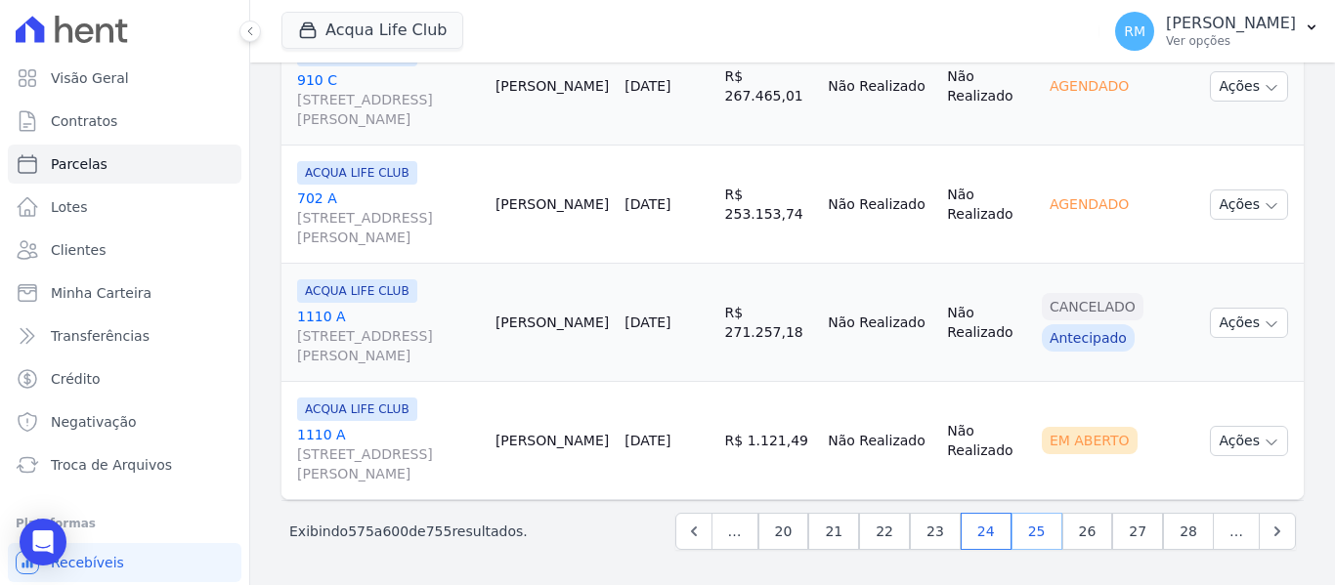
click at [1035, 534] on link "25" at bounding box center [1037, 531] width 51 height 37
select select
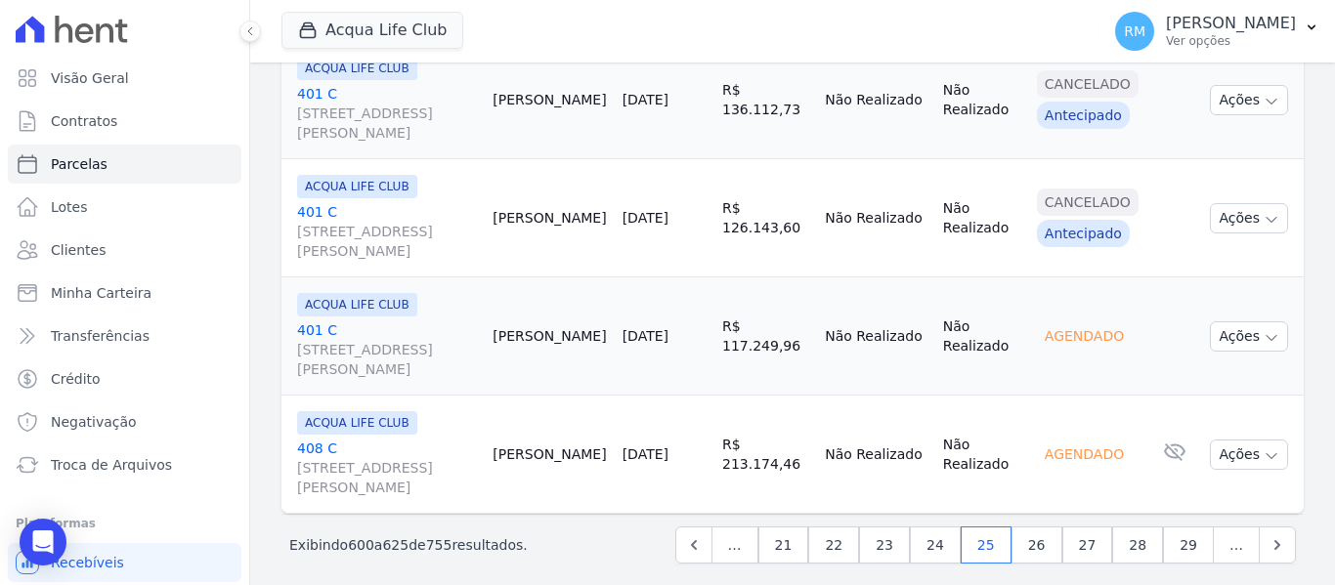
scroll to position [3085, 0]
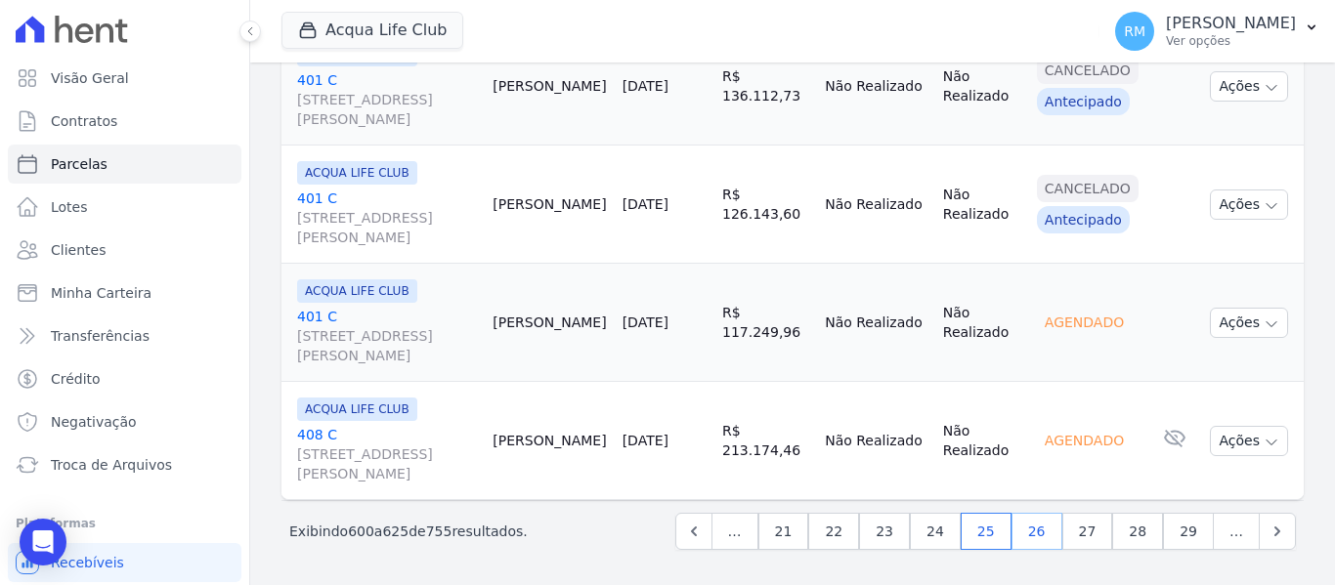
click at [1026, 535] on link "26" at bounding box center [1037, 531] width 51 height 37
select select
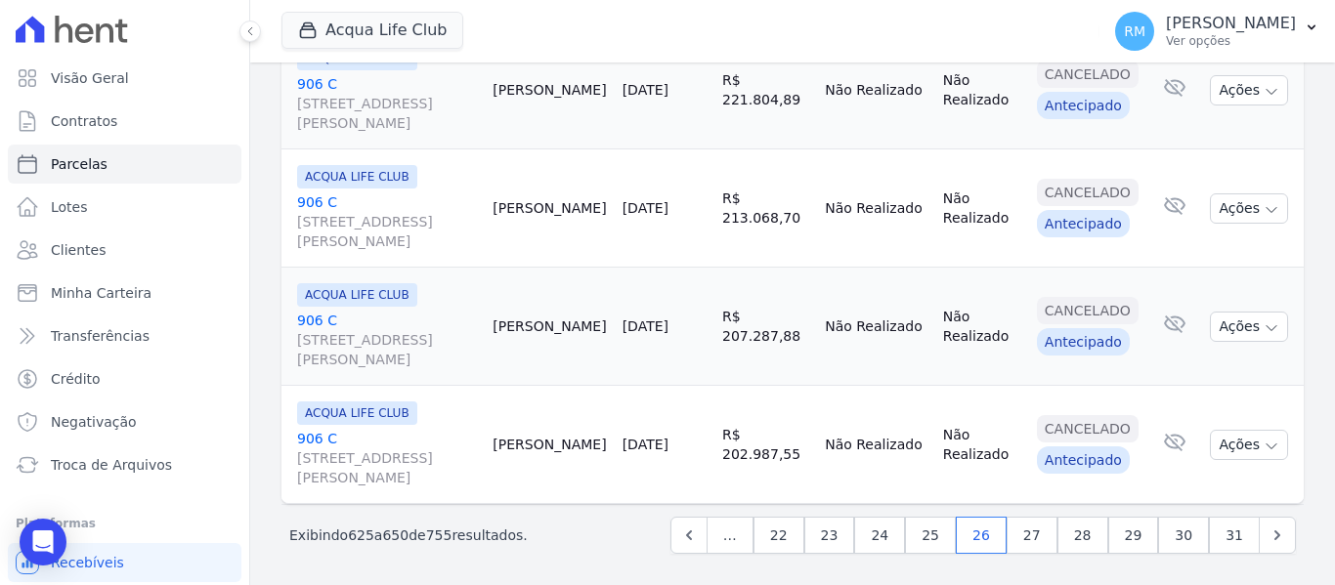
scroll to position [3085, 0]
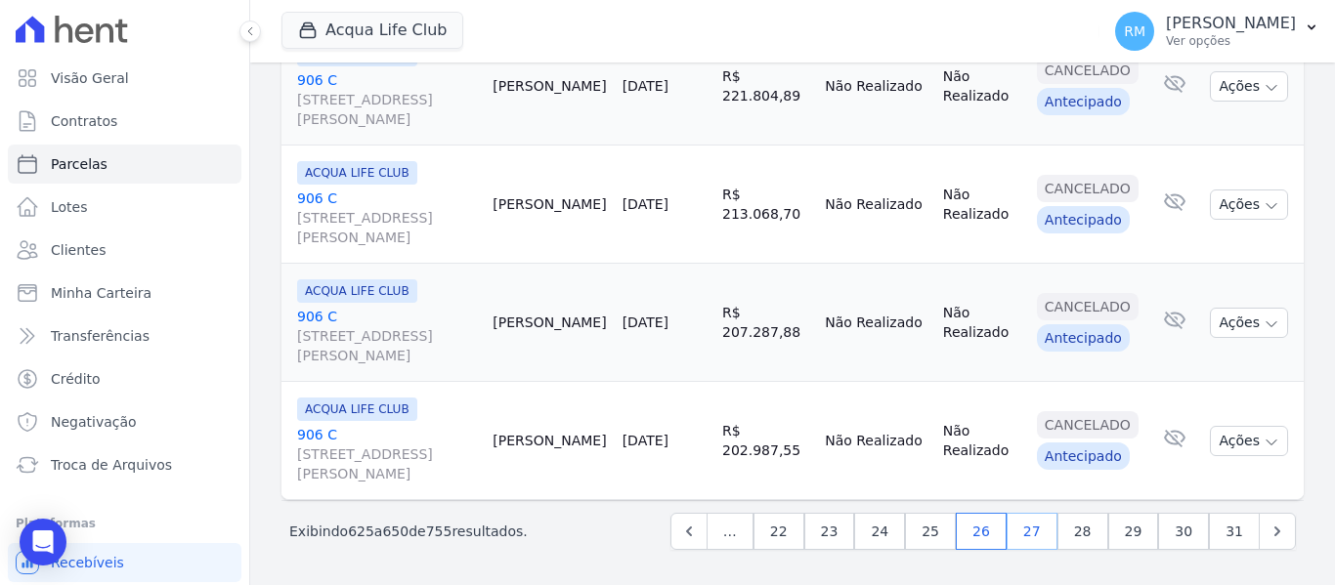
click at [1026, 532] on link "27" at bounding box center [1032, 531] width 51 height 37
select select
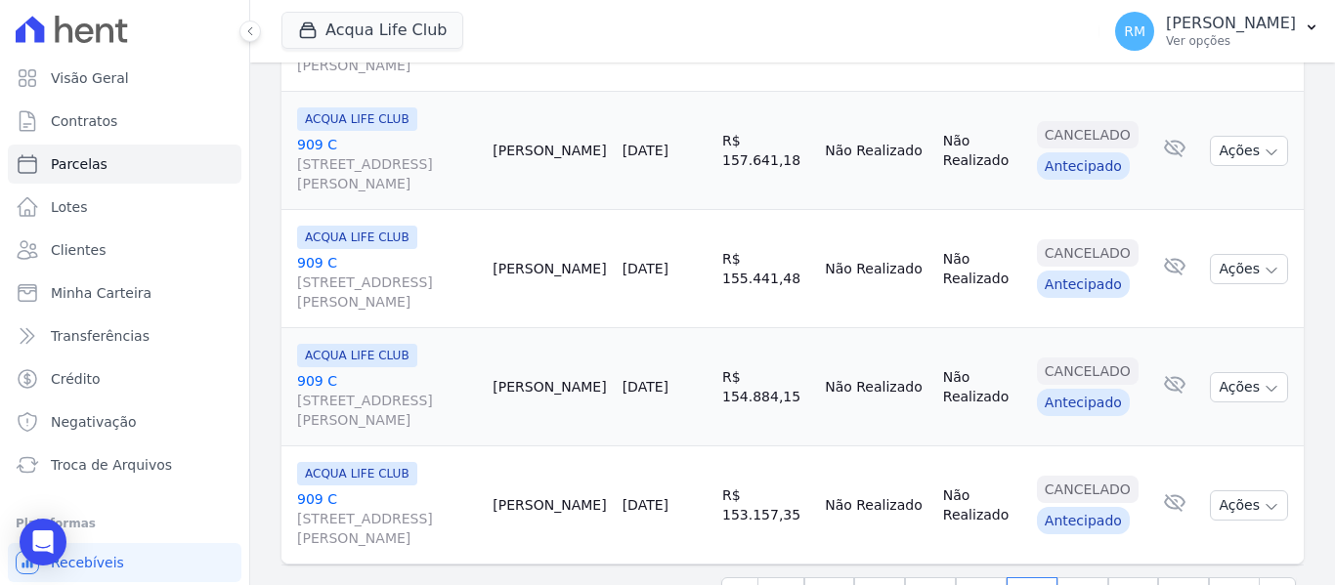
scroll to position [3085, 0]
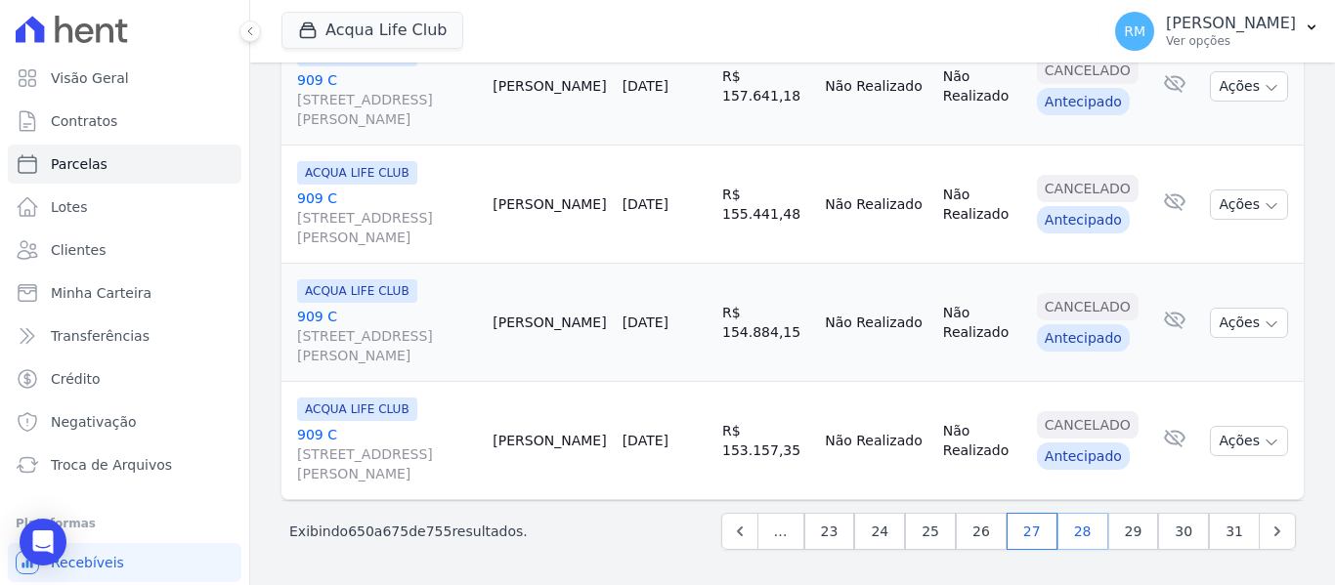
click at [1076, 532] on link "28" at bounding box center [1083, 531] width 51 height 37
select select
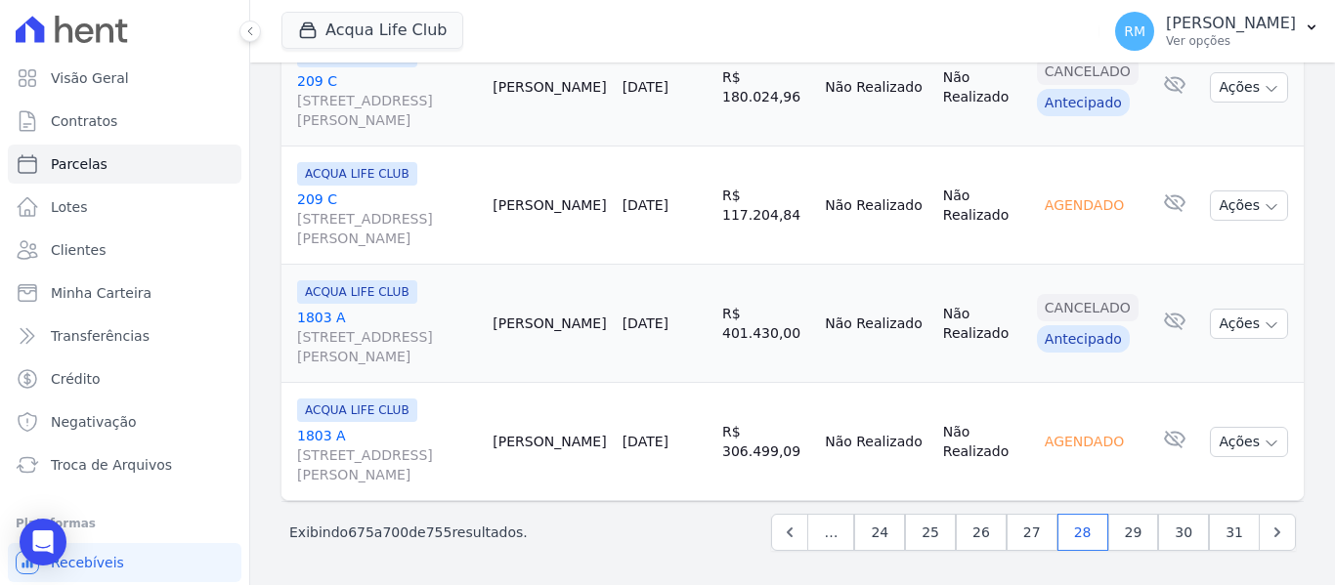
scroll to position [3085, 0]
click at [1128, 545] on link "29" at bounding box center [1133, 531] width 51 height 37
select select
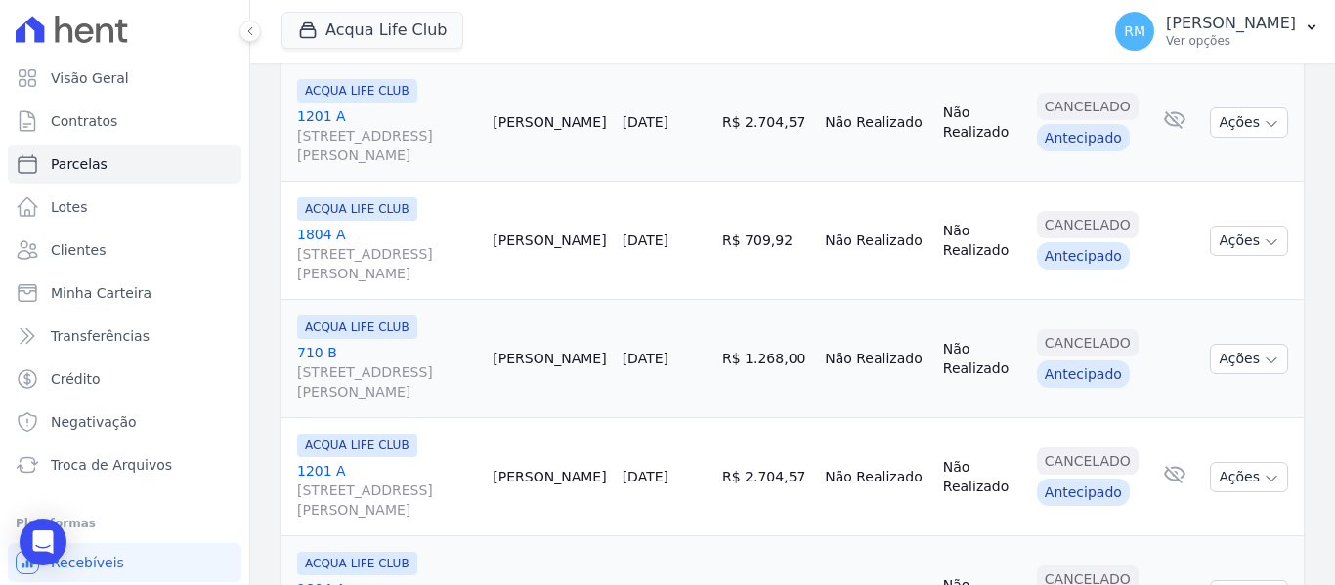
scroll to position [3085, 0]
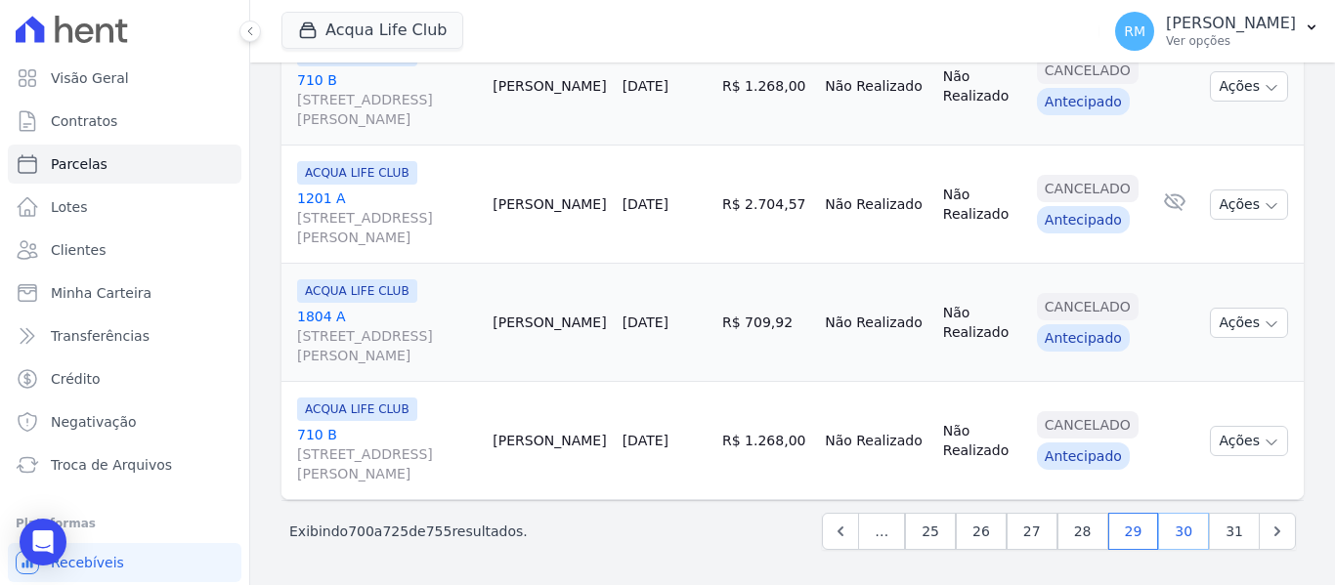
click at [1170, 533] on link "30" at bounding box center [1183, 531] width 51 height 37
select select
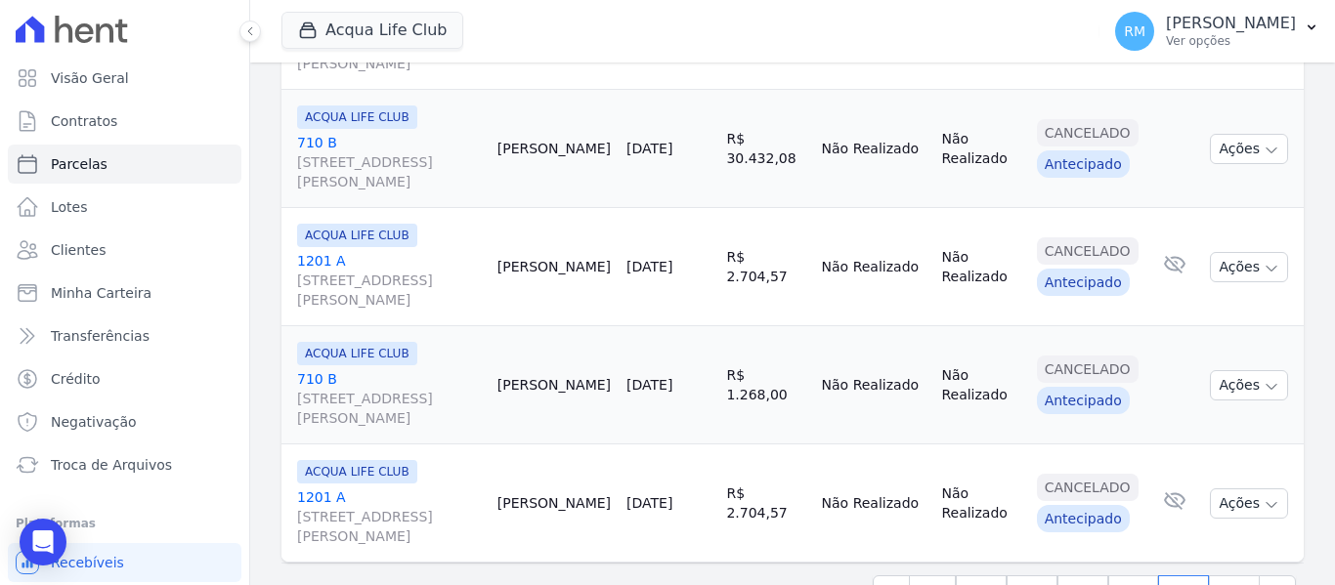
scroll to position [3085, 0]
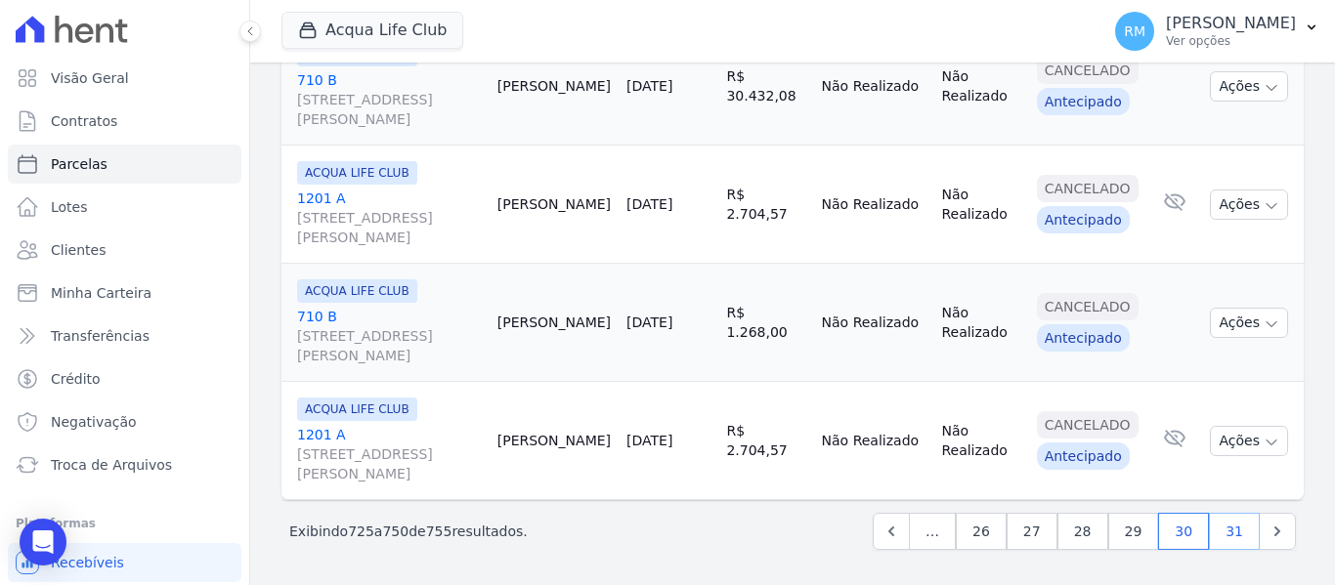
click at [1216, 535] on link "31" at bounding box center [1234, 531] width 51 height 37
select select
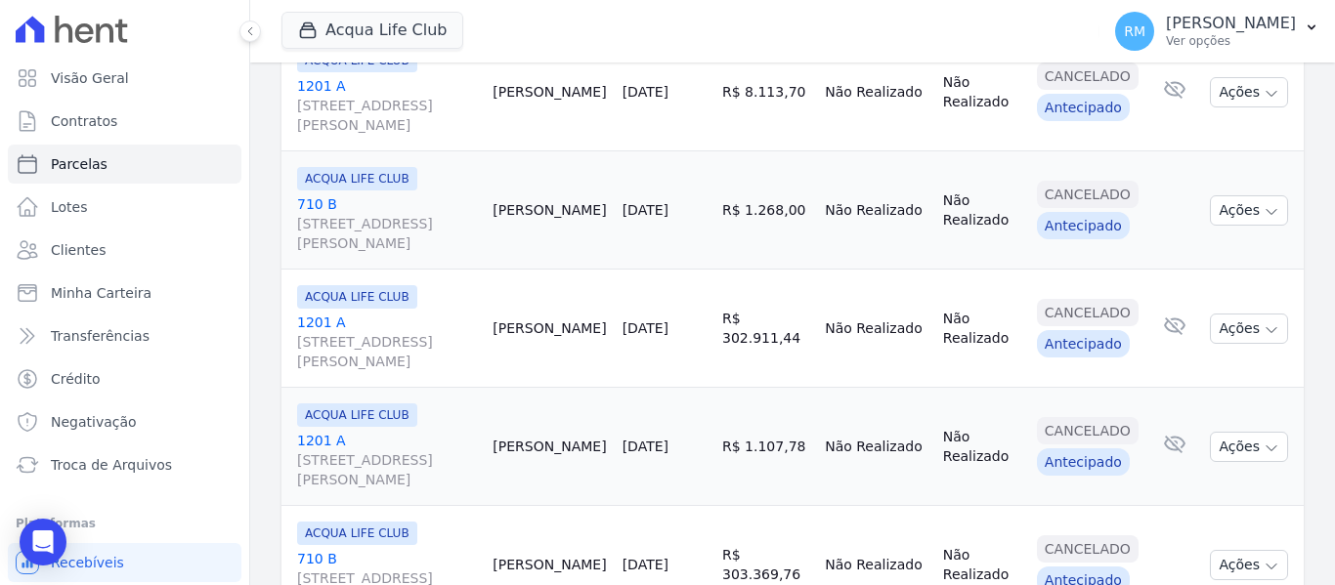
scroll to position [719, 0]
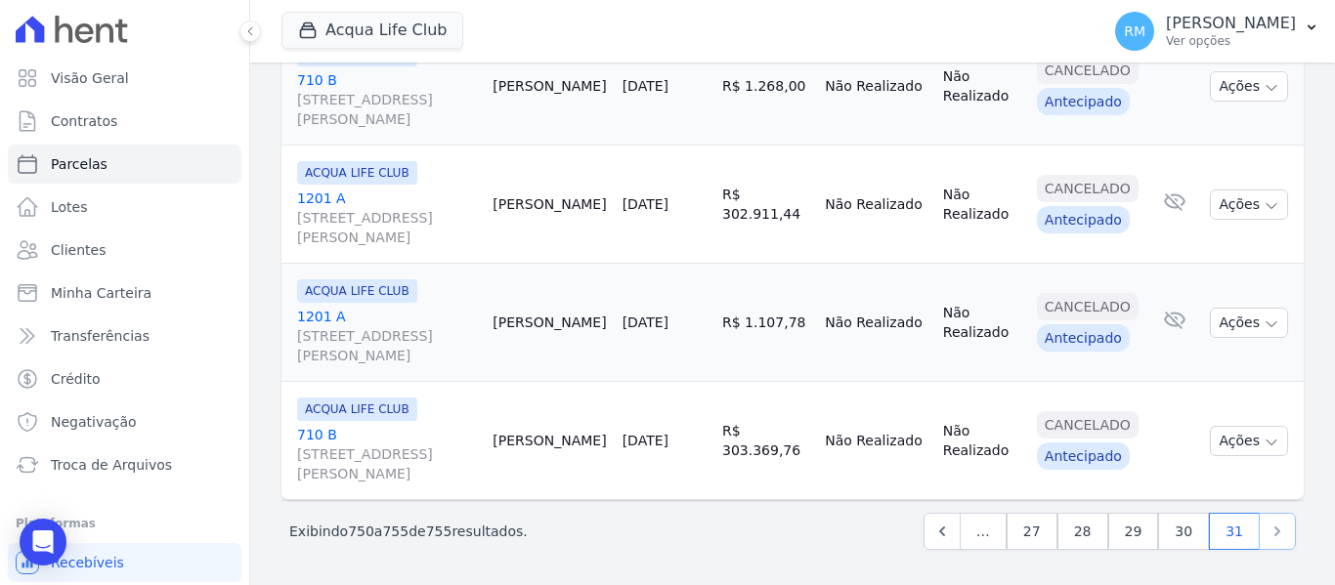
click at [1268, 541] on icon "Next" at bounding box center [1278, 532] width 20 height 20
select select
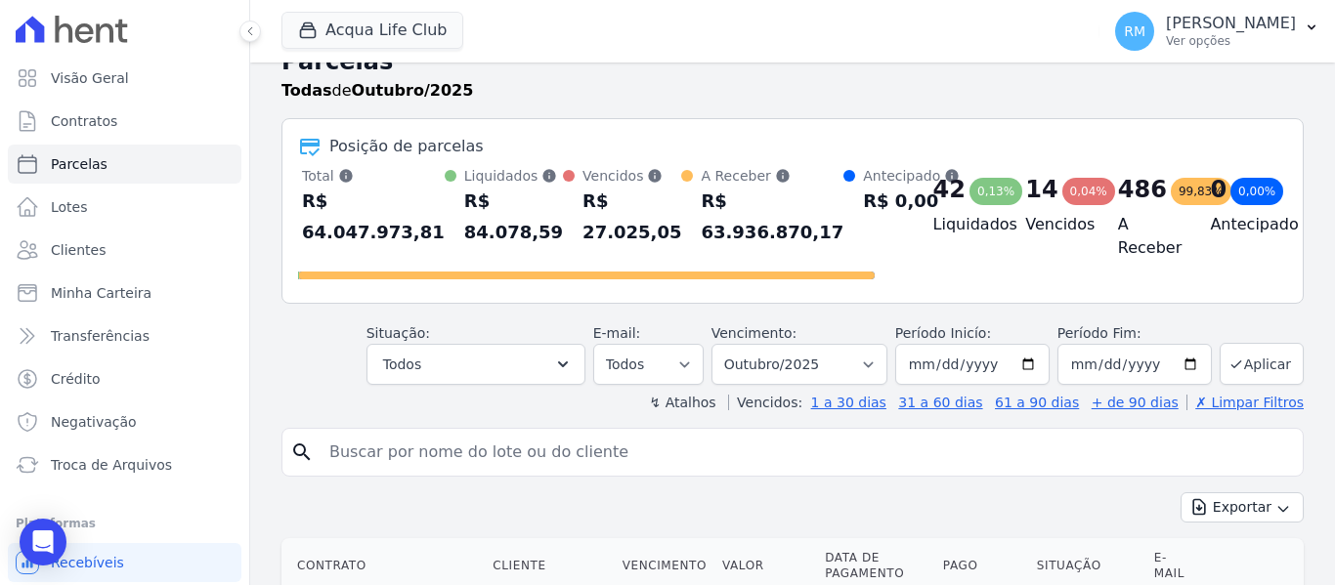
scroll to position [0, 0]
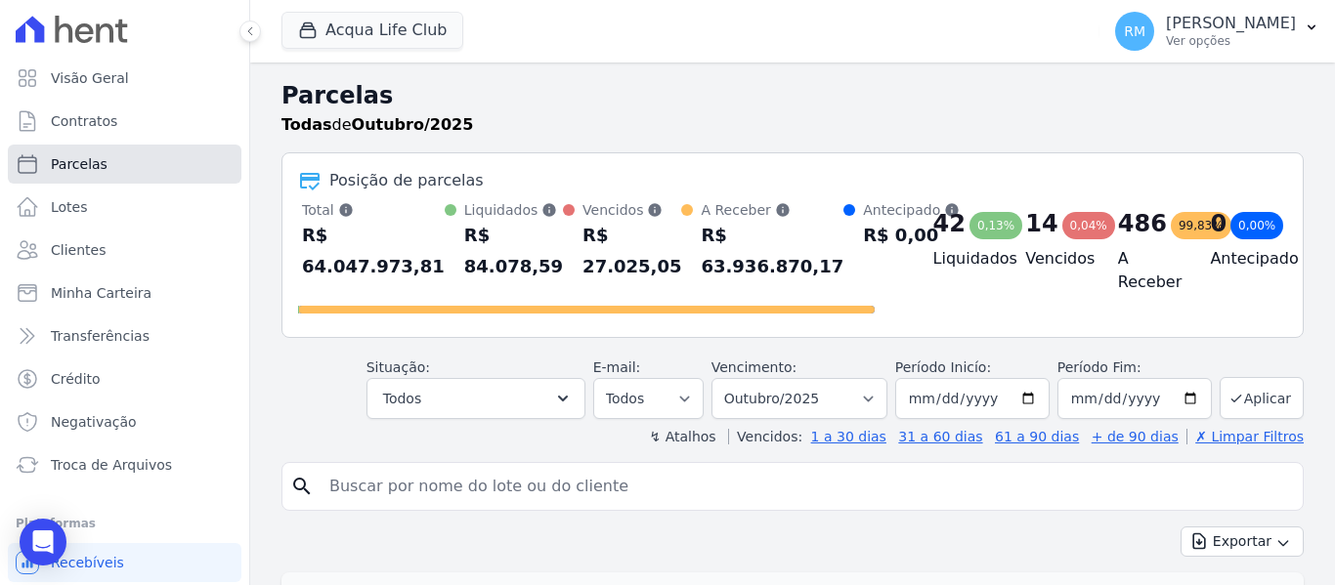
click at [112, 160] on link "Parcelas" at bounding box center [125, 164] width 234 height 39
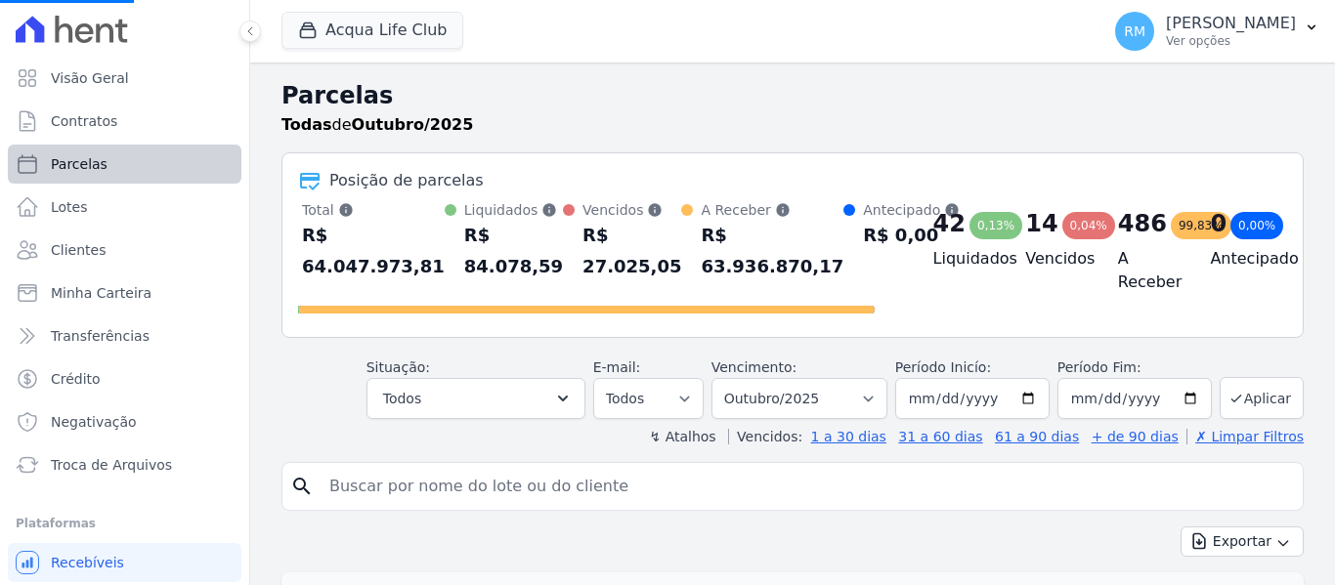
select select
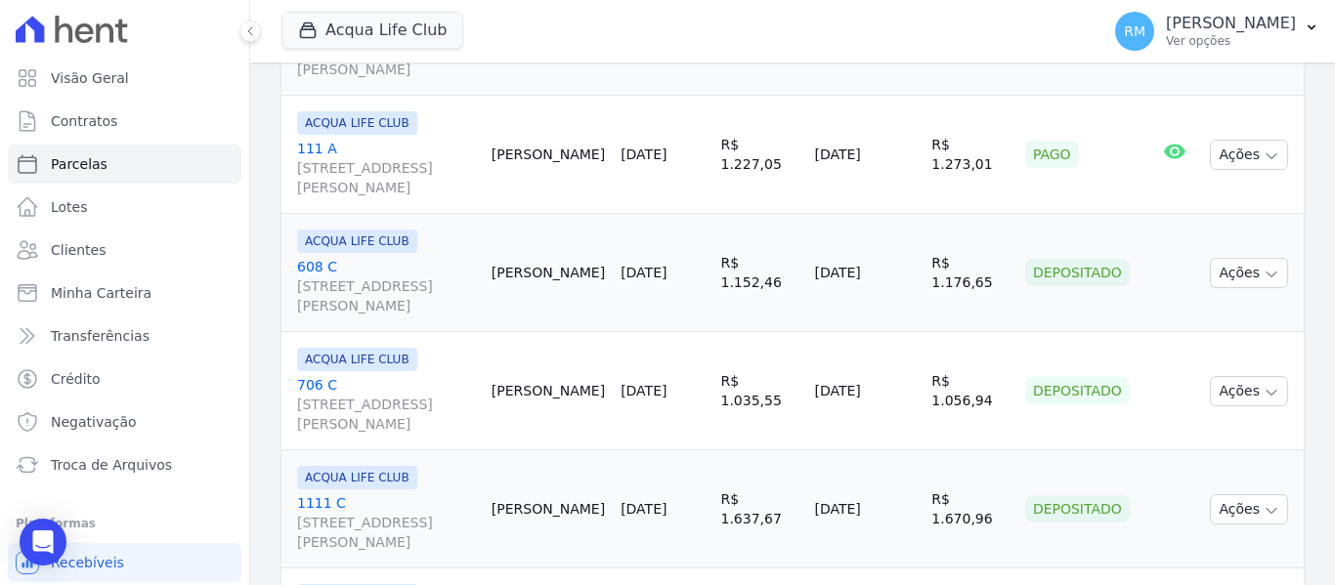
scroll to position [3085, 0]
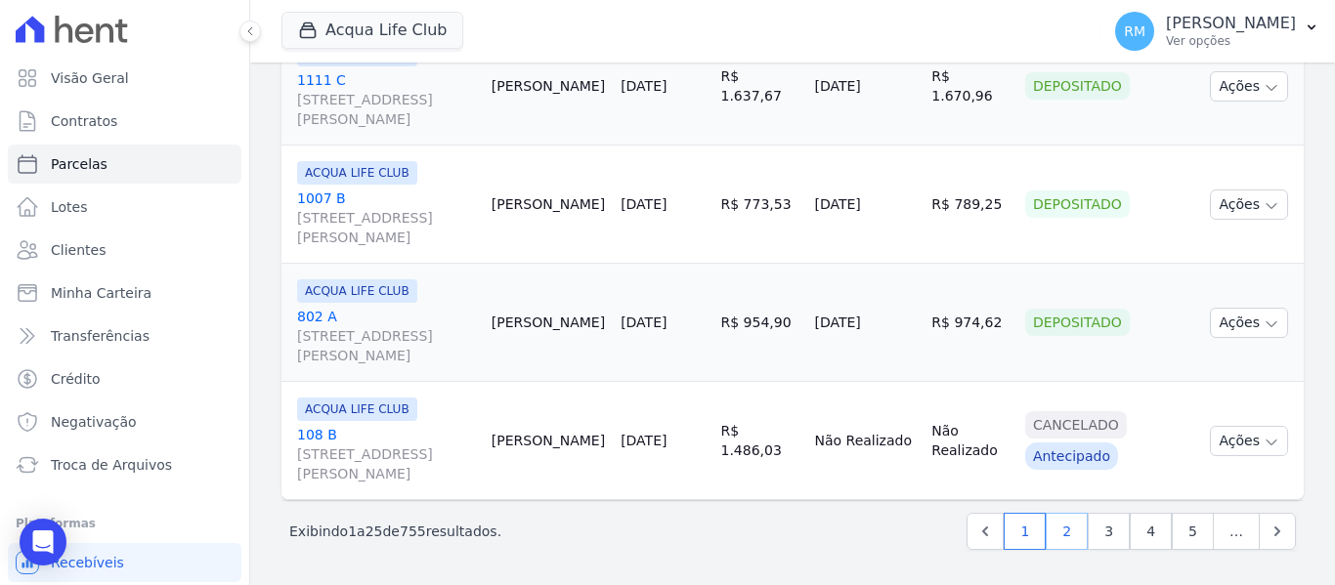
click at [1059, 535] on link "2" at bounding box center [1067, 531] width 42 height 37
select select
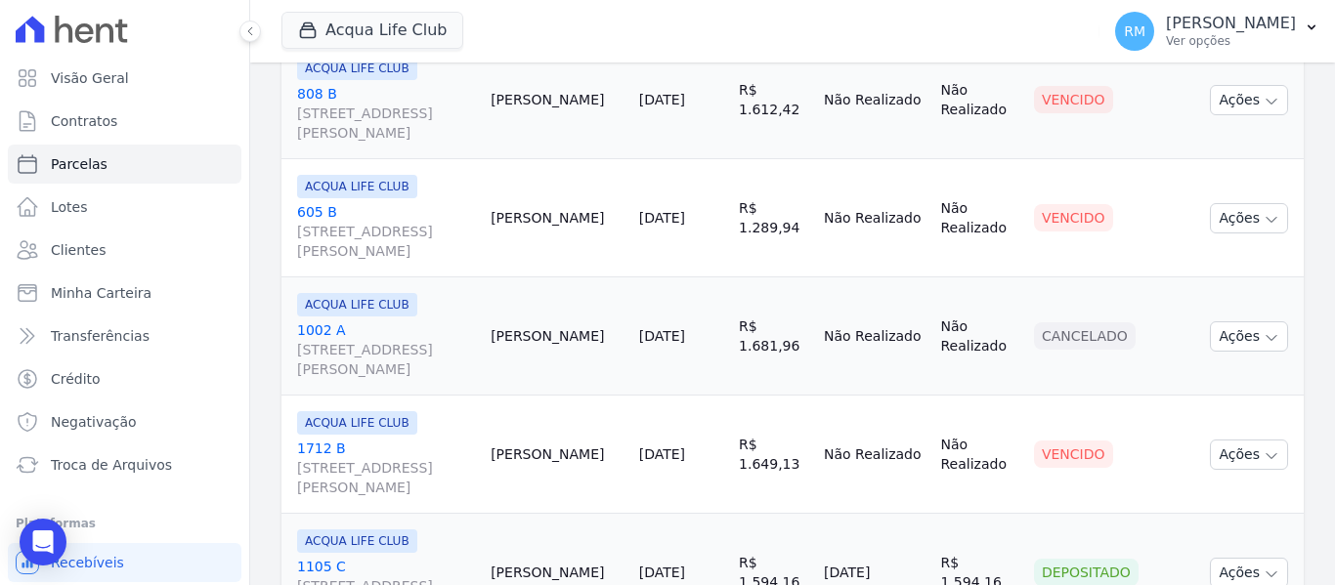
scroll to position [3085, 0]
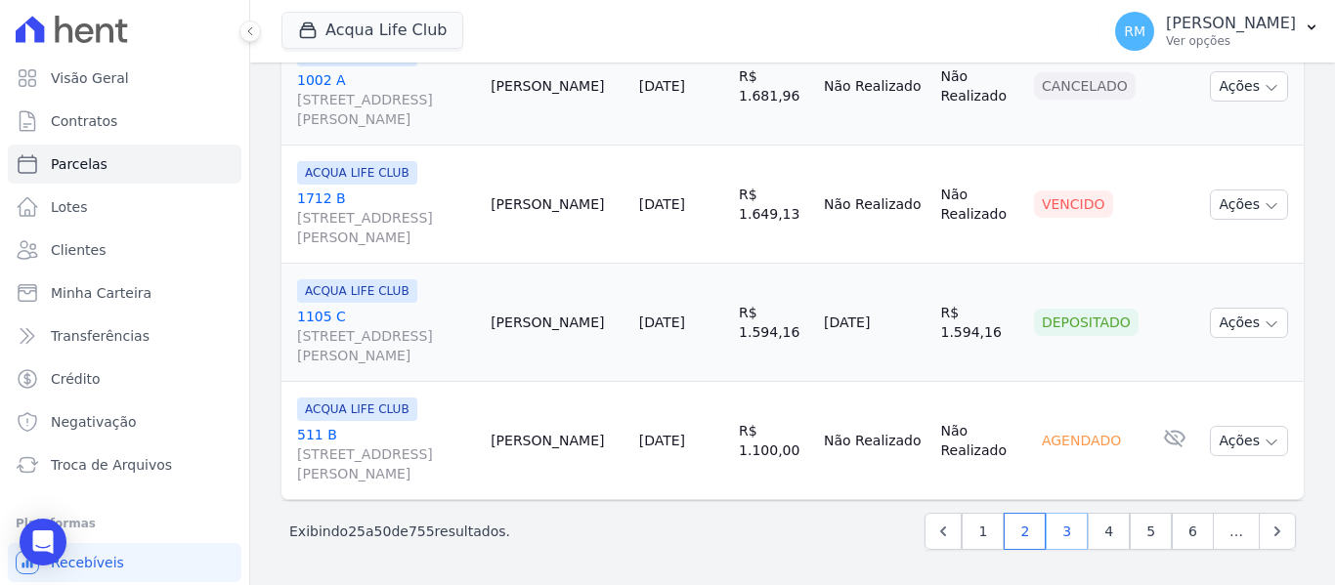
click at [1064, 534] on link "3" at bounding box center [1067, 531] width 42 height 37
select select
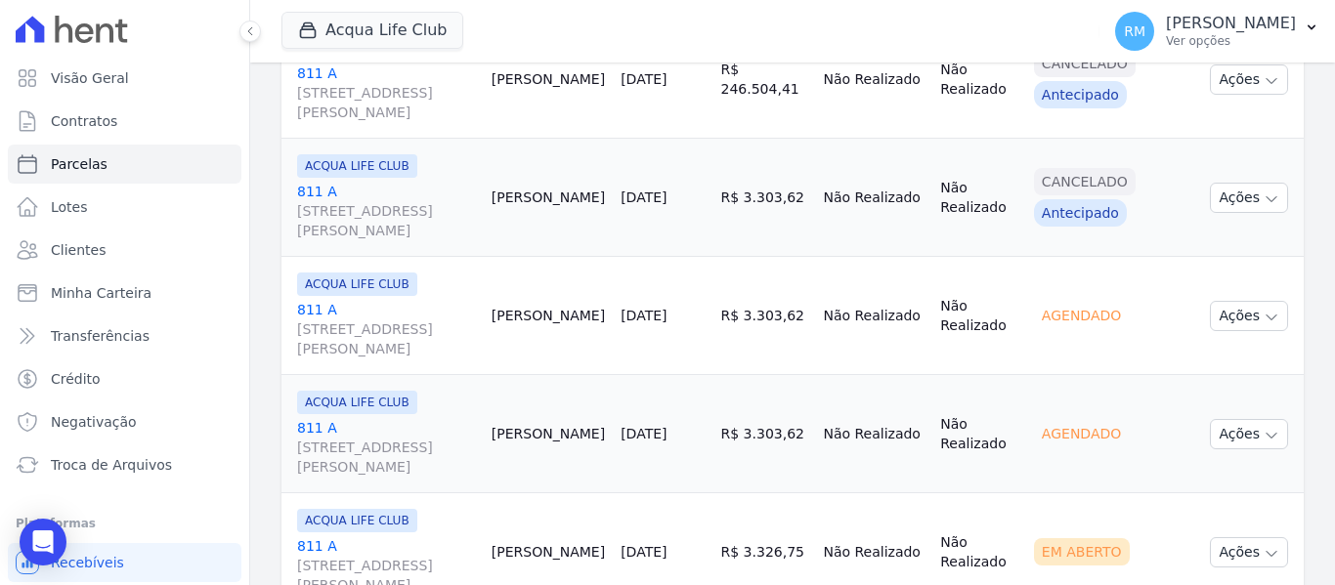
scroll to position [3085, 0]
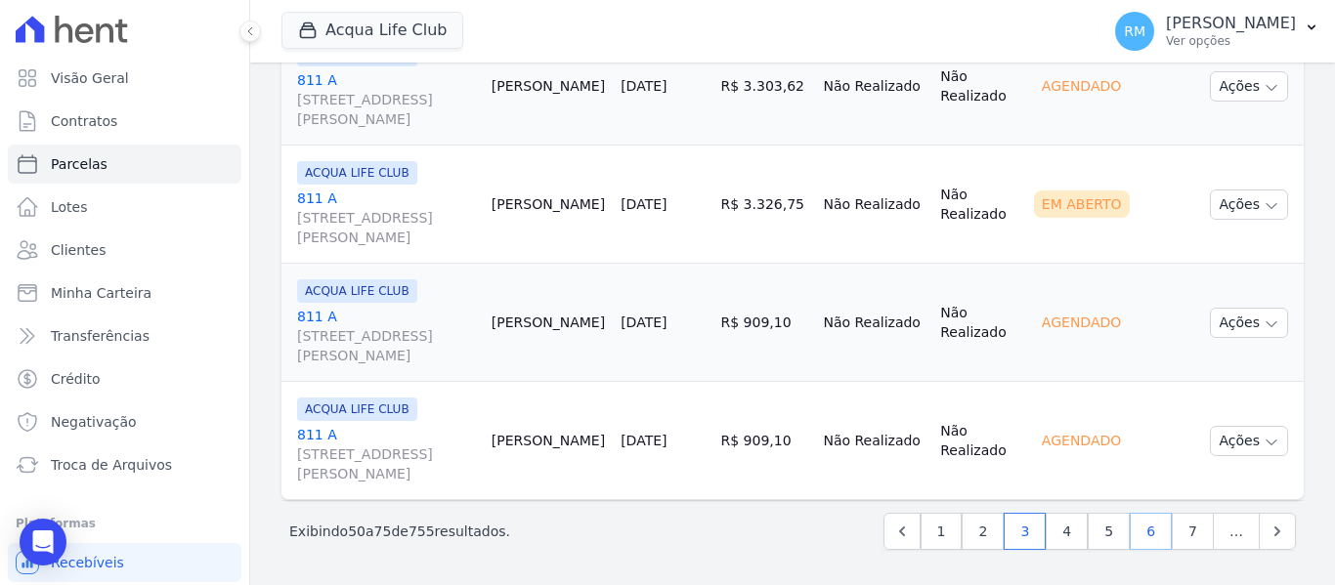
click at [1140, 529] on link "6" at bounding box center [1151, 531] width 42 height 37
select select
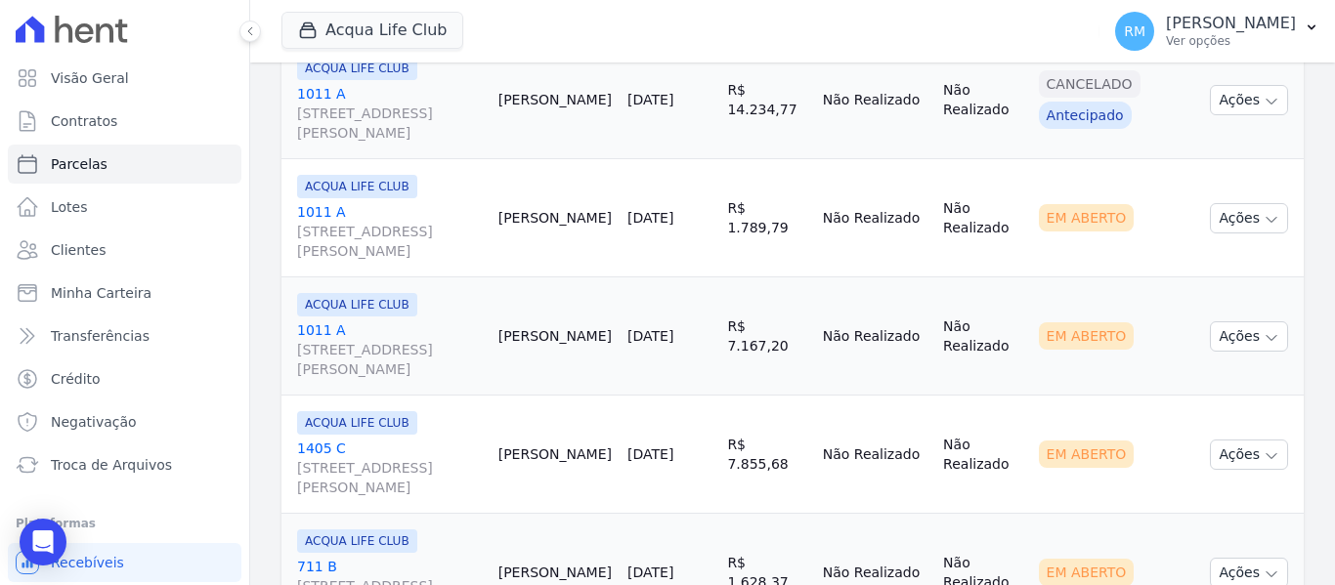
scroll to position [3085, 0]
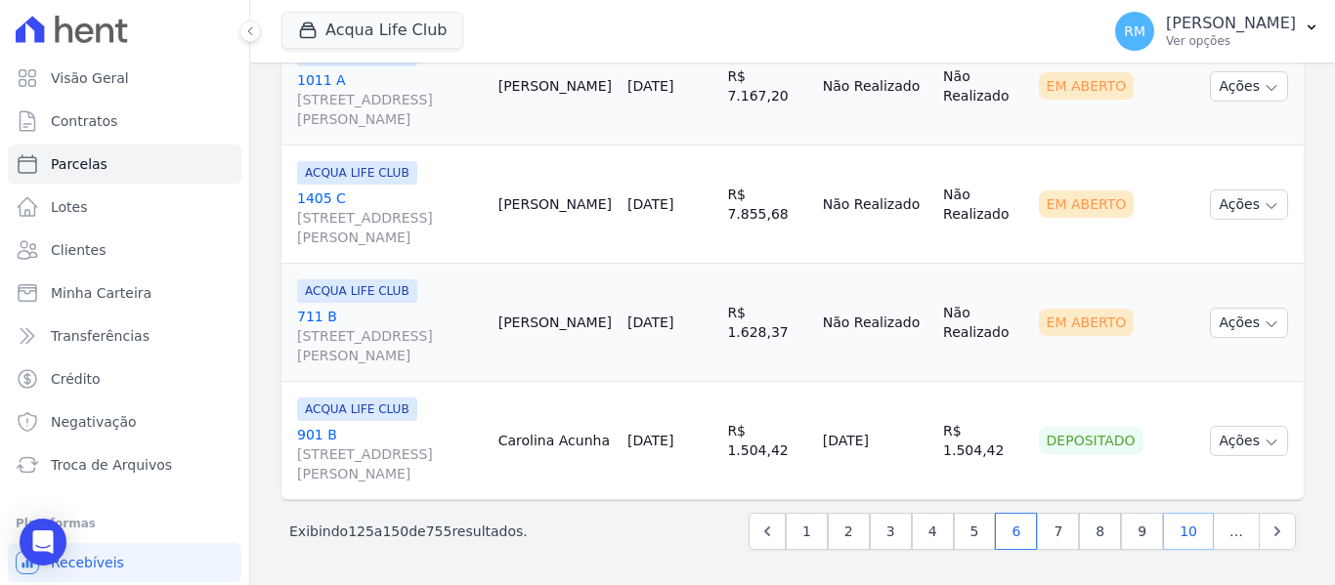
click at [1174, 541] on link "10" at bounding box center [1188, 531] width 51 height 37
select select
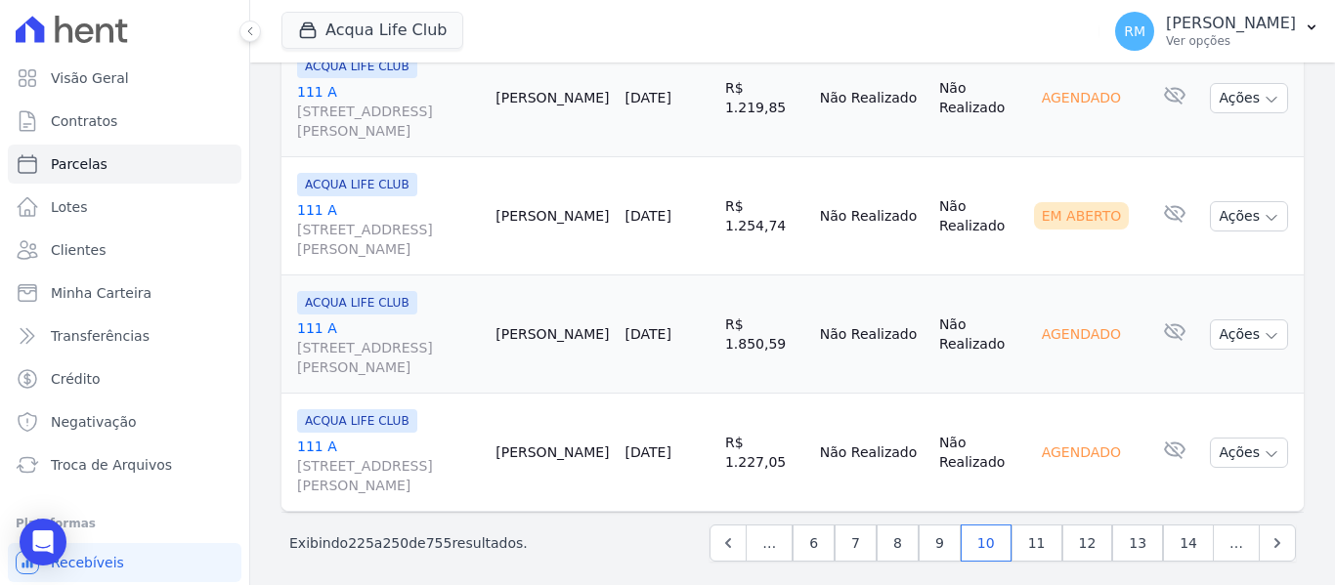
scroll to position [3085, 0]
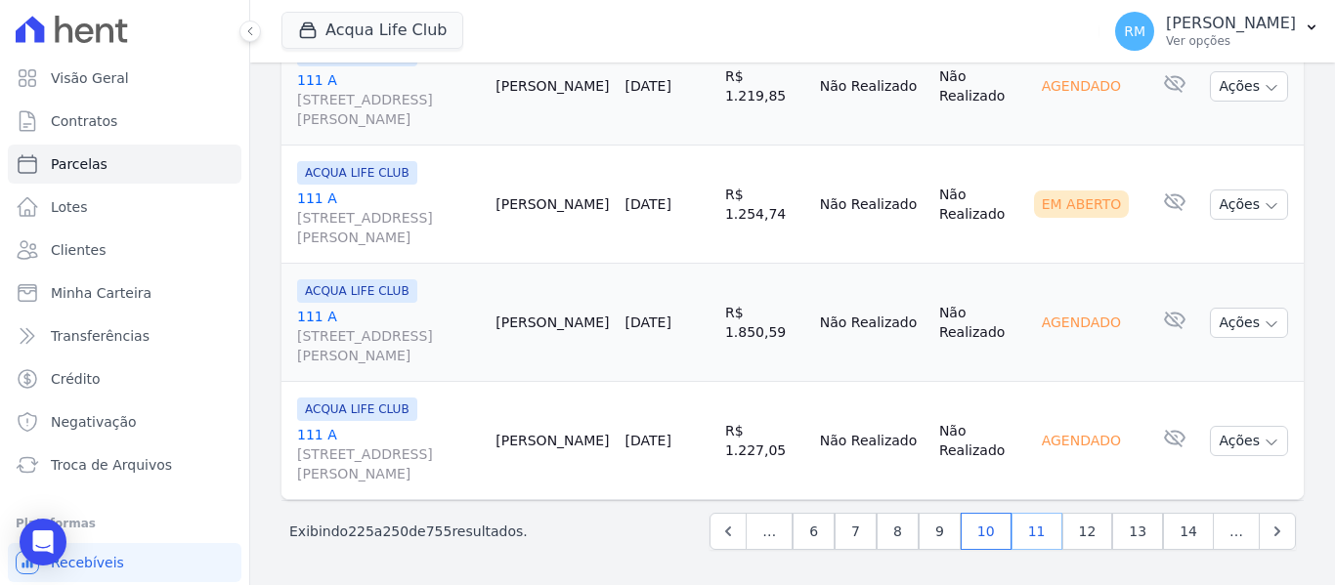
click at [1051, 533] on link "11" at bounding box center [1037, 531] width 51 height 37
select select
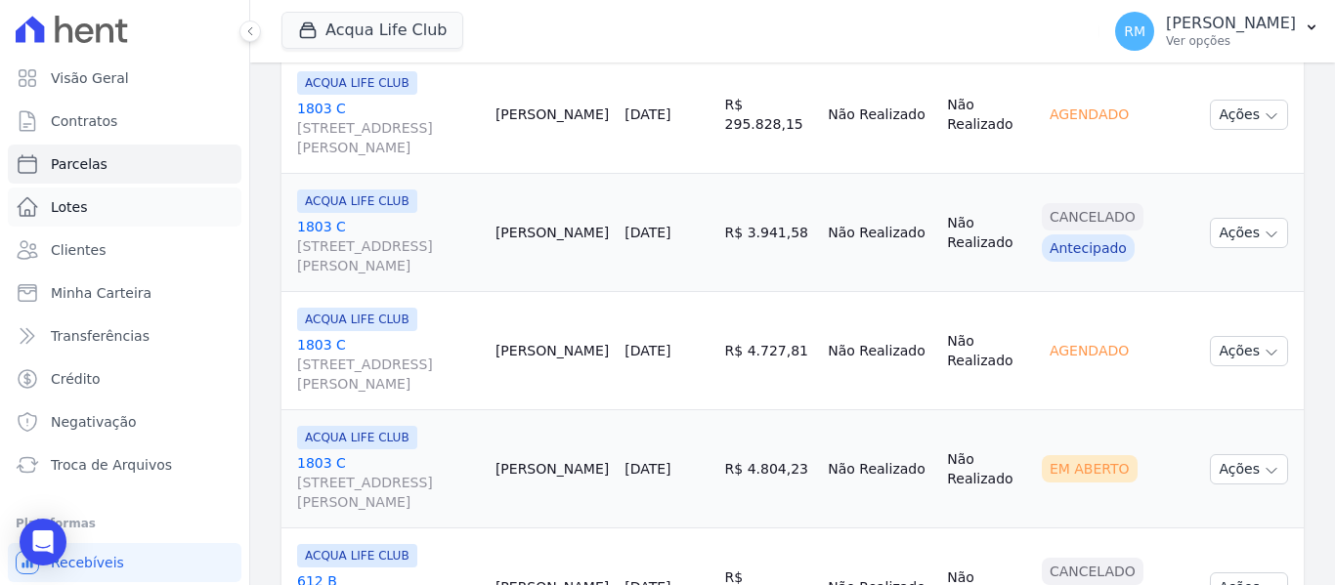
scroll to position [934, 0]
